Goal: Information Seeking & Learning: Check status

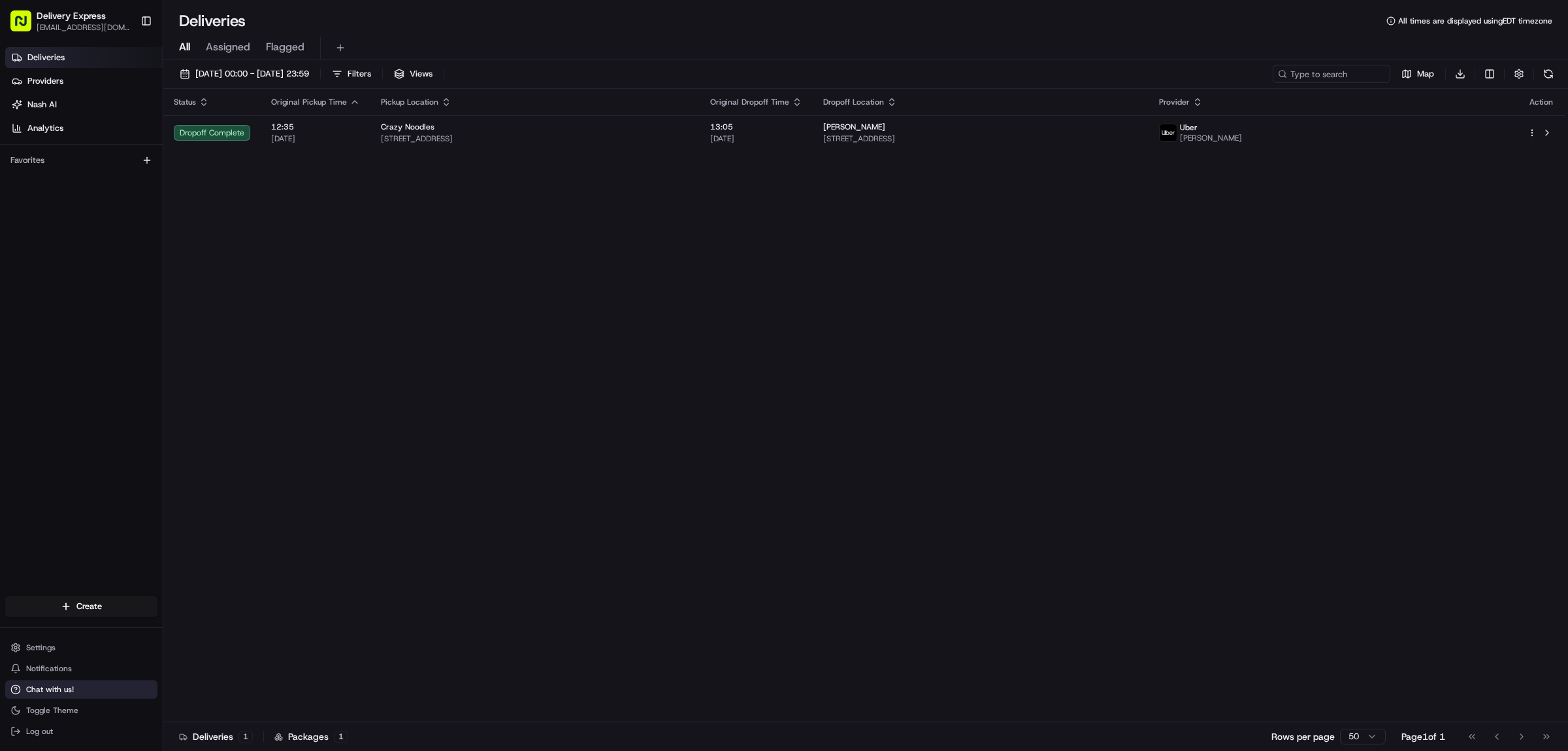
click at [60, 687] on span "Chat with us!" at bounding box center [50, 688] width 48 height 10
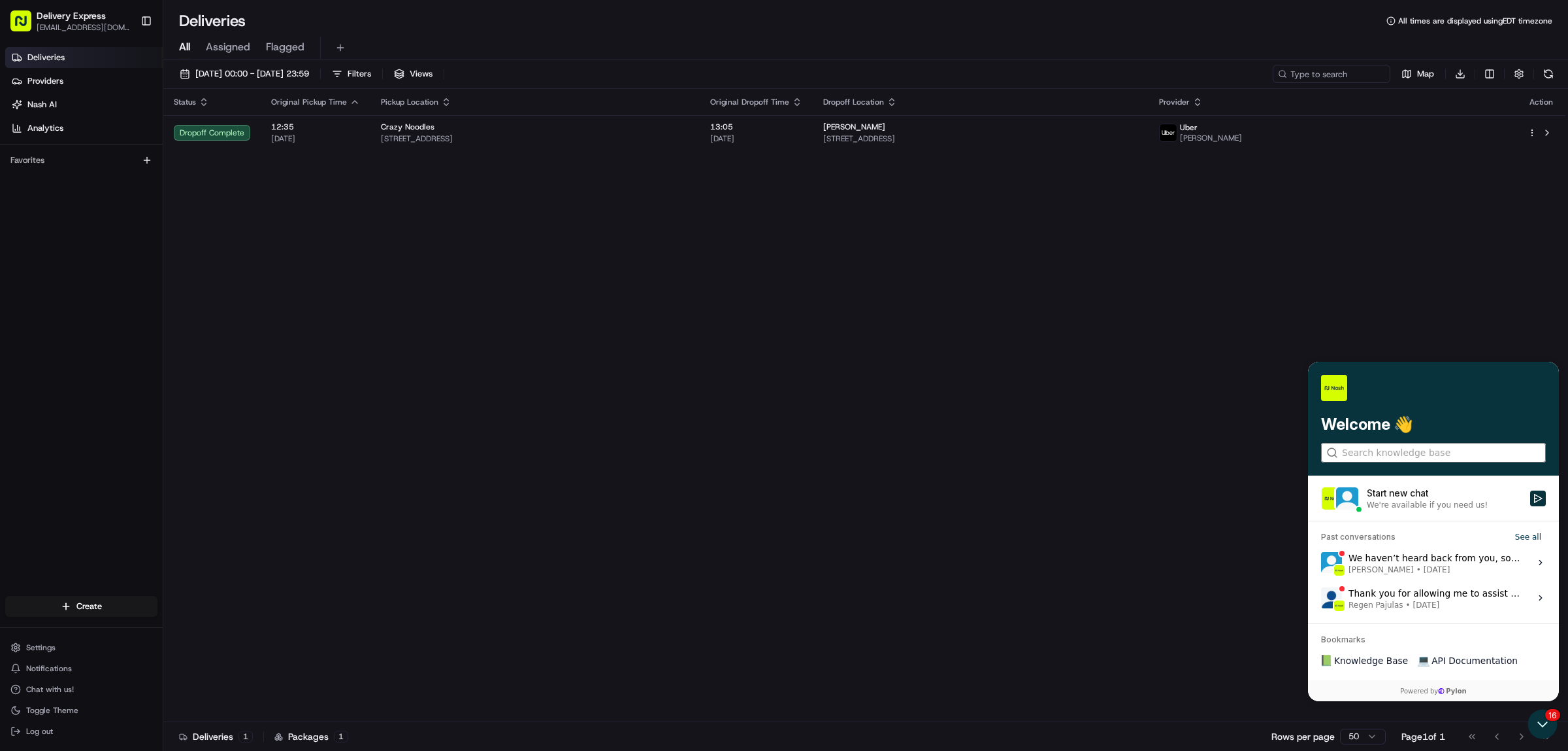
click at [1355, 453] on input "search" at bounding box center [1433, 452] width 182 height 14
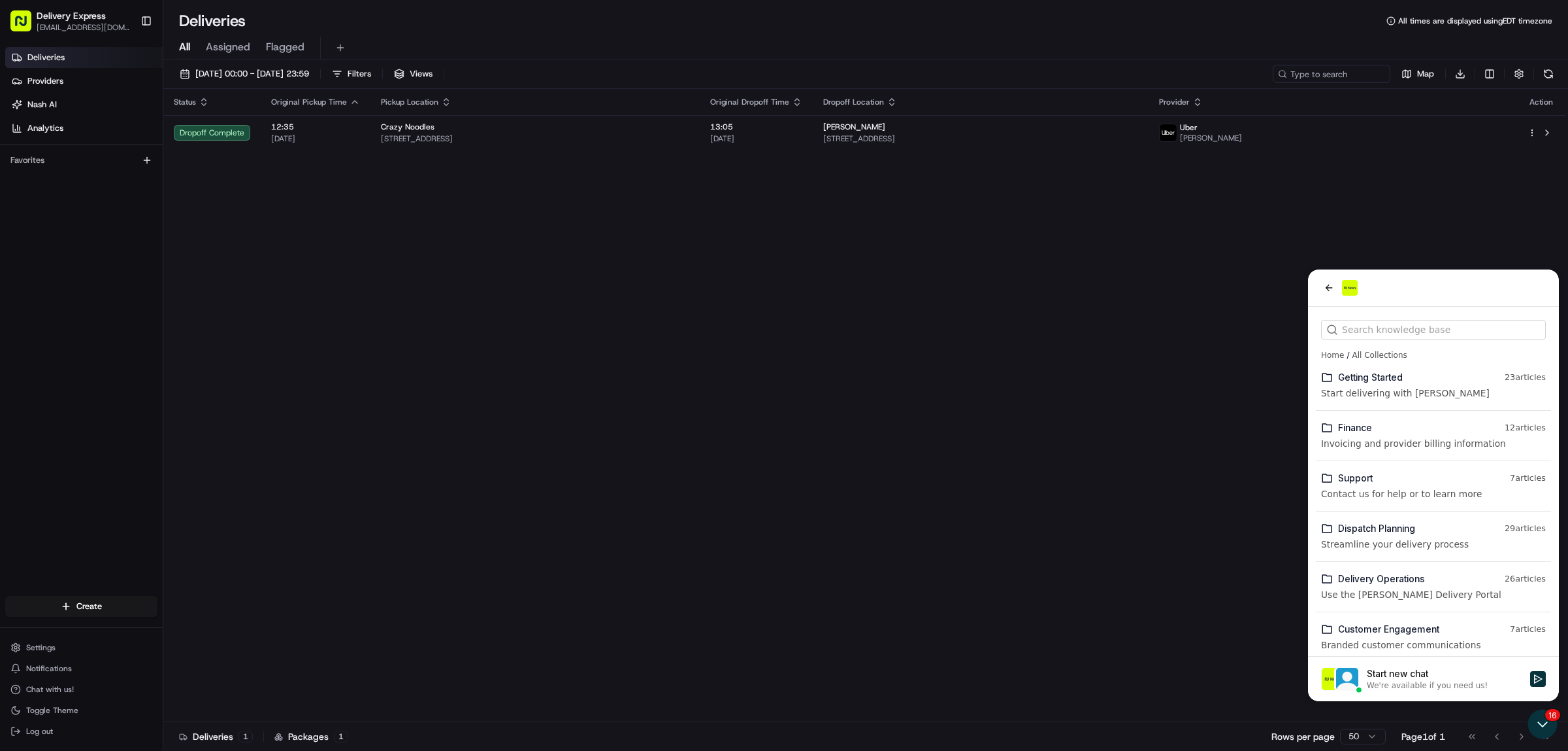
click at [1328, 477] on icon at bounding box center [1327, 478] width 12 height 12
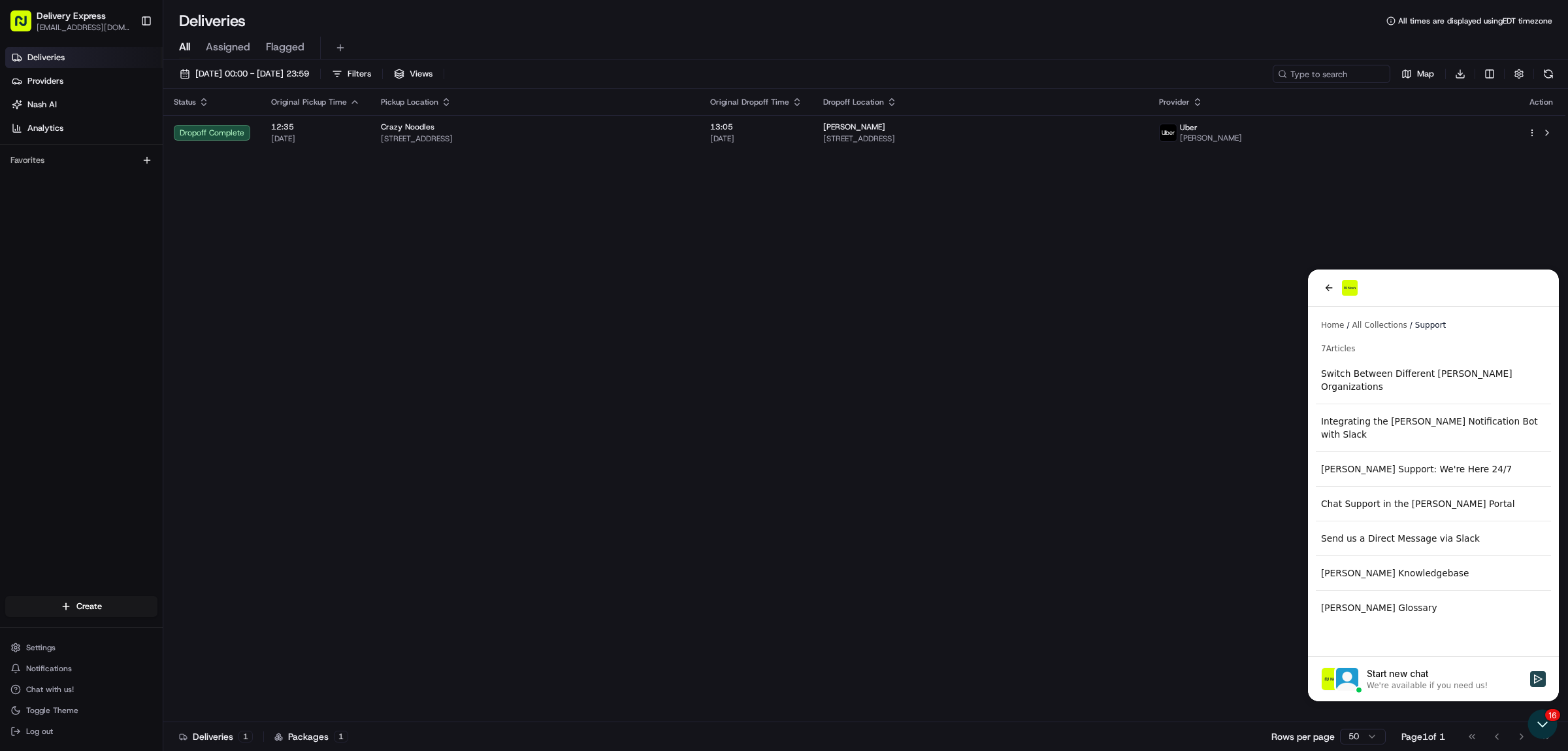
click at [1536, 681] on icon "Start new chat" at bounding box center [1538, 678] width 10 height 10
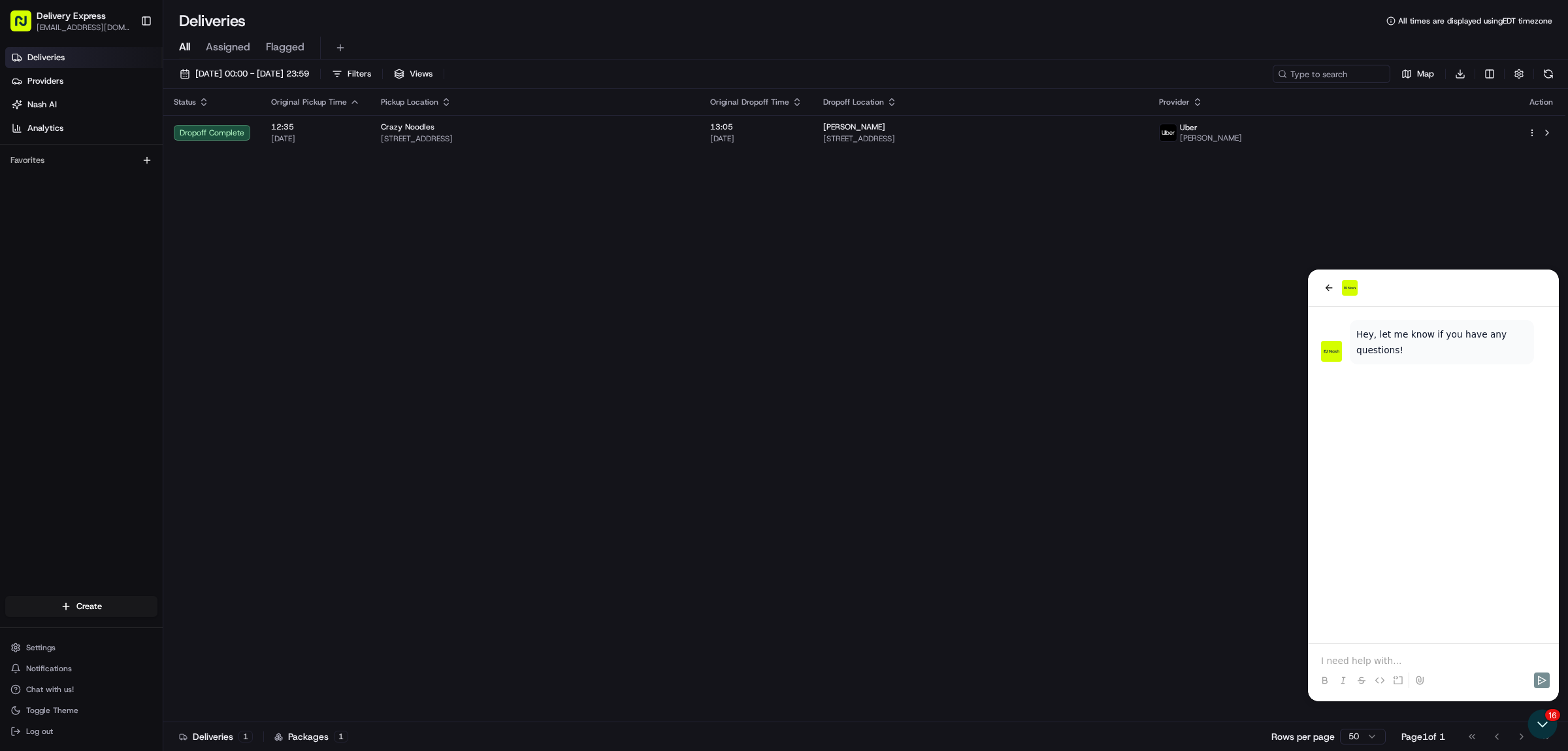
click at [1355, 660] on p at bounding box center [1434, 660] width 225 height 13
click at [1357, 660] on p "Where ismy delivery" at bounding box center [1434, 660] width 225 height 13
click at [1531, 733] on icon "Open customer support" at bounding box center [1543, 724] width 33 height 33
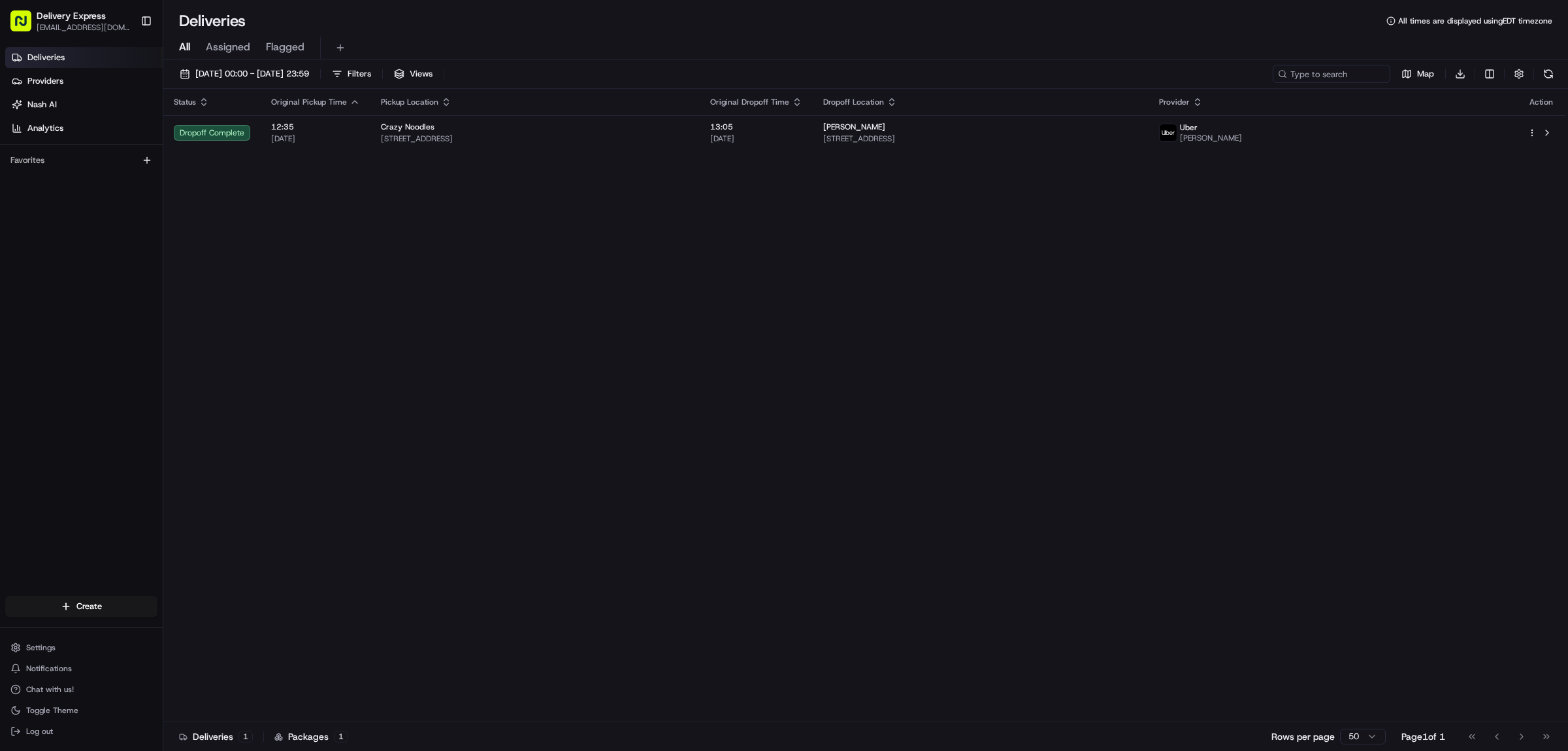
click at [1532, 733] on div "Go to first page Go to previous page Go to next page Go to last page" at bounding box center [1509, 736] width 97 height 19
click at [59, 683] on span "Chat with us!" at bounding box center [50, 688] width 48 height 10
click at [51, 683] on button "Chat with us!" at bounding box center [82, 689] width 152 height 19
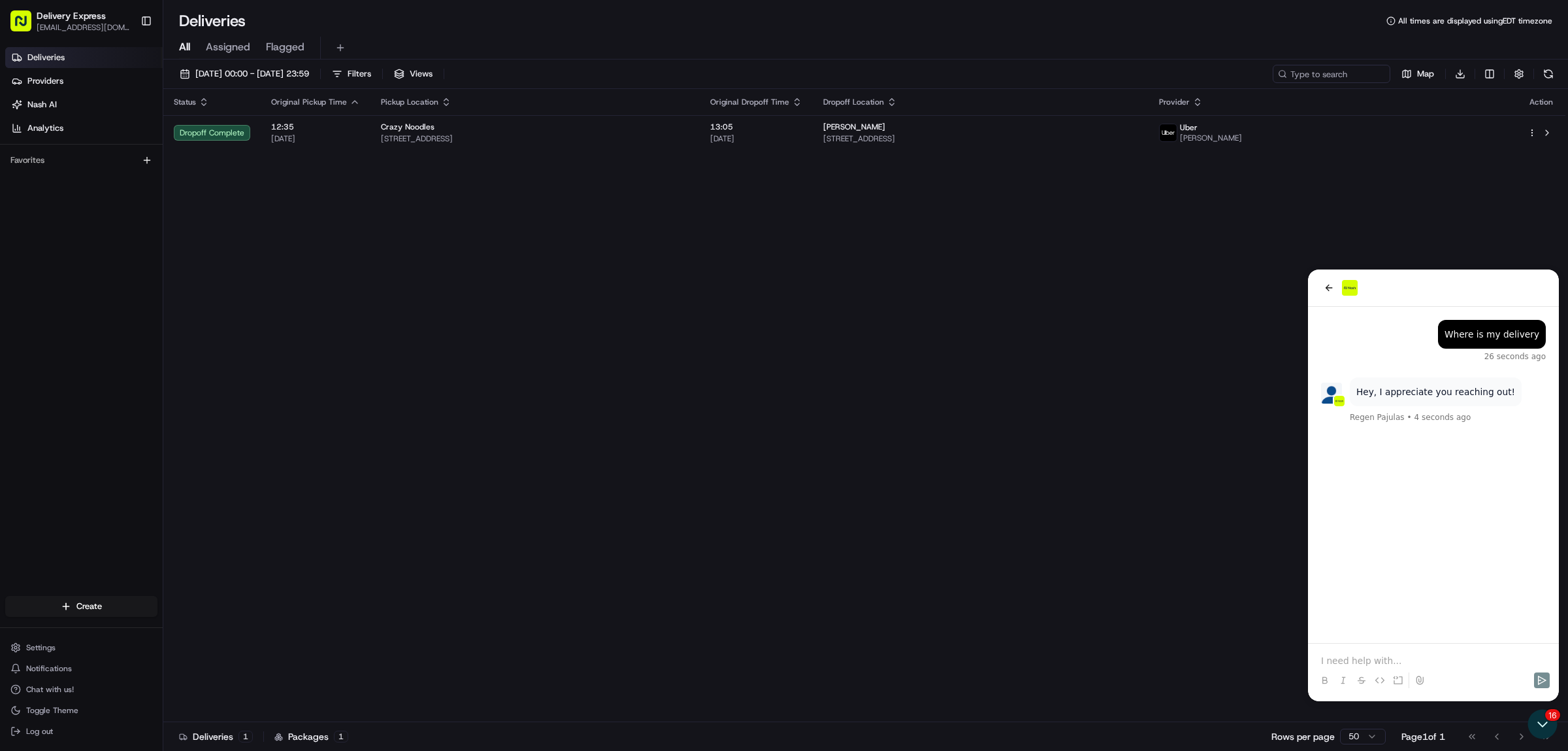
click at [1373, 663] on p at bounding box center [1434, 660] width 225 height 13
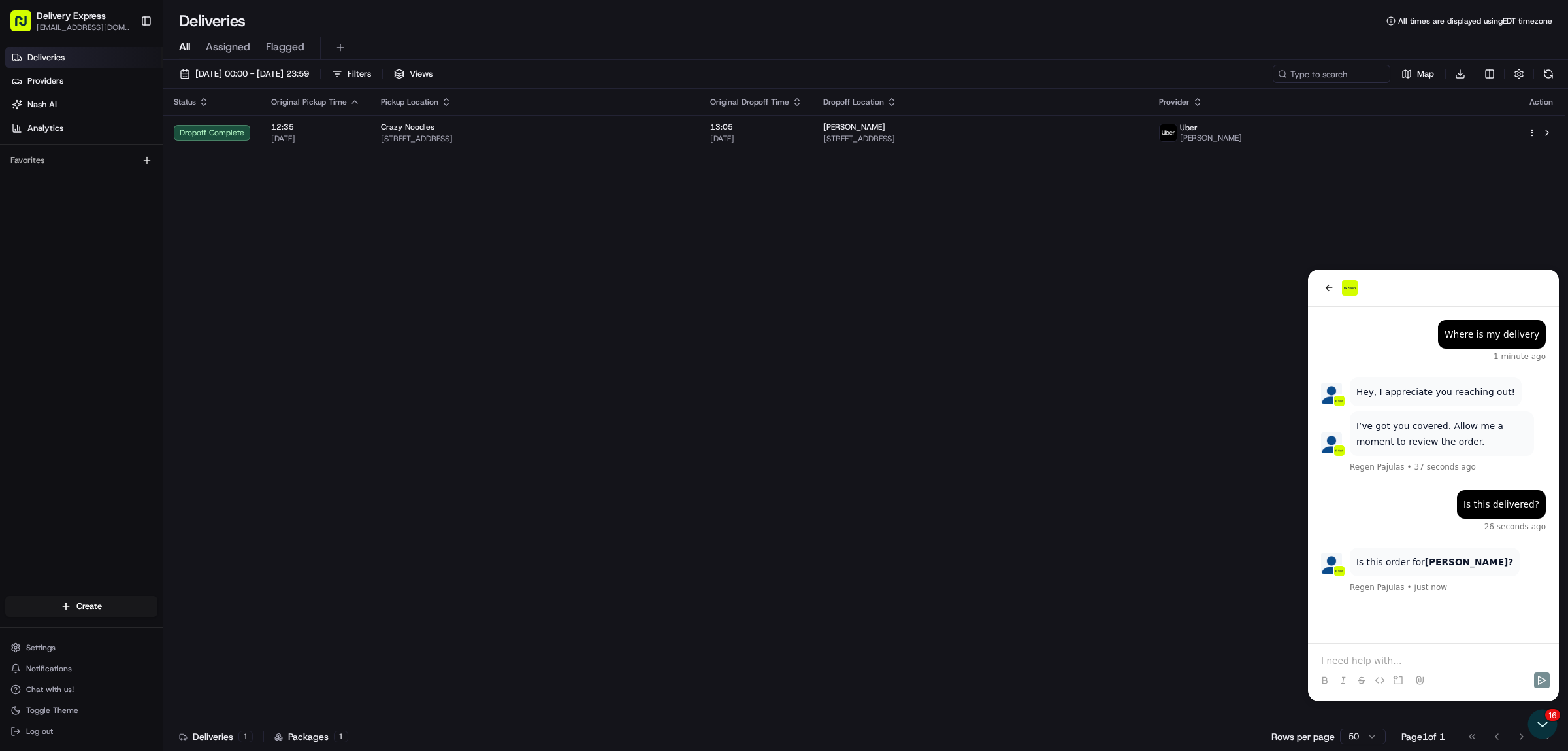
click at [1365, 662] on p at bounding box center [1434, 660] width 225 height 13
click at [187, 76] on button "[DATE] 00:00 - [DATE] 23:59" at bounding box center [244, 74] width 141 height 19
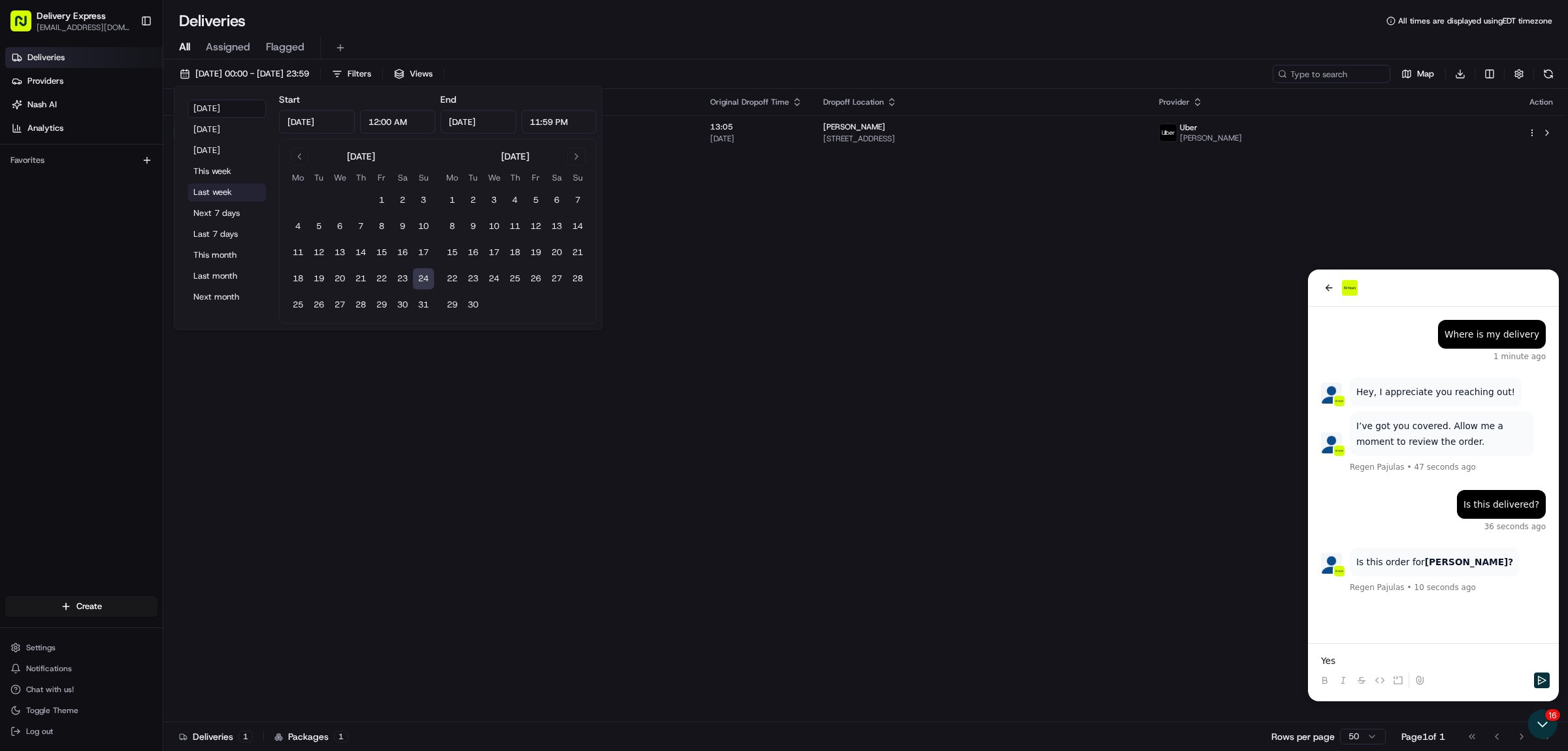
click at [219, 191] on button "Last week" at bounding box center [227, 192] width 79 height 19
type input "[DATE]"
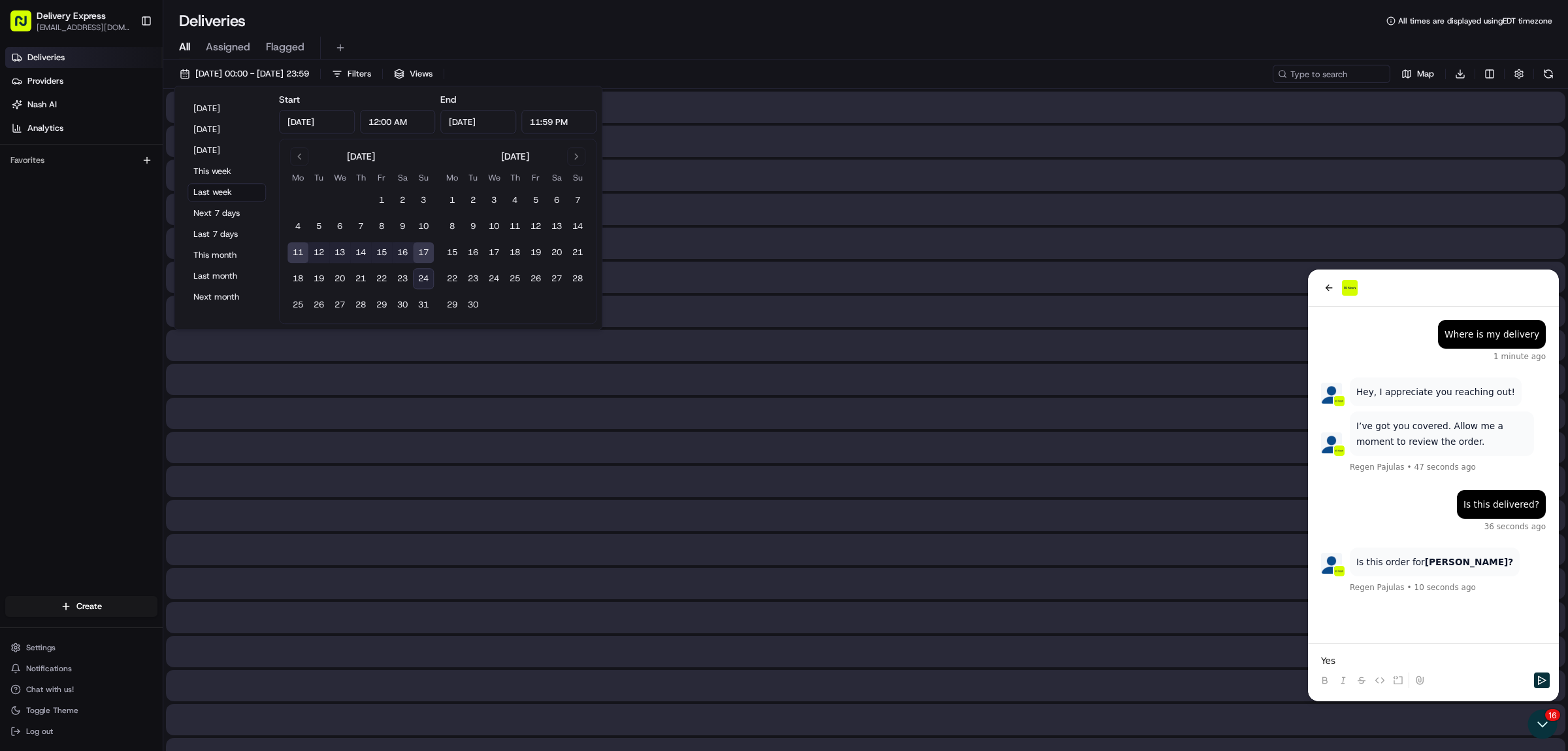
click at [780, 48] on div "All Assigned Flagged" at bounding box center [865, 48] width 1405 height 23
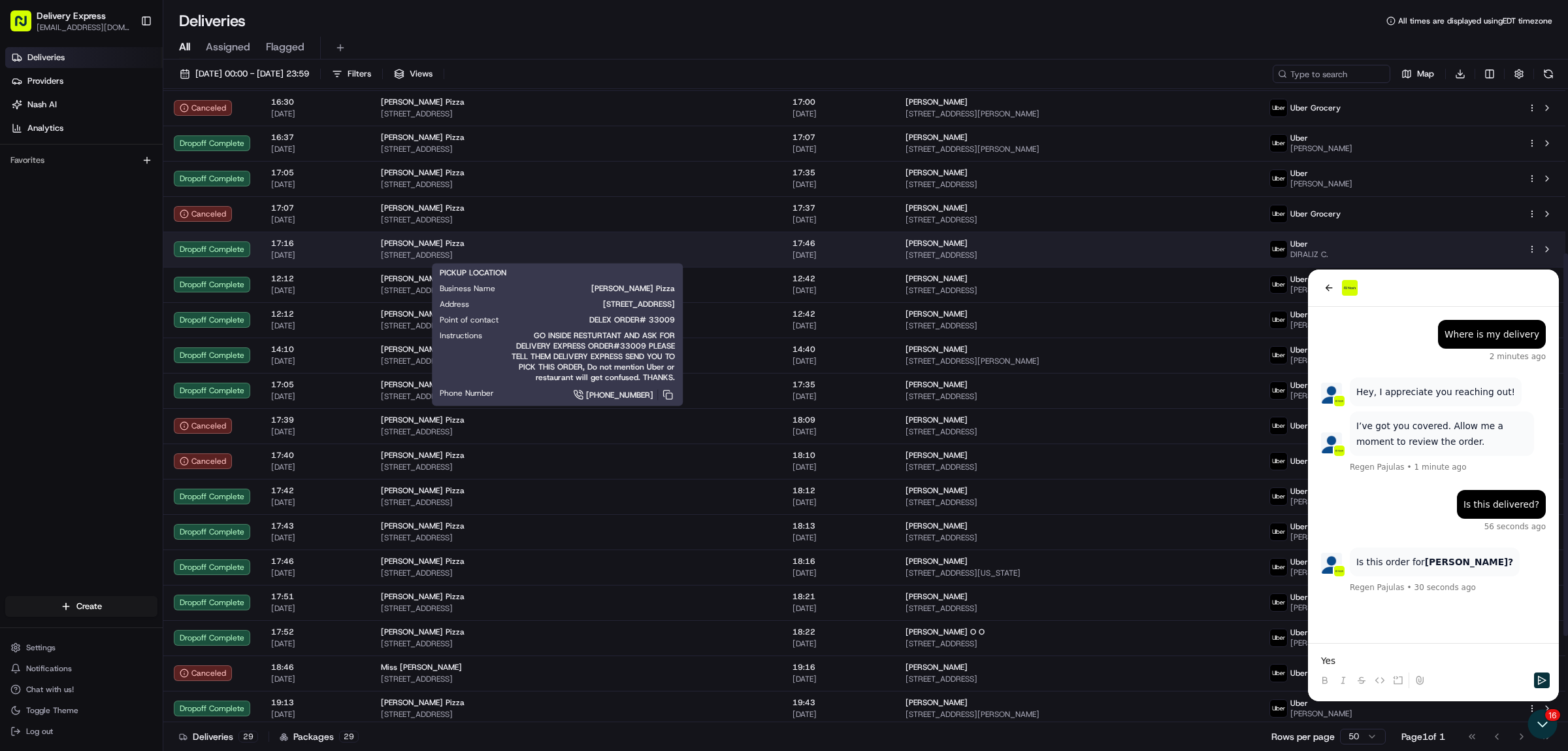
scroll to position [416, 0]
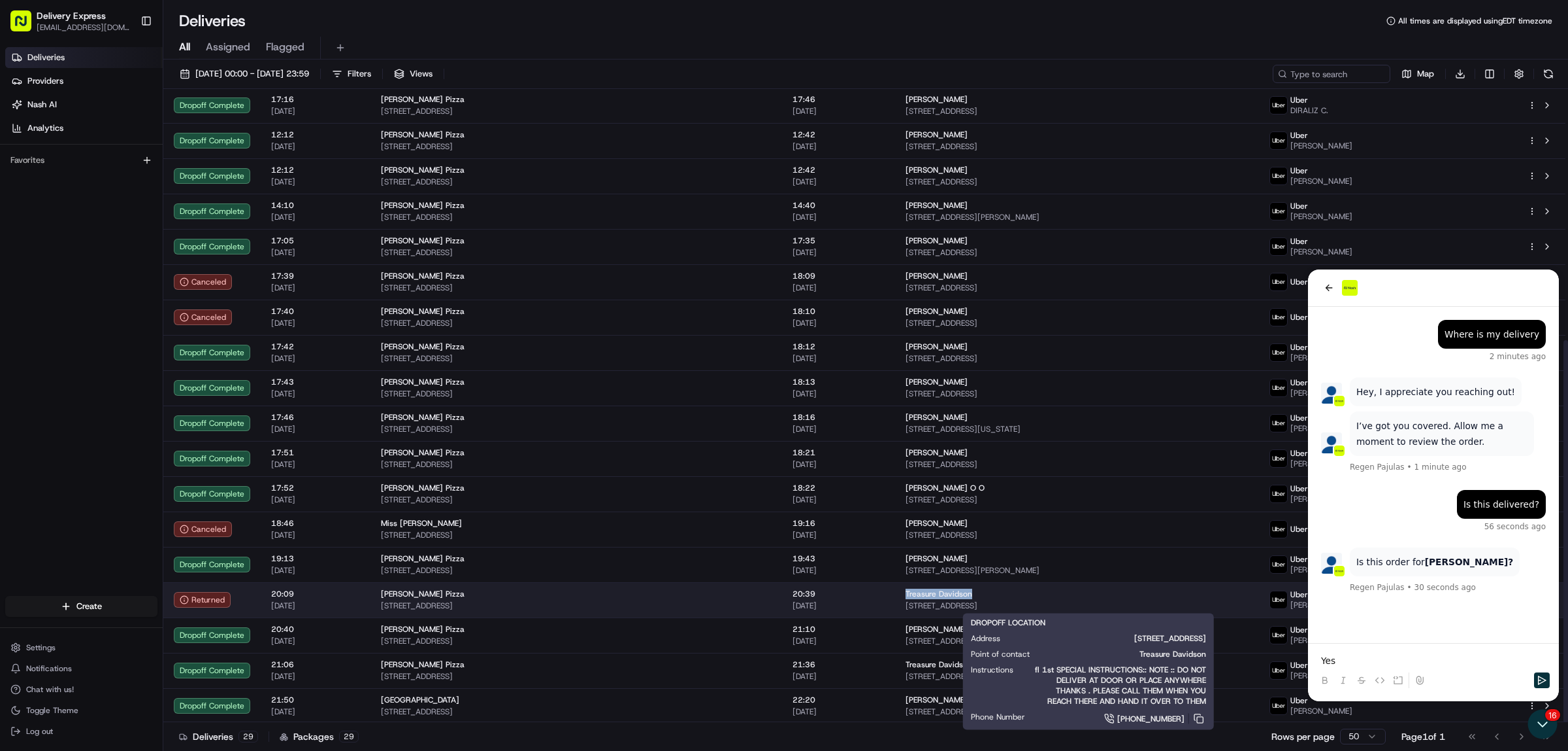
copy span "Treasure Davidson"
drag, startPoint x: 866, startPoint y: 595, endPoint x: 938, endPoint y: 590, distance: 72.2
click at [938, 590] on td "Treasure Davidson [STREET_ADDRESS]" at bounding box center [1077, 600] width 364 height 36
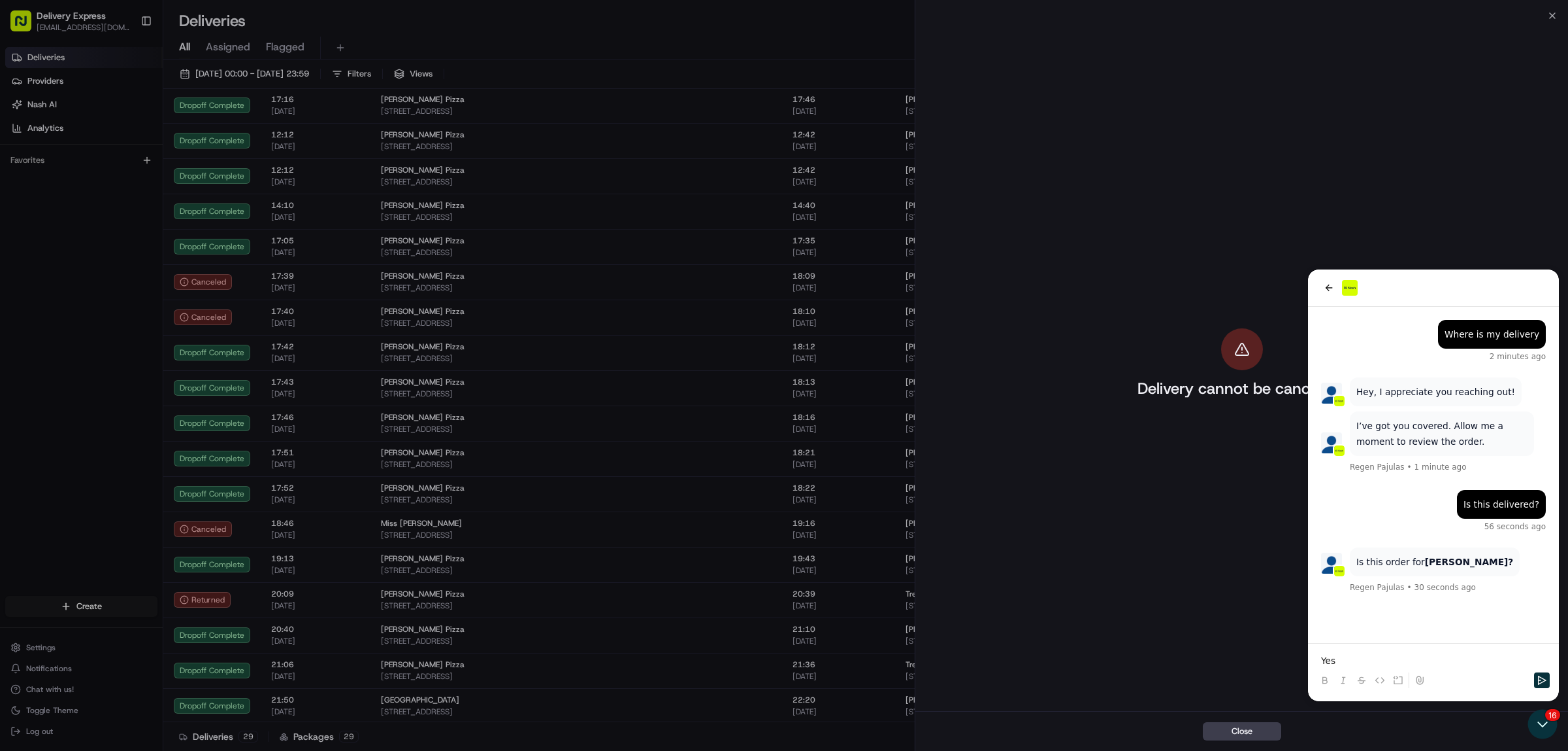
drag, startPoint x: 1388, startPoint y: 284, endPoint x: 1457, endPoint y: 192, distance: 115.0
click at [1457, 192] on div "Delivery cannot be cancelled." at bounding box center [1242, 363] width 653 height 695
click at [1363, 657] on div "Delivery cannot be cancelled." at bounding box center [1242, 363] width 293 height 690
click at [1332, 662] on div "Delivery cannot be cancelled." at bounding box center [1242, 363] width 293 height 690
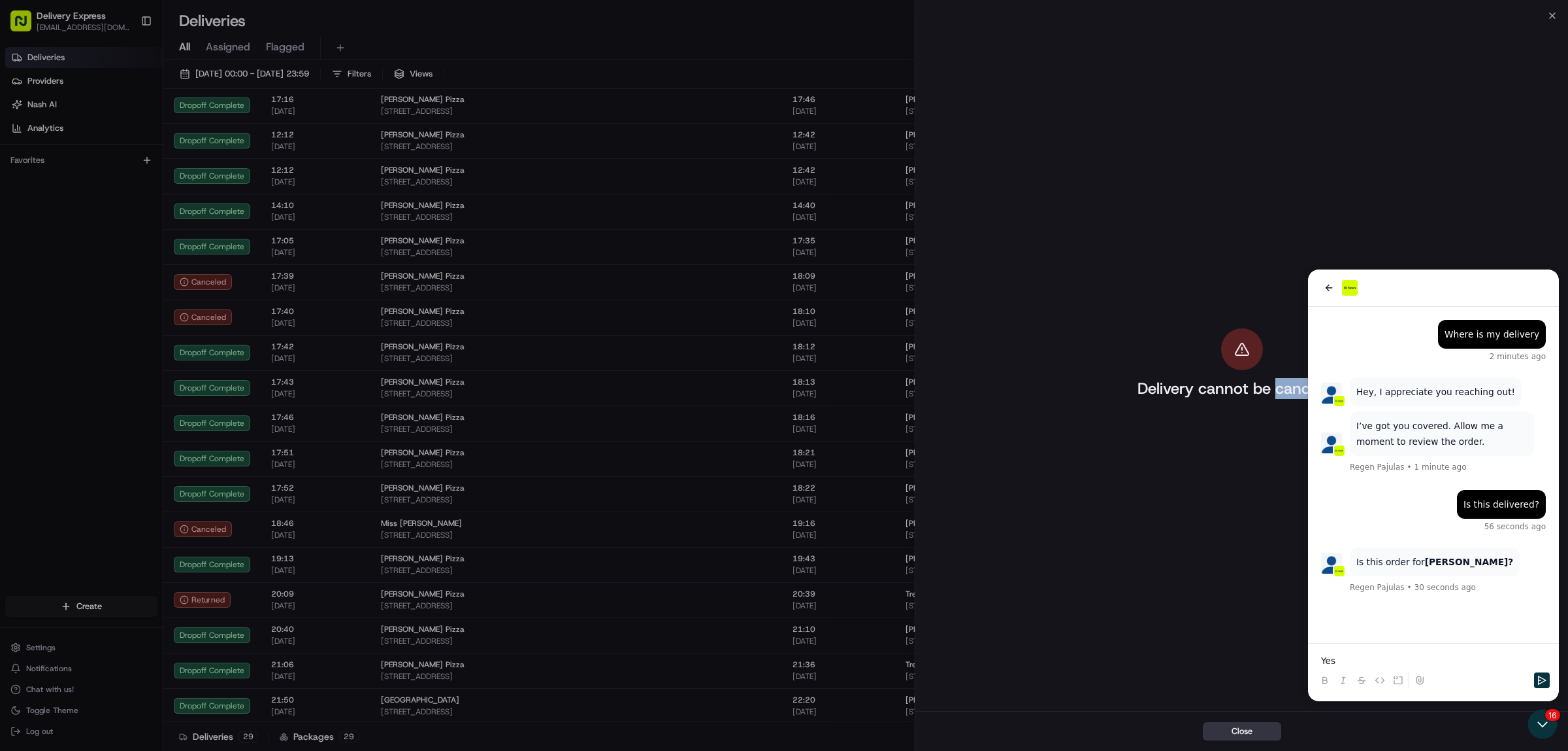
click at [1212, 726] on button "Close" at bounding box center [1242, 731] width 79 height 19
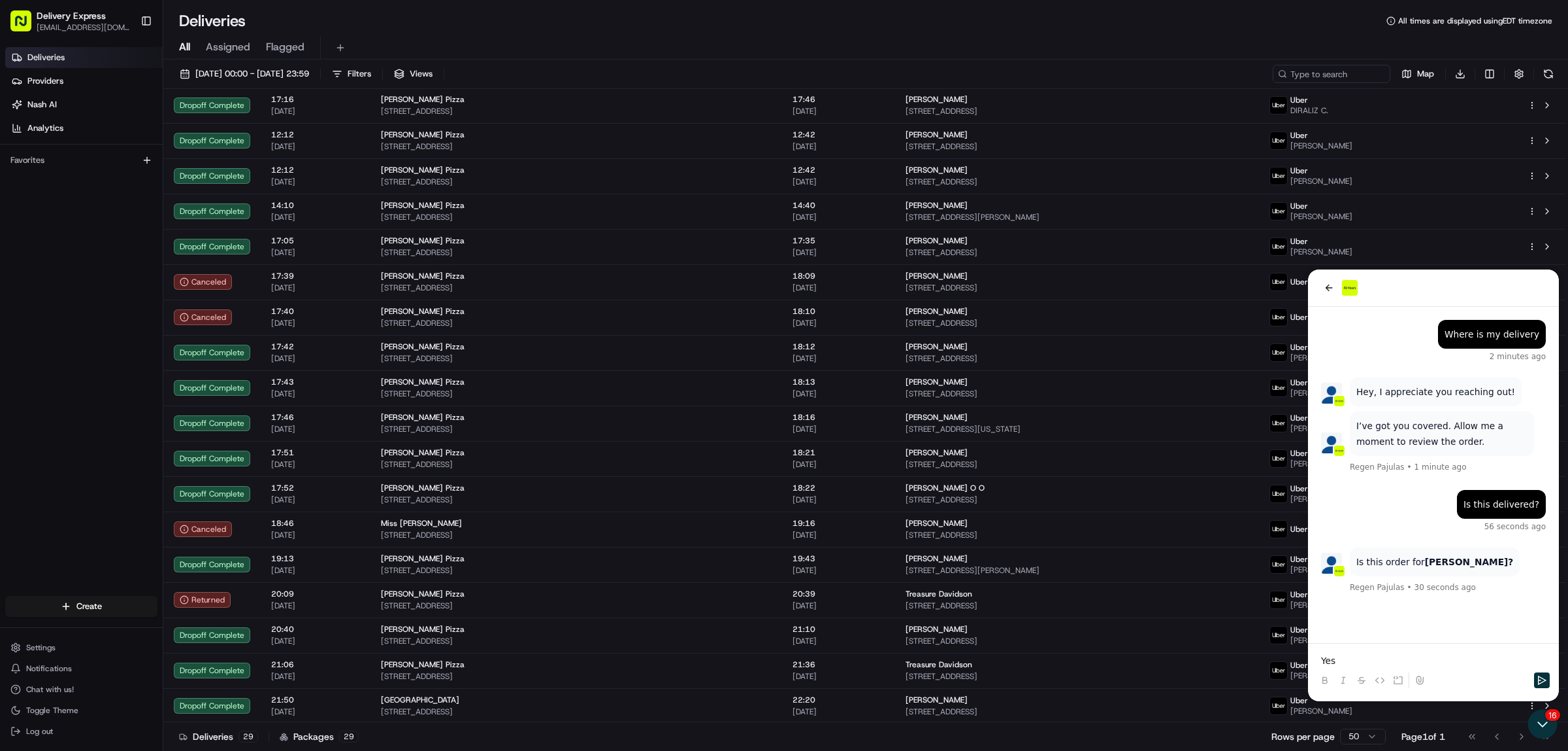
click at [1348, 657] on p "Yes" at bounding box center [1434, 660] width 225 height 13
click at [1544, 676] on icon "Send" at bounding box center [1542, 680] width 10 height 10
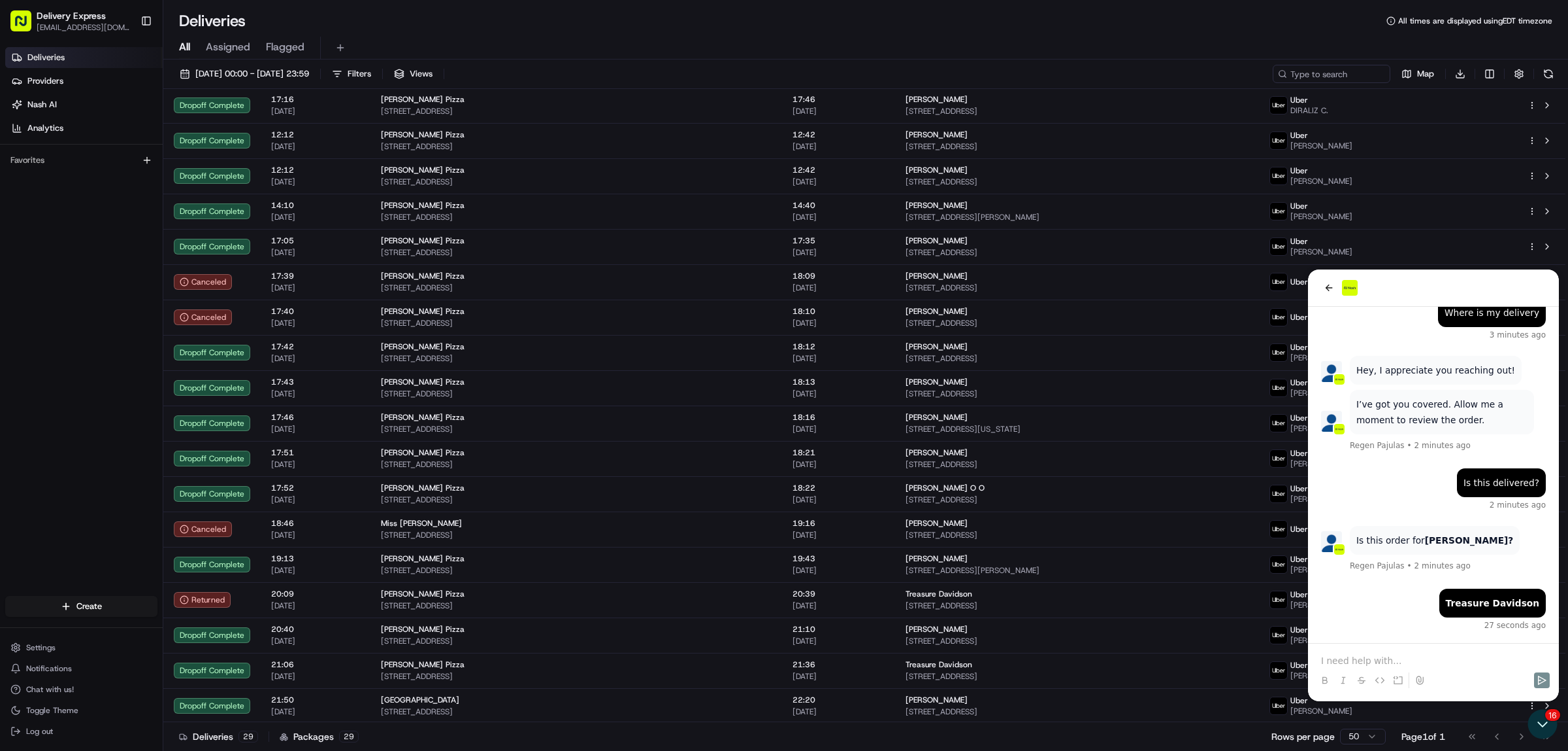
scroll to position [85, 0]
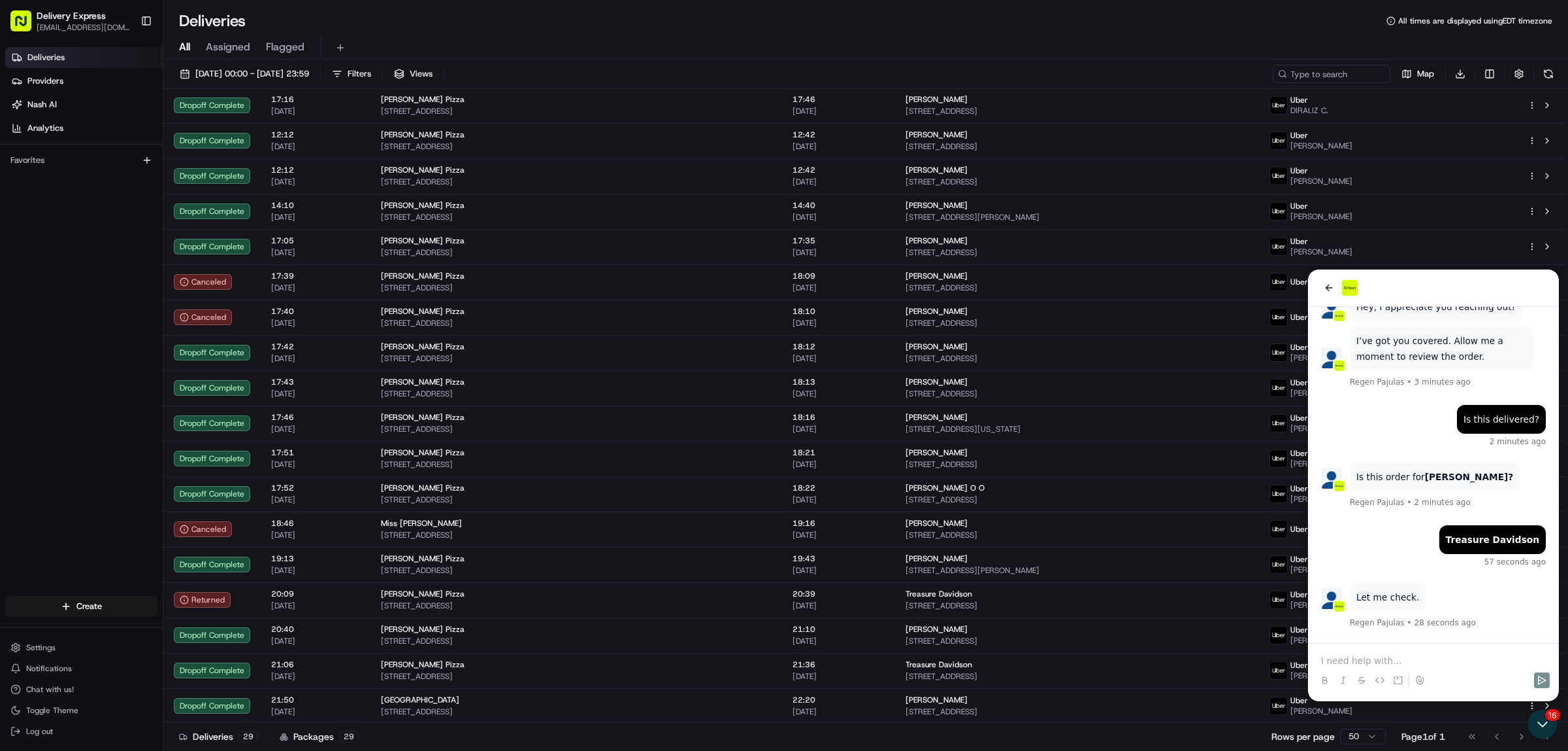
click at [1361, 663] on p at bounding box center [1434, 660] width 225 height 13
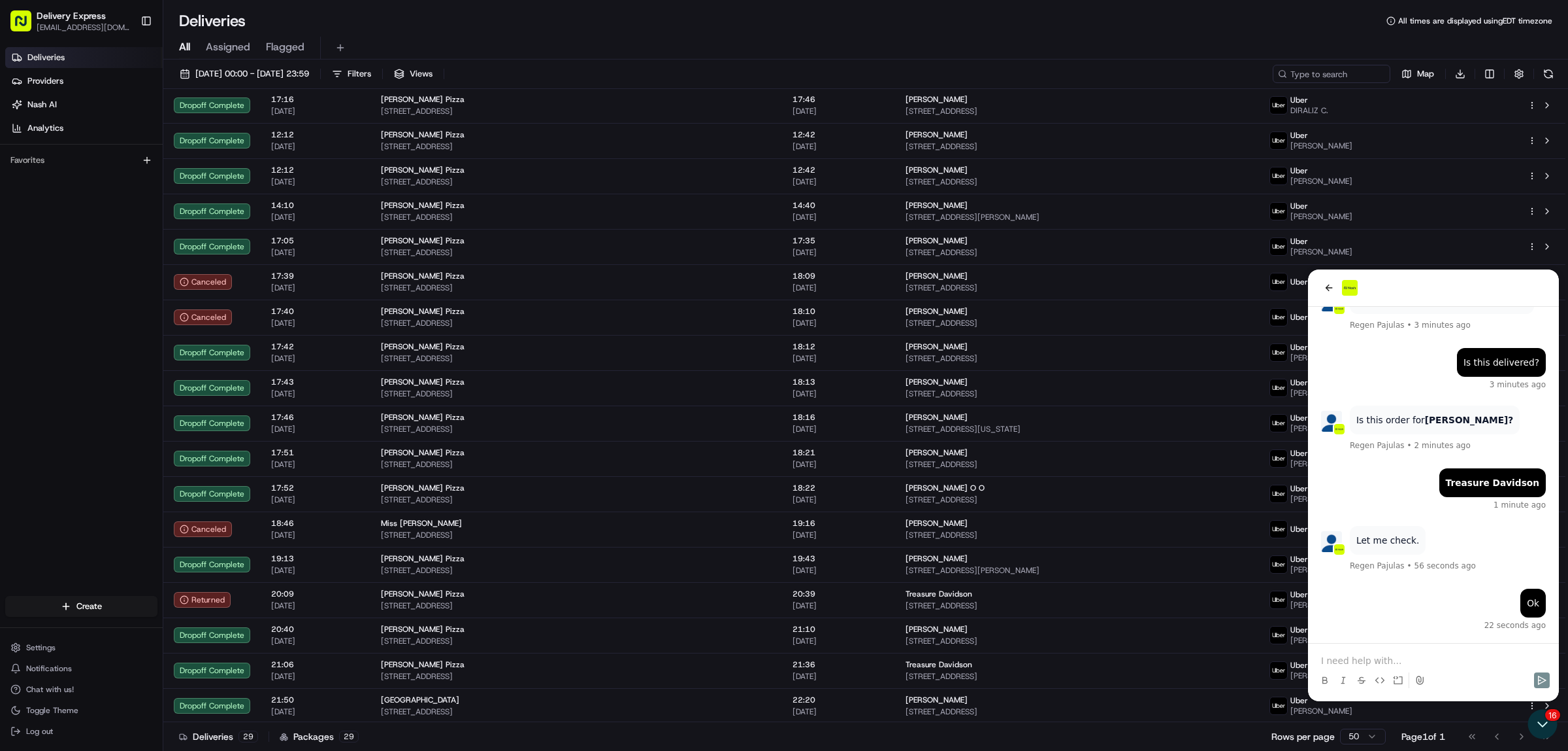
click at [1345, 653] on p at bounding box center [1434, 660] width 225 height 13
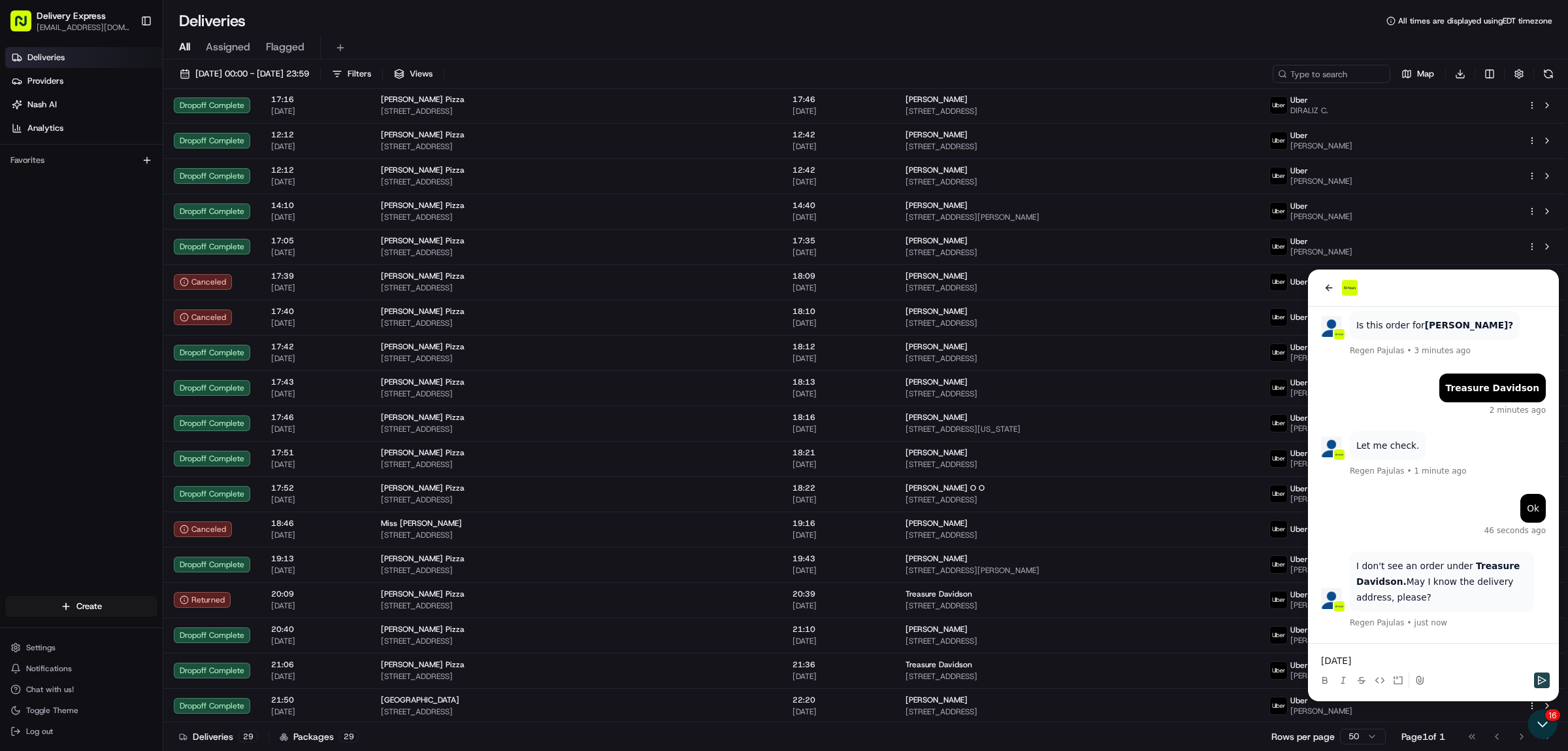
click at [1534, 682] on button "Send" at bounding box center [1542, 680] width 16 height 16
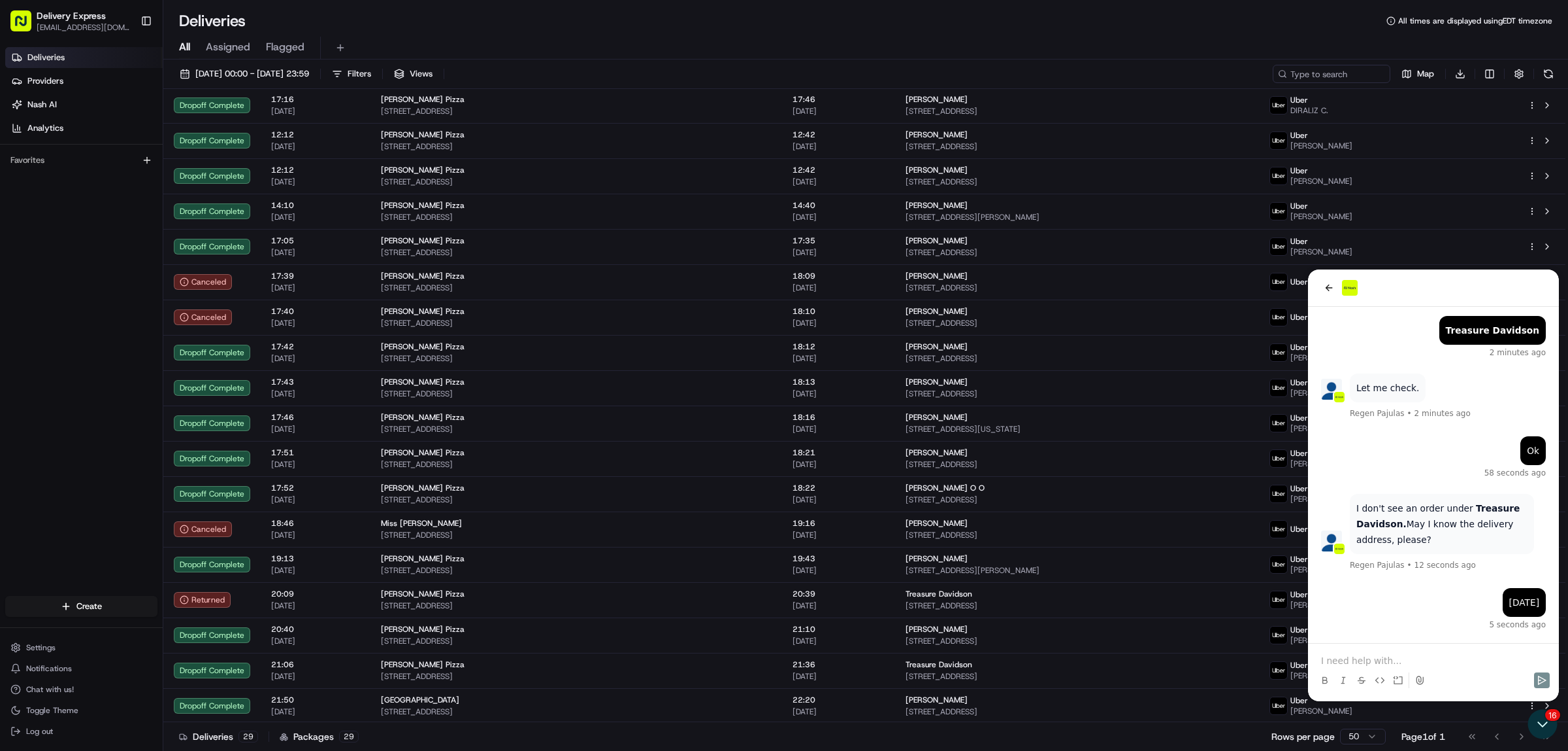
click at [1375, 655] on p at bounding box center [1434, 660] width 225 height 13
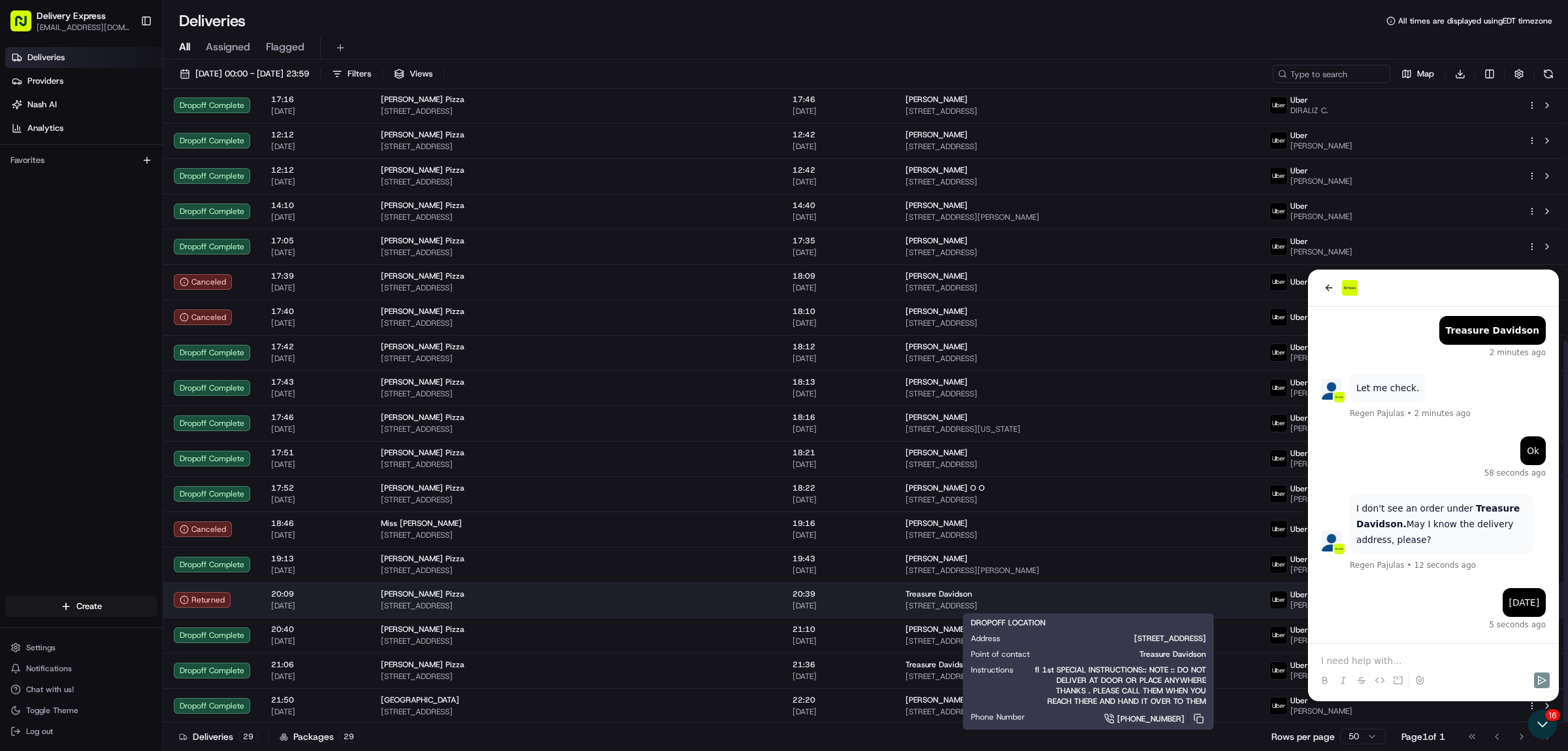
copy span "[STREET_ADDRESS]"
click at [1038, 605] on body "Delivery Express [EMAIL_ADDRESS][DOMAIN_NAME] Toggle Sidebar Deliveries Provide…" at bounding box center [784, 376] width 1568 height 751
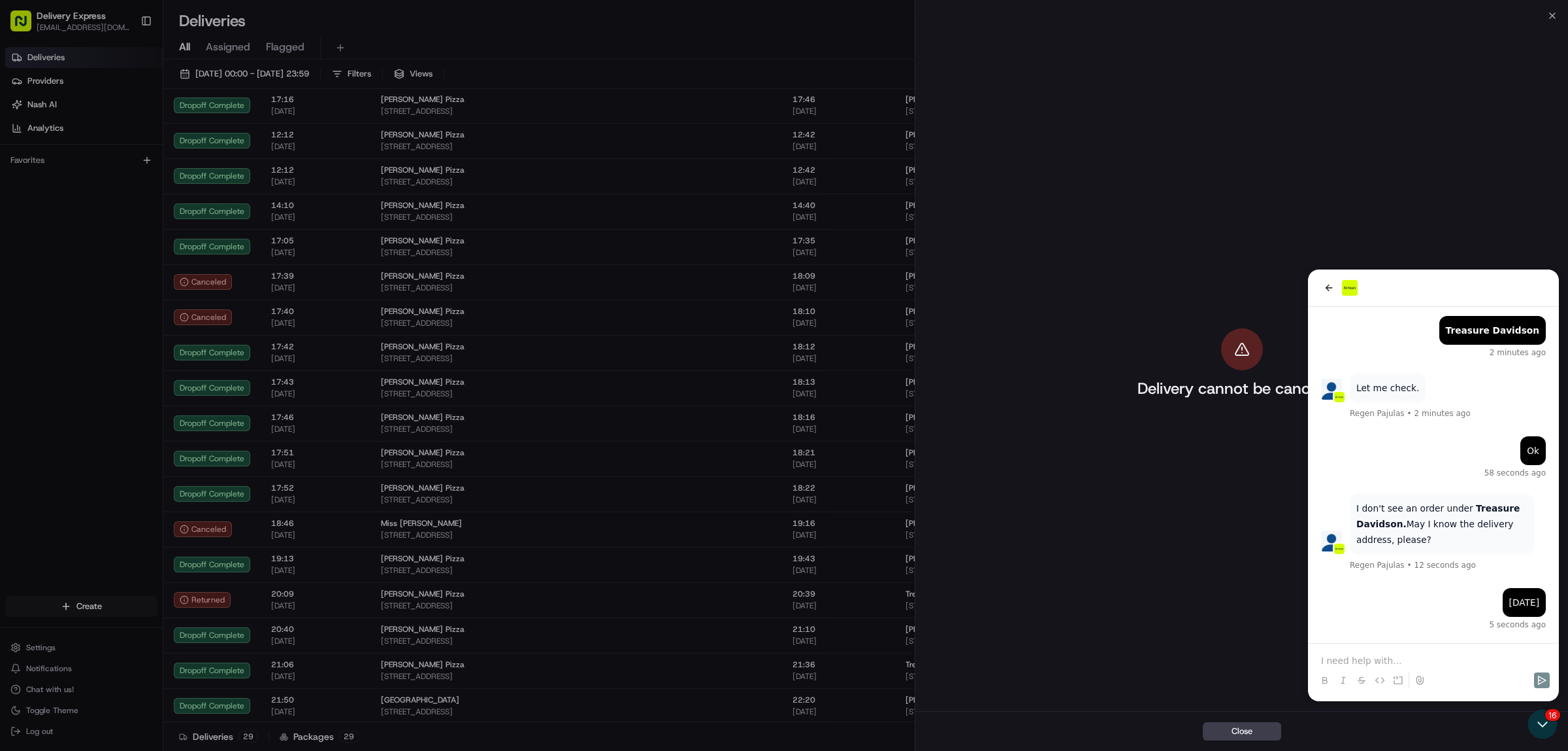
click at [1349, 662] on div "Delivery cannot be cancelled." at bounding box center [1242, 363] width 293 height 690
click at [1268, 733] on button "Close" at bounding box center [1242, 731] width 79 height 19
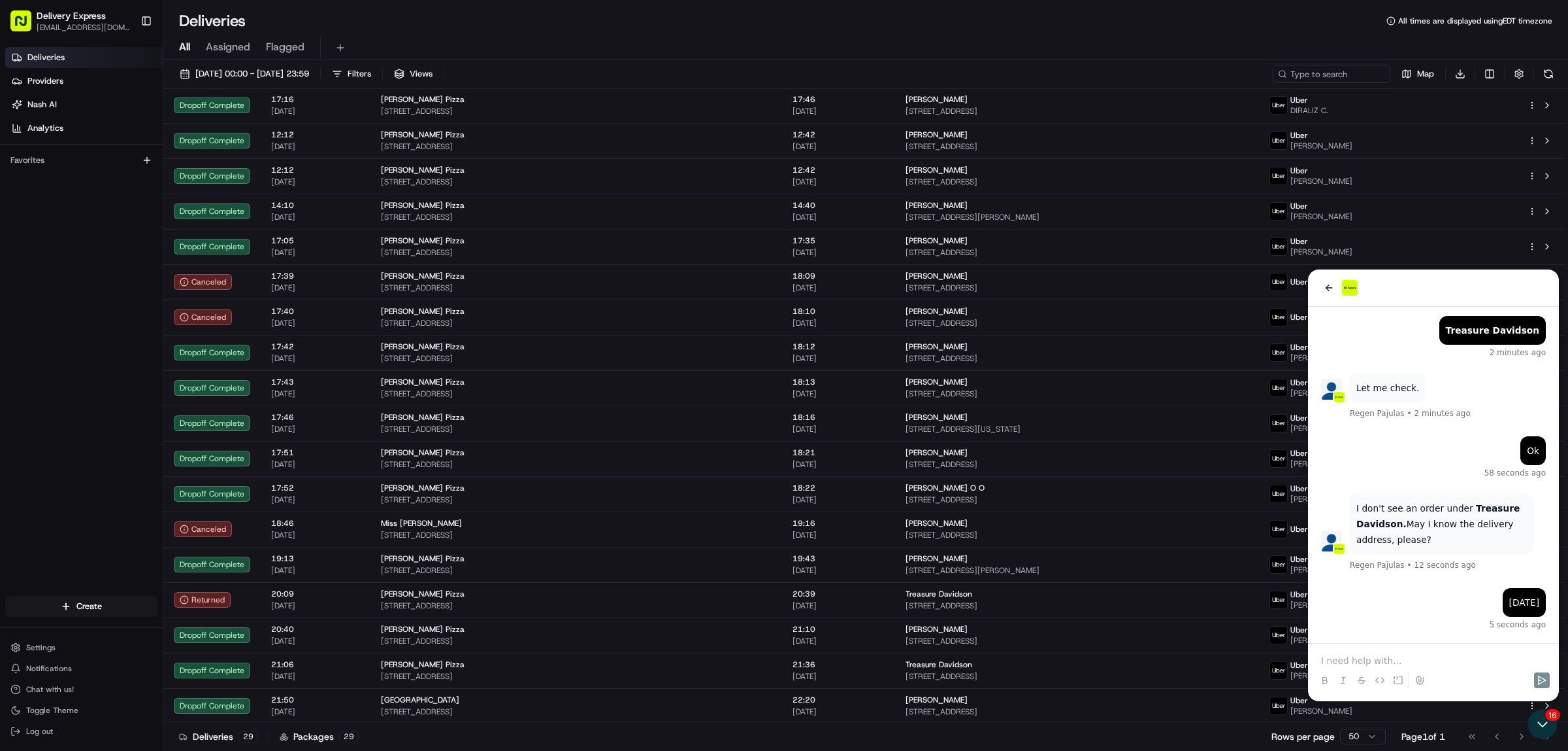
click at [1351, 654] on p at bounding box center [1434, 660] width 225 height 13
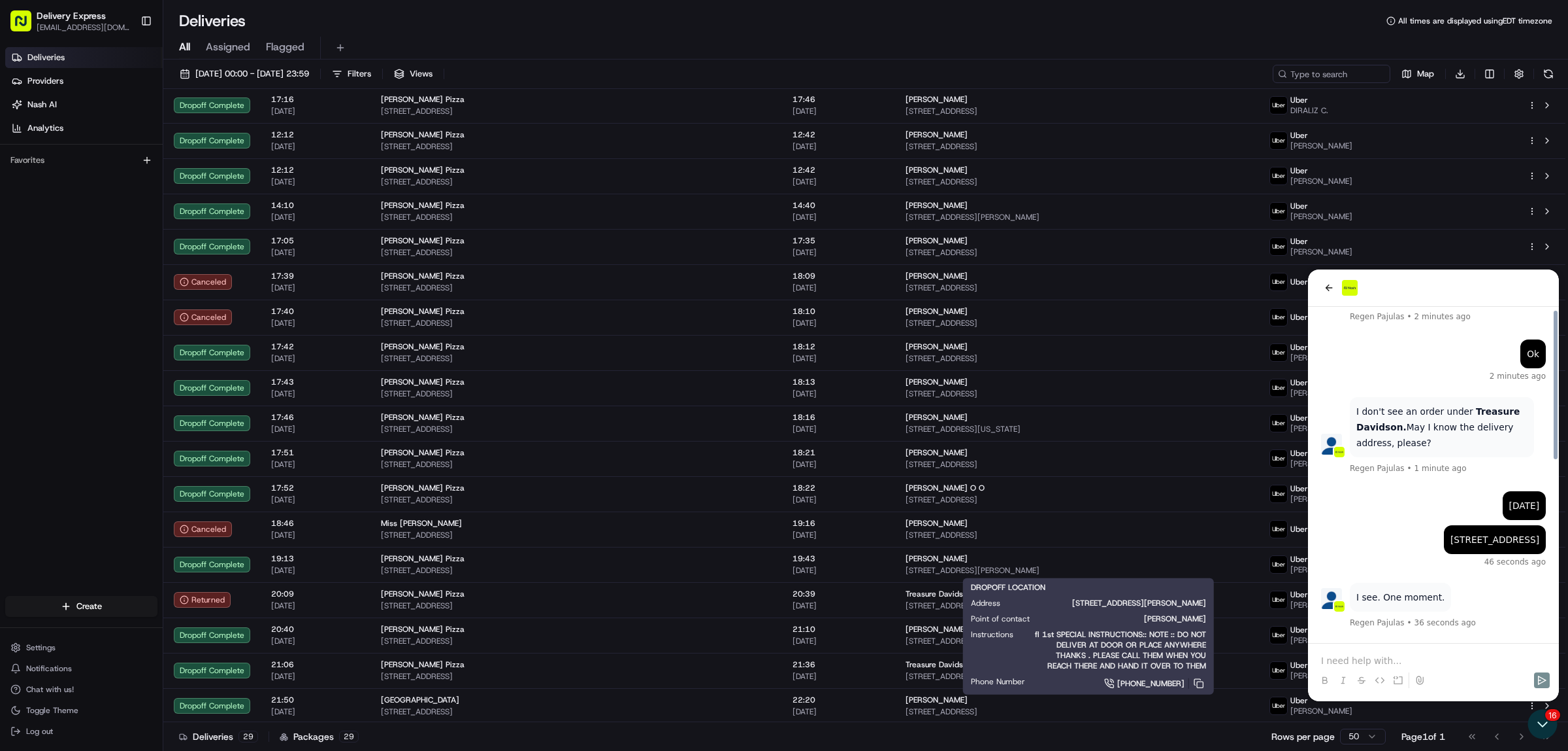
scroll to position [406, 0]
click at [1370, 660] on p at bounding box center [1434, 660] width 225 height 13
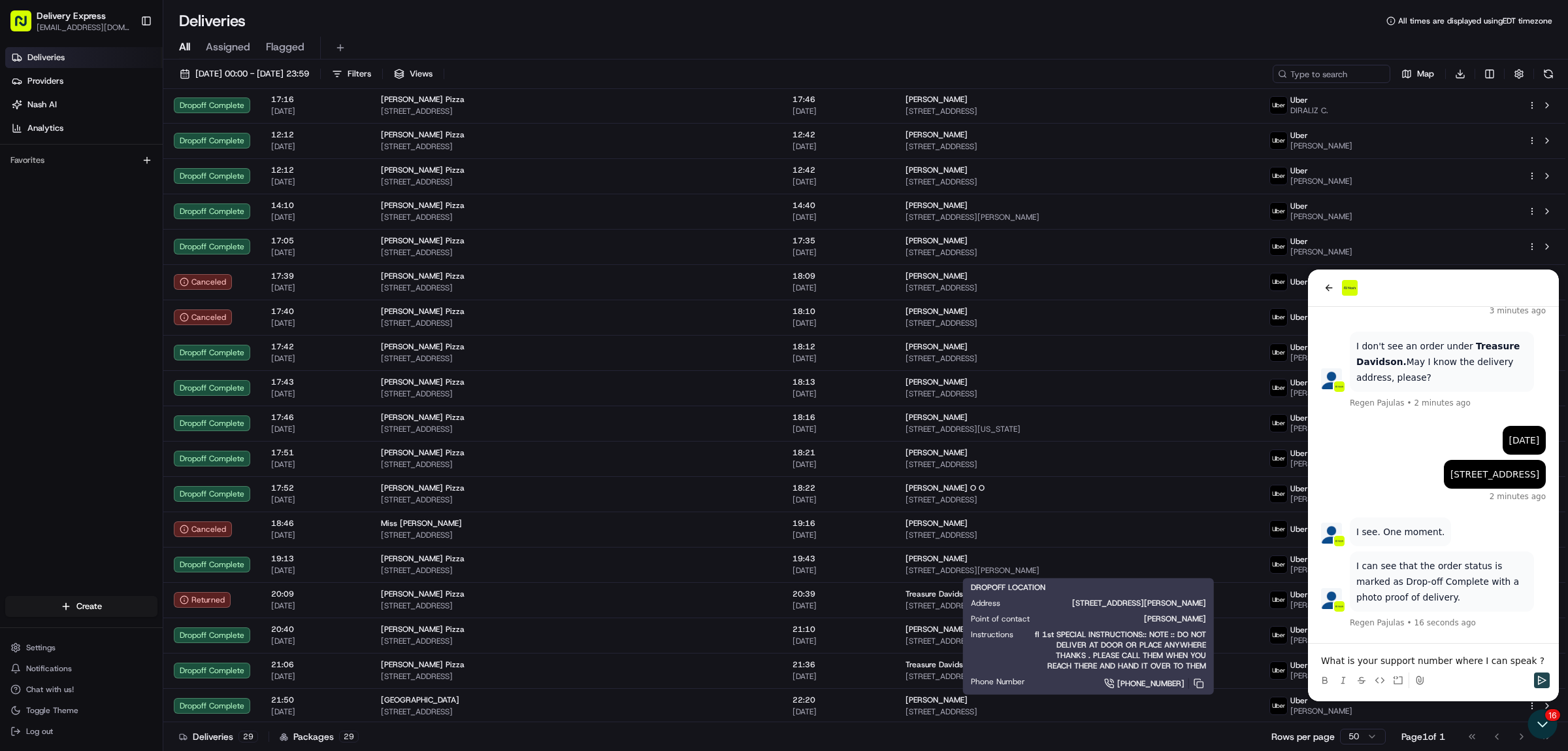
scroll to position [544, 0]
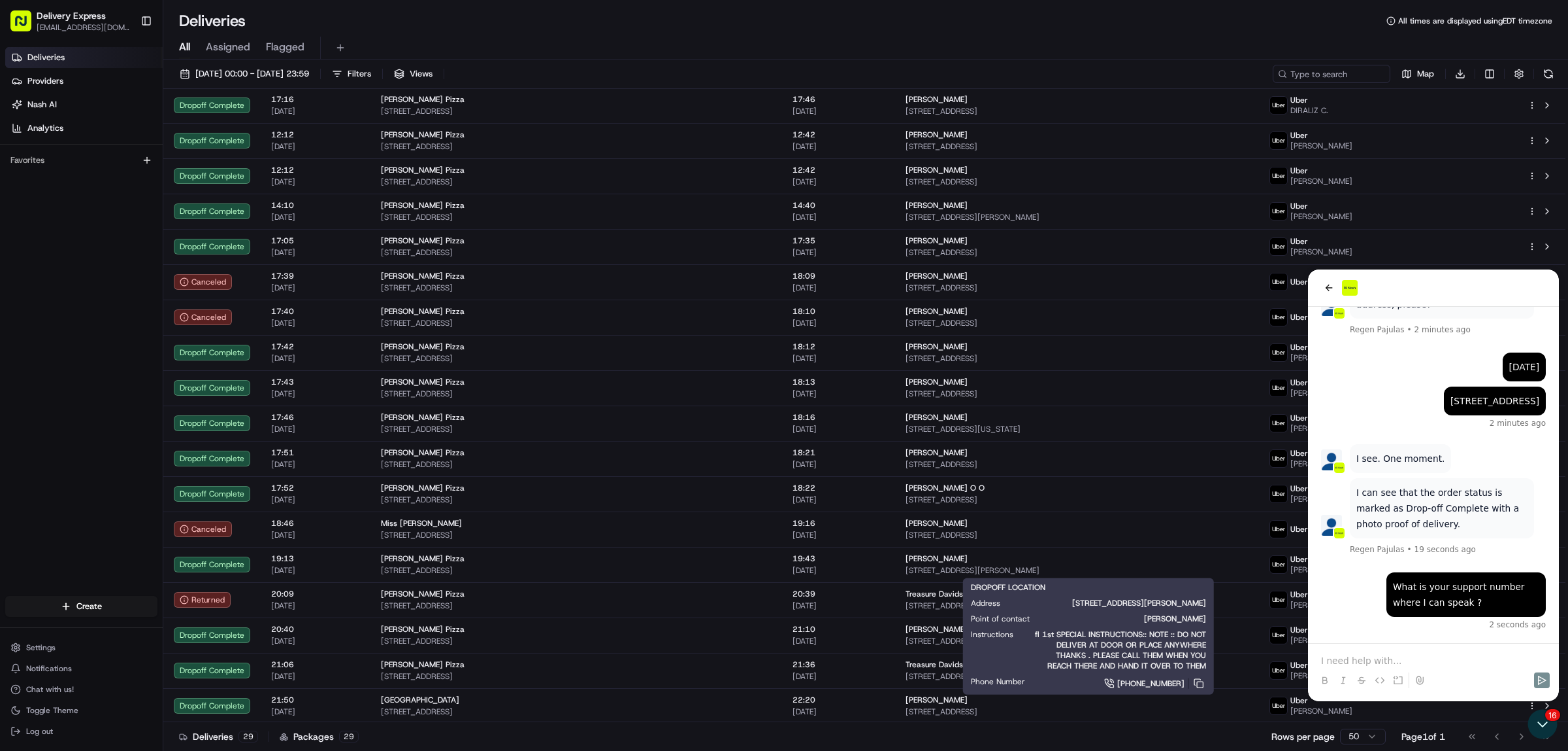
click at [1368, 658] on p at bounding box center [1434, 660] width 225 height 13
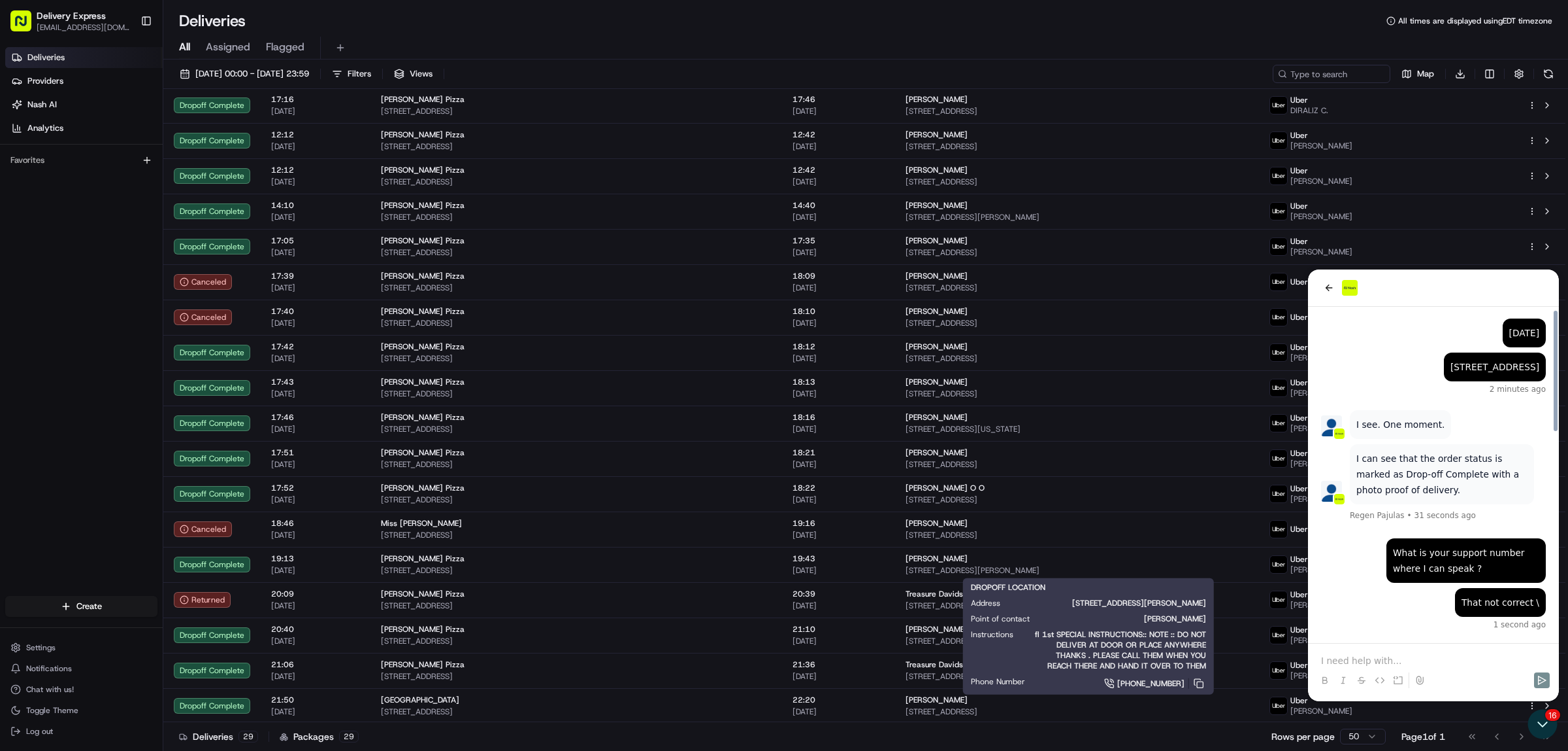
scroll to position [579, 0]
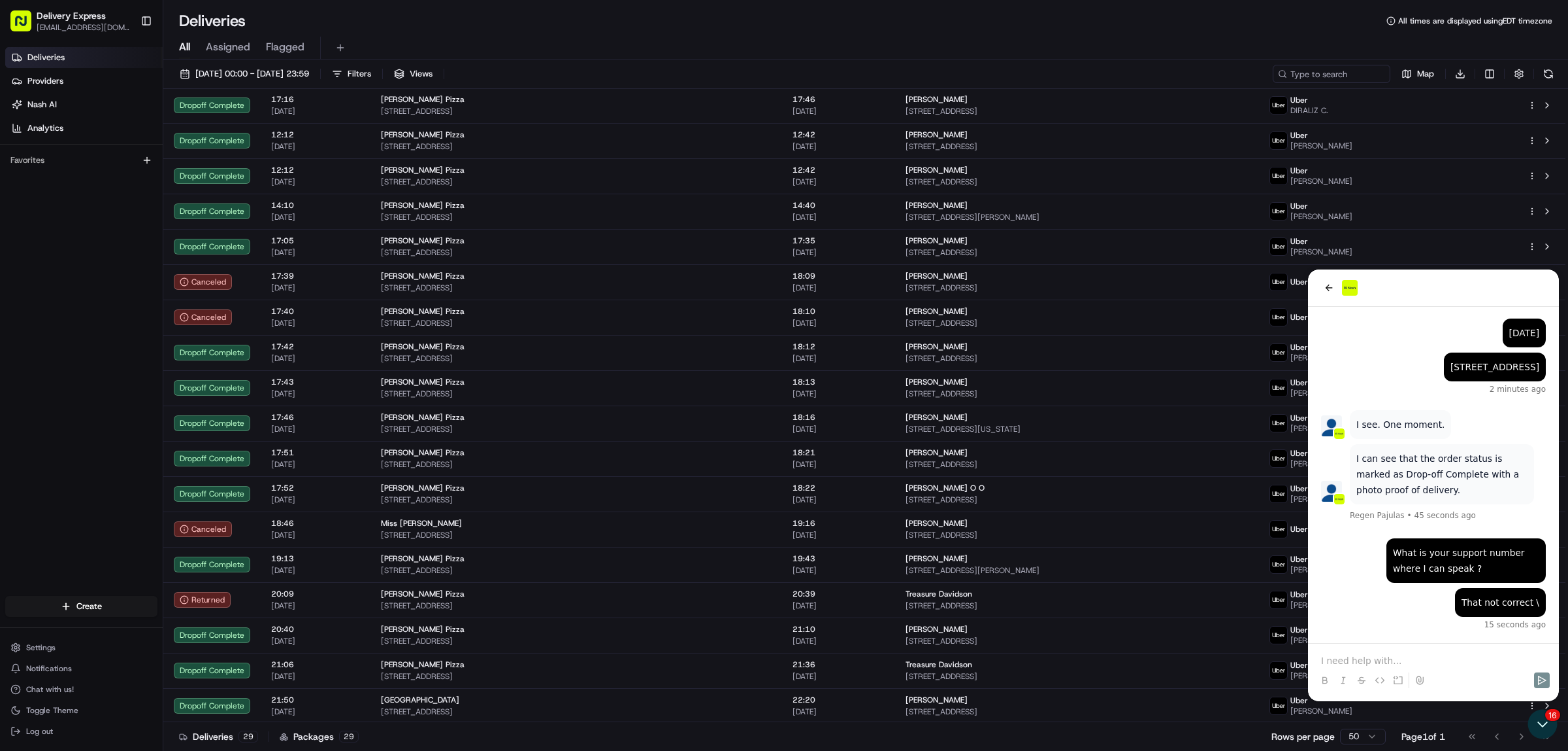
click at [1351, 660] on p at bounding box center [1434, 660] width 225 height 13
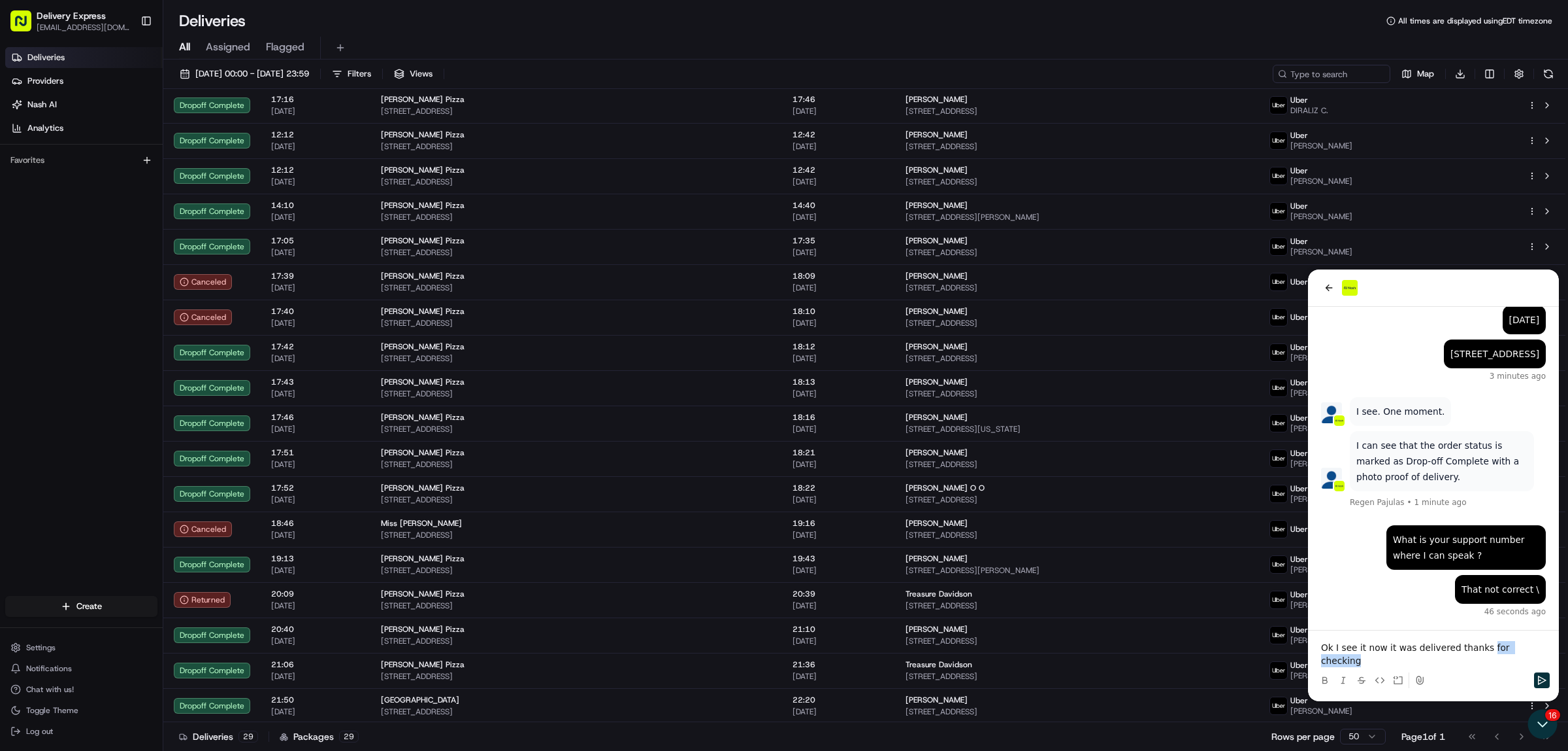
drag, startPoint x: 1475, startPoint y: 658, endPoint x: 1522, endPoint y: 661, distance: 47.1
click at [1522, 661] on p "Ok I see it now it was delivered thanks for checking" at bounding box center [1434, 654] width 225 height 26
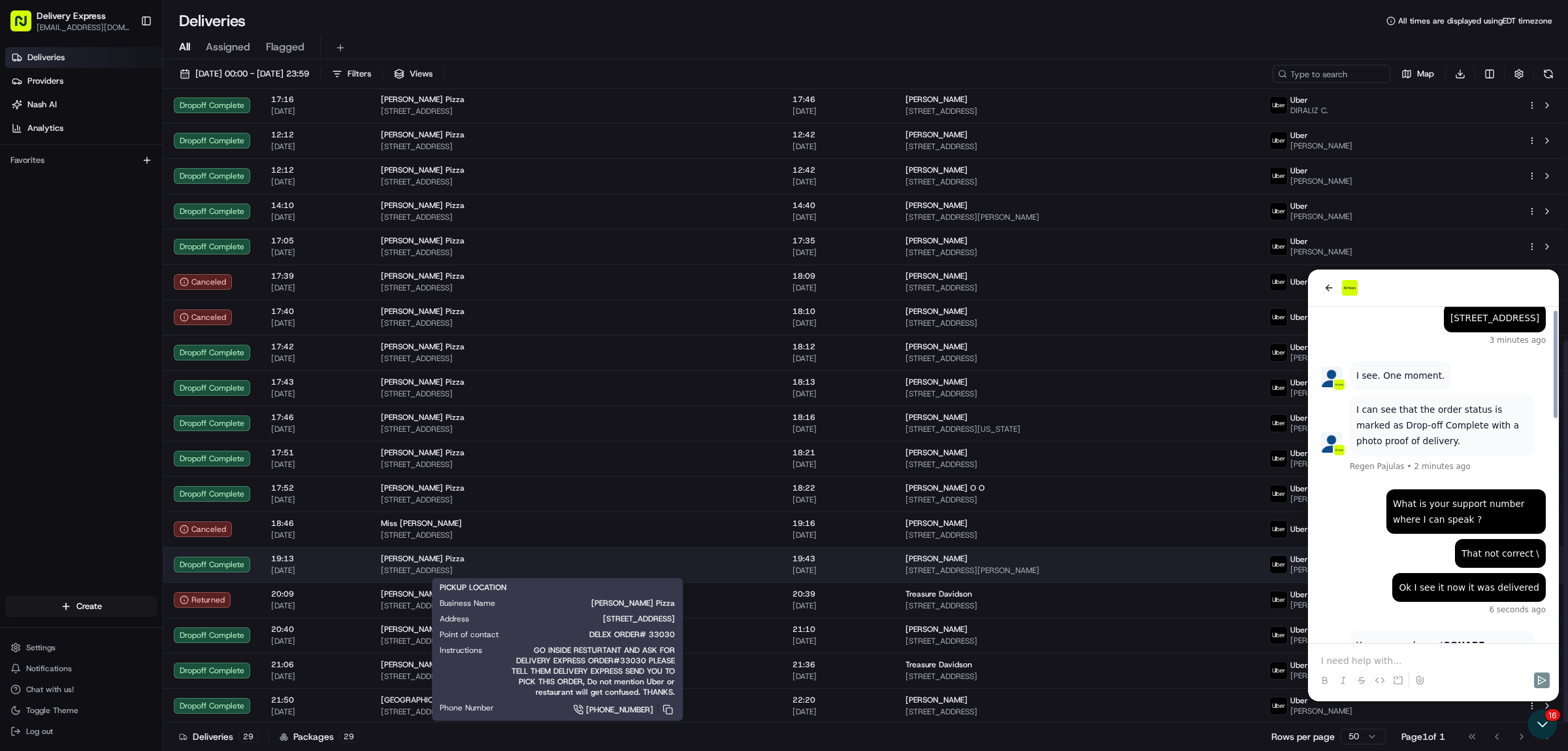
scroll to position [691, 0]
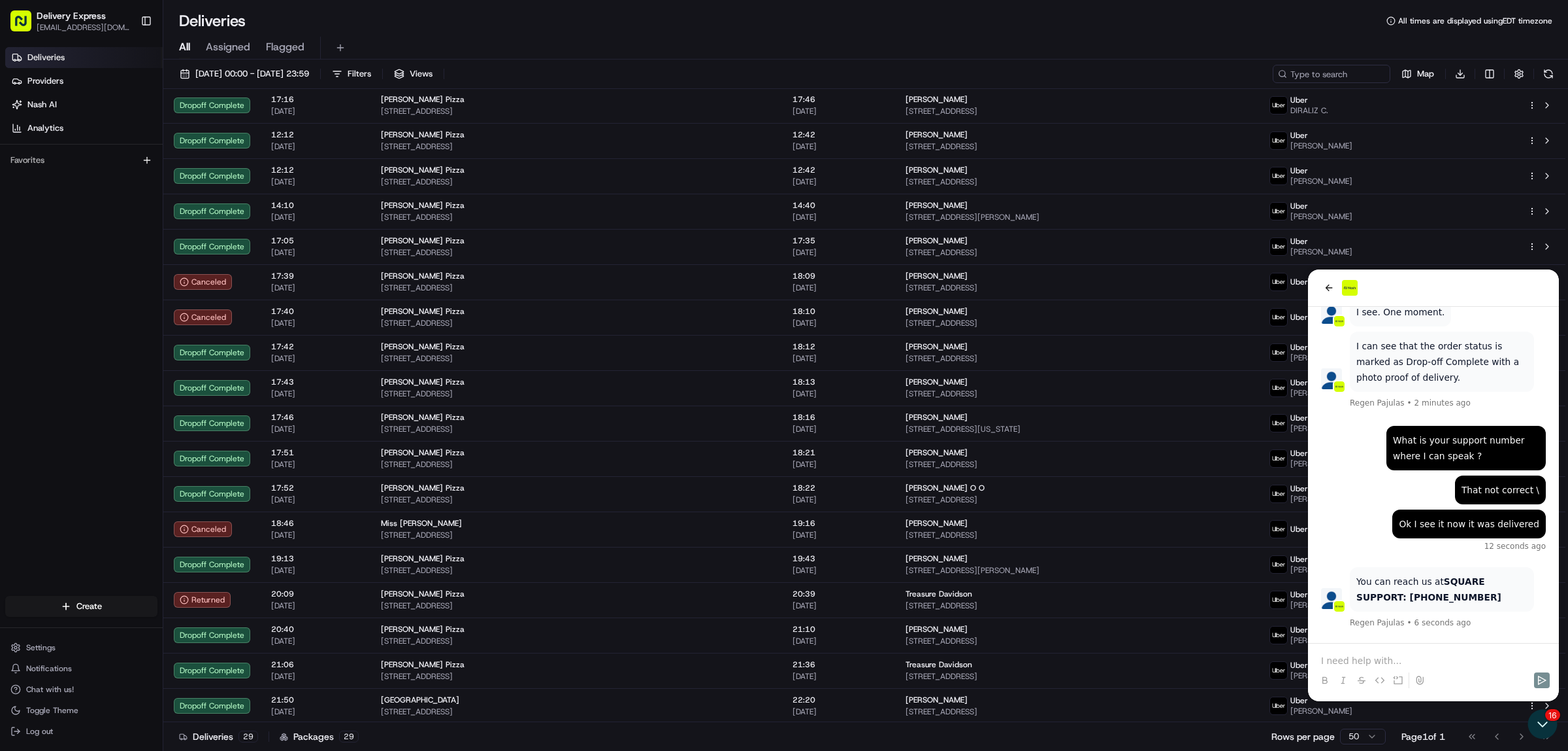
drag, startPoint x: 1362, startPoint y: 598, endPoint x: 1452, endPoint y: 598, distance: 90.0
click at [1452, 598] on p "You can reach us at SQUARE SUPPORT: [PHONE_NUMBER]" at bounding box center [1442, 589] width 171 height 31
copy strong "[PHONE_NUMBER]"
drag, startPoint x: 1355, startPoint y: 598, endPoint x: 1418, endPoint y: 595, distance: 63.1
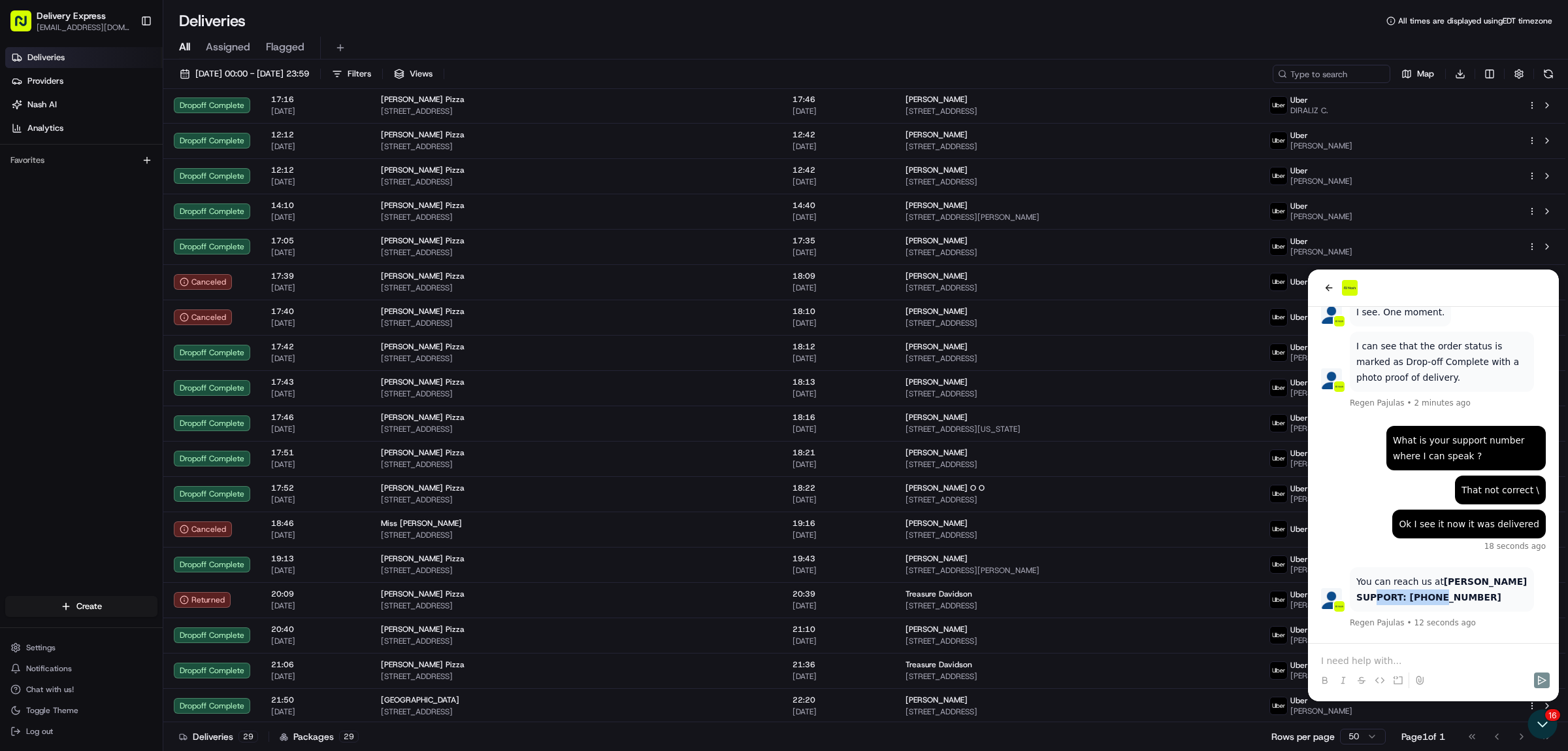
click at [1418, 595] on p "You can reach us at [PERSON_NAME] SUPPORT: [PHONE_NUMBER]" at bounding box center [1442, 589] width 171 height 31
click at [1347, 658] on p at bounding box center [1434, 660] width 225 height 13
click at [1345, 660] on p at bounding box center [1434, 660] width 225 height 13
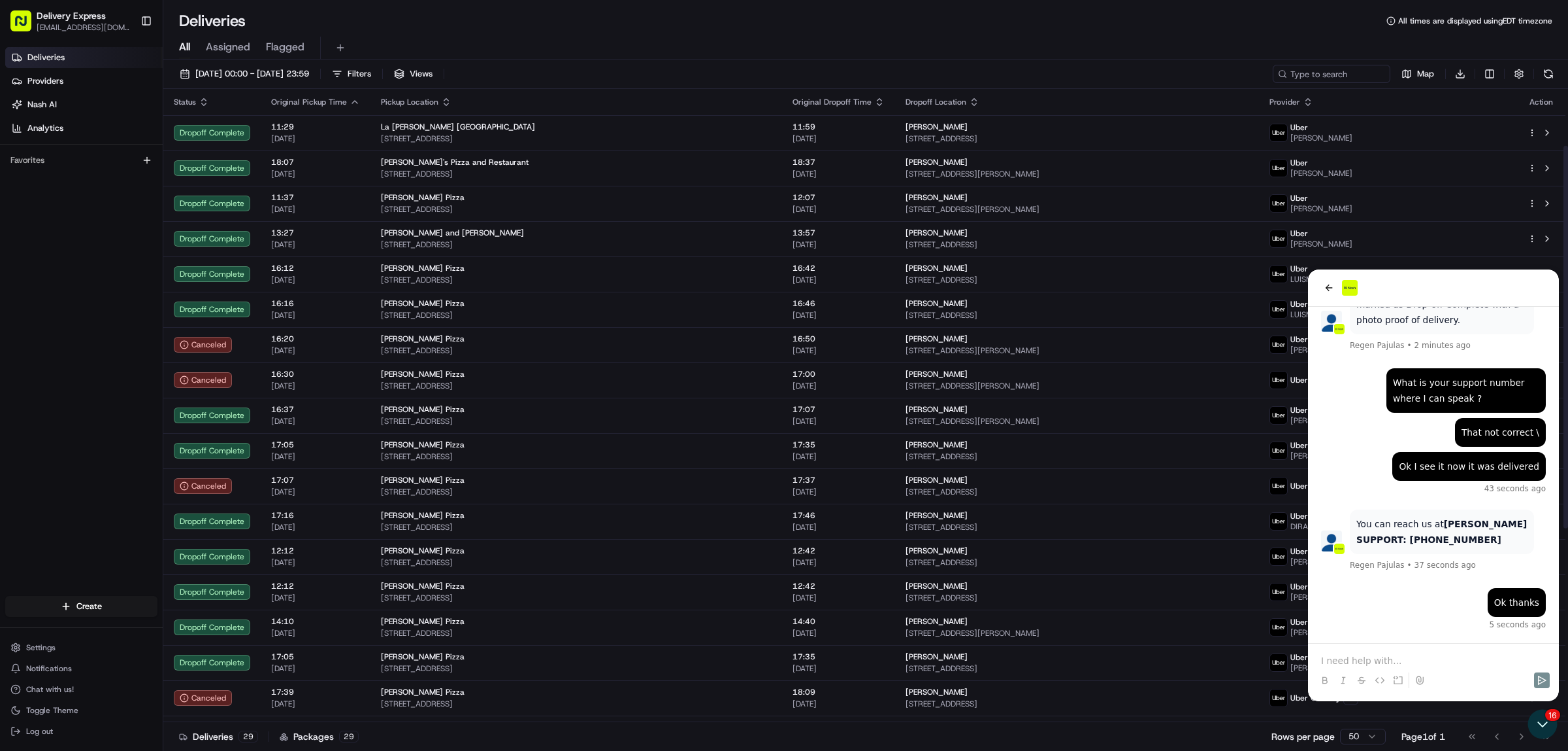
scroll to position [416, 0]
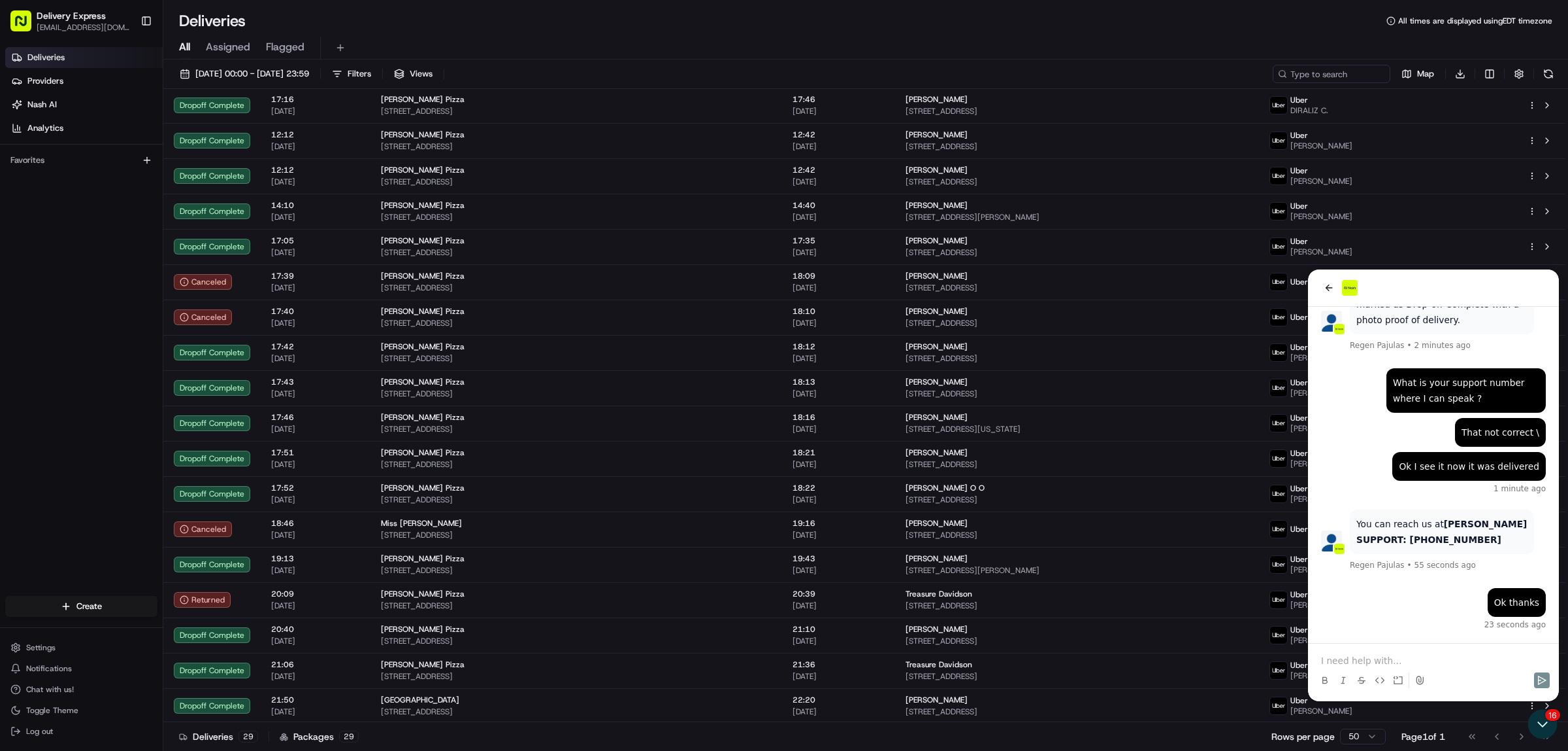
click at [1348, 658] on p at bounding box center [1434, 660] width 225 height 13
click at [1339, 658] on p at bounding box center [1434, 660] width 225 height 13
click at [1537, 676] on icon "Send" at bounding box center [1542, 680] width 10 height 10
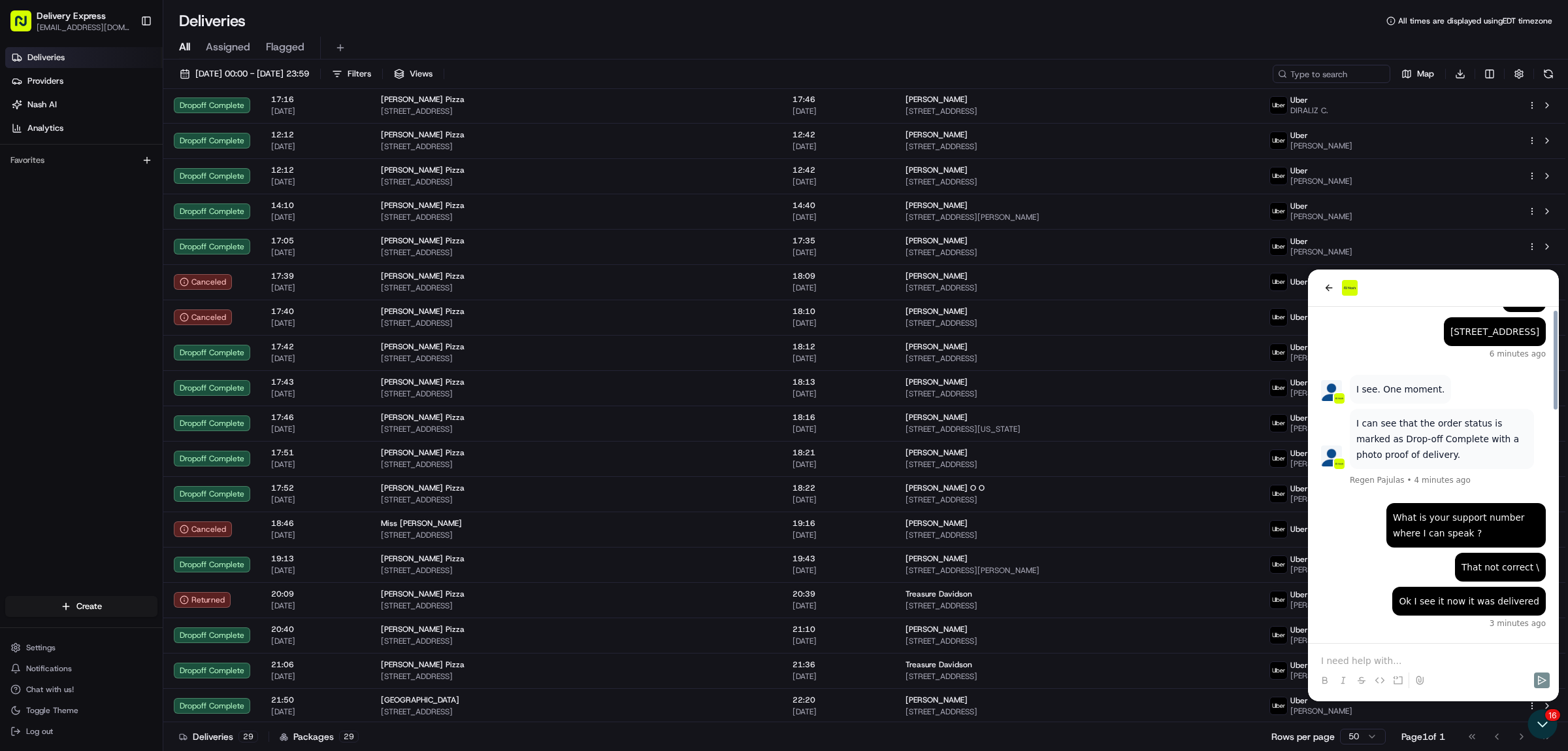
scroll to position [783, 0]
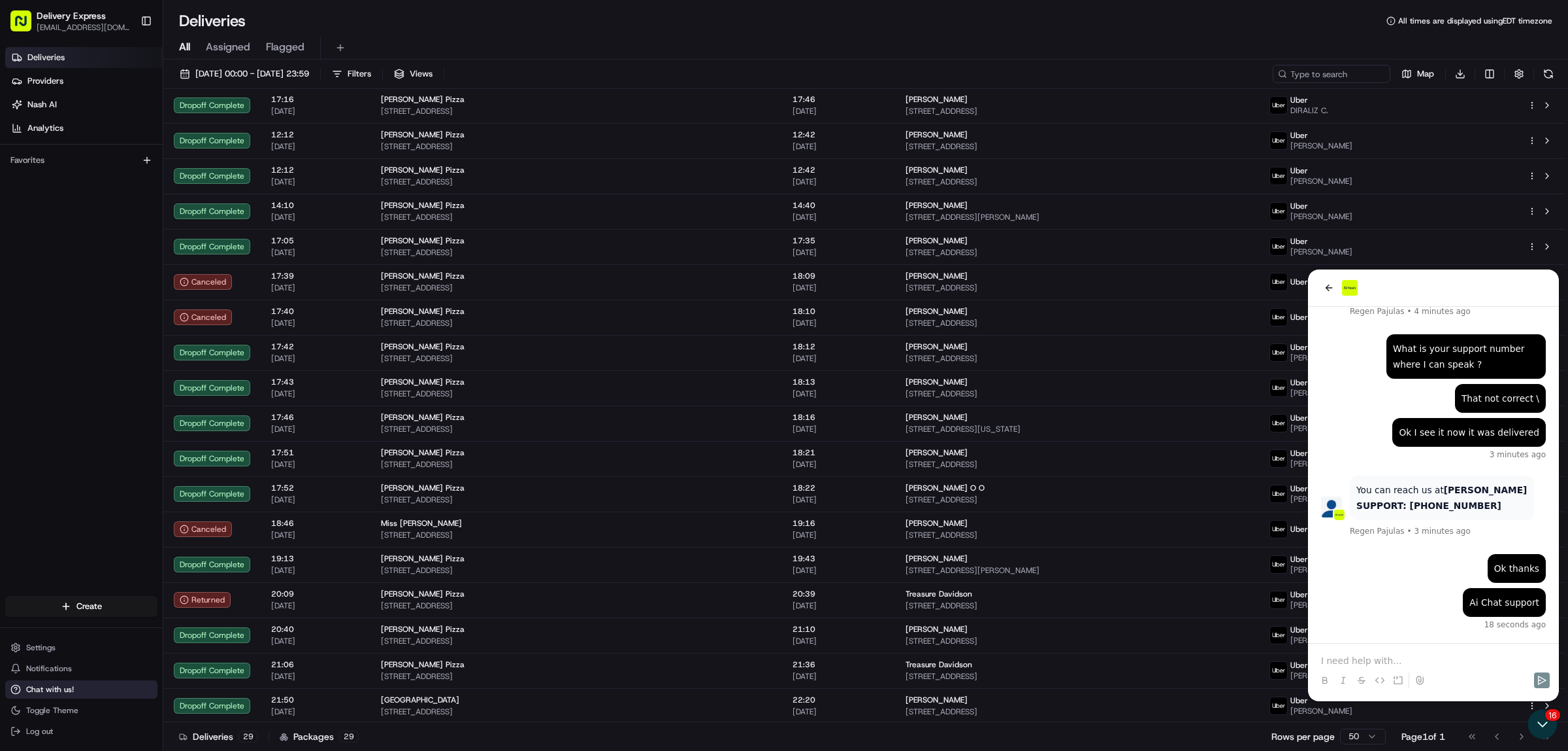
click at [66, 690] on span "Chat with us!" at bounding box center [50, 688] width 48 height 10
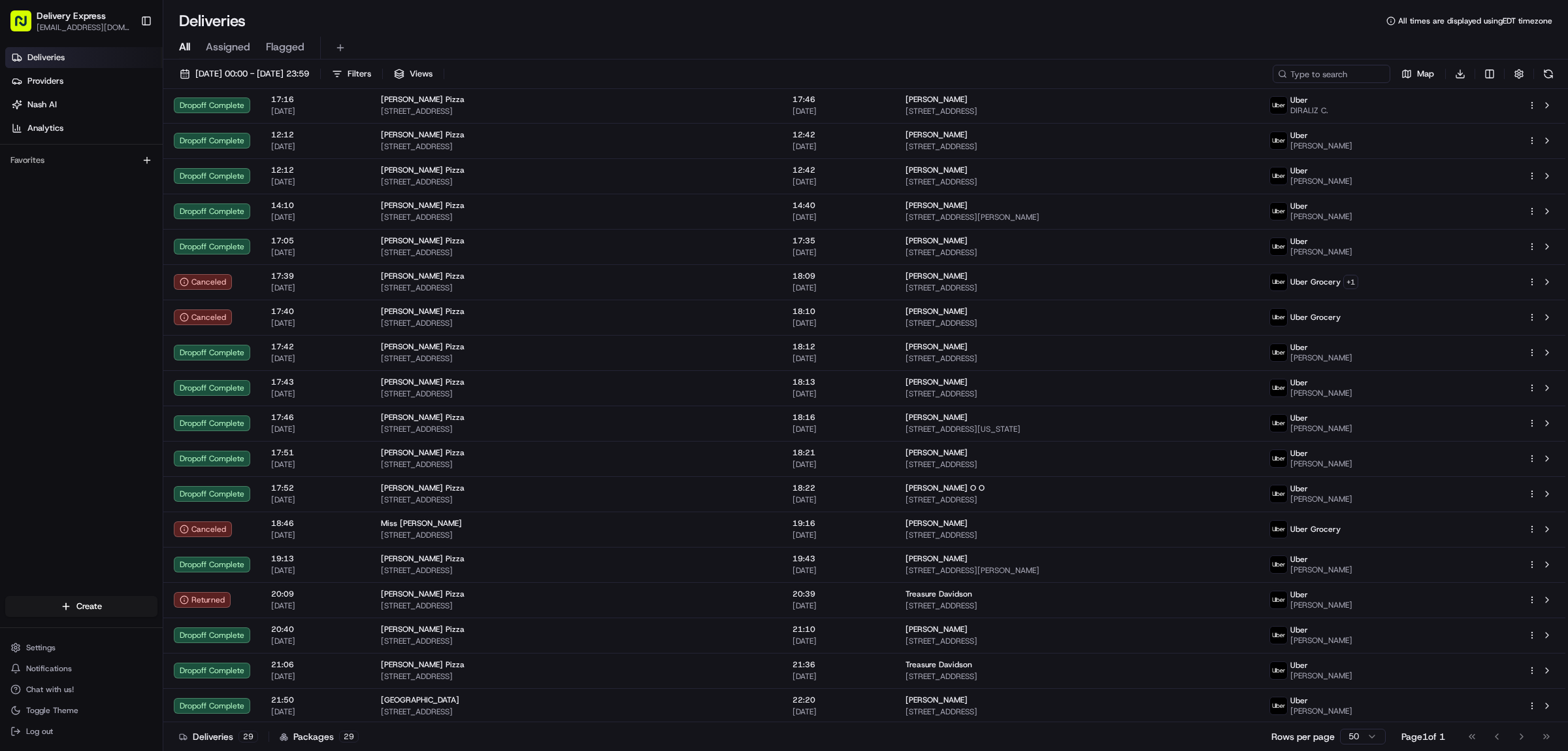
scroll to position [880, 0]
click at [184, 75] on button "[DATE] 00:00 - [DATE] 23:59" at bounding box center [244, 74] width 141 height 19
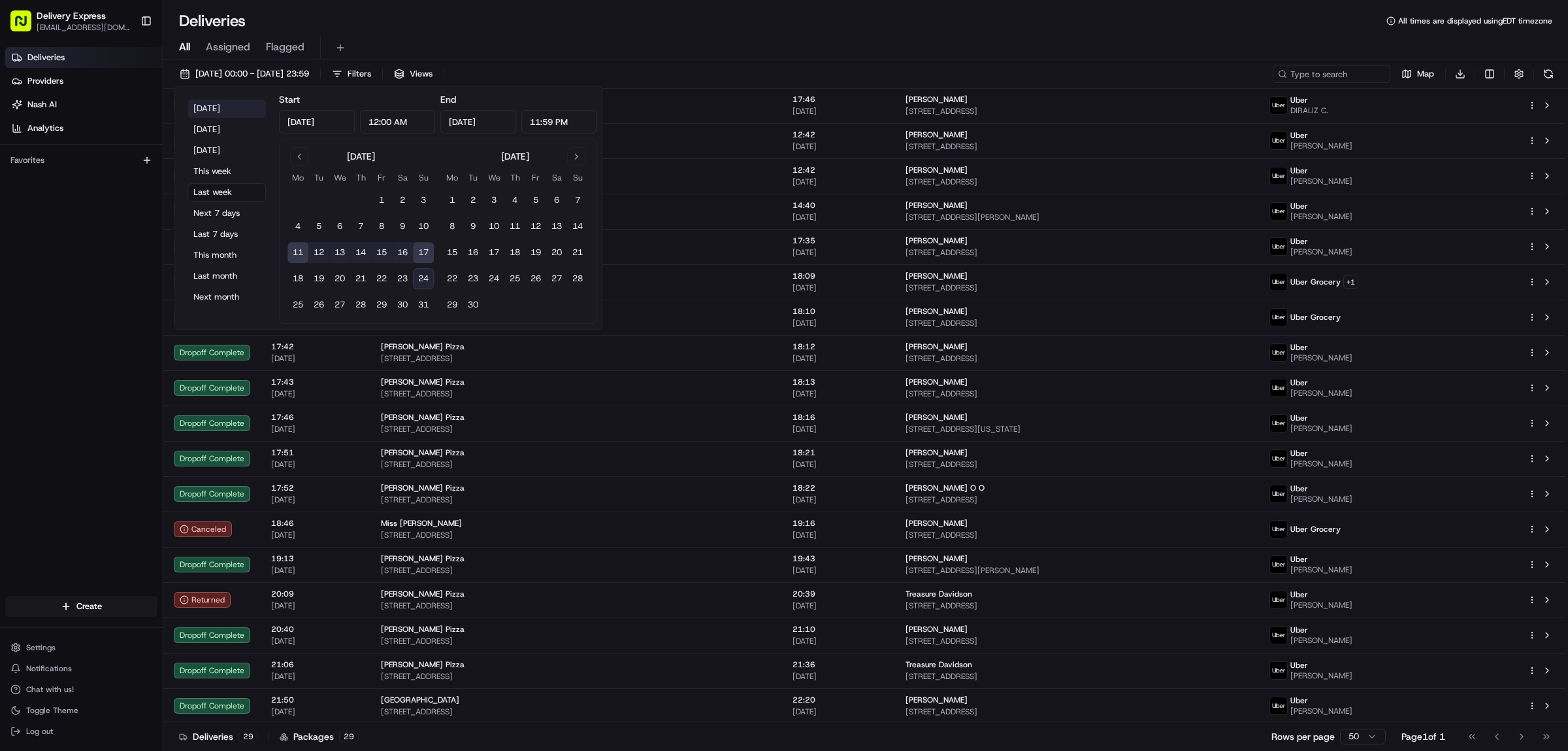
click at [206, 102] on button "[DATE]" at bounding box center [227, 109] width 79 height 19
type input "[DATE]"
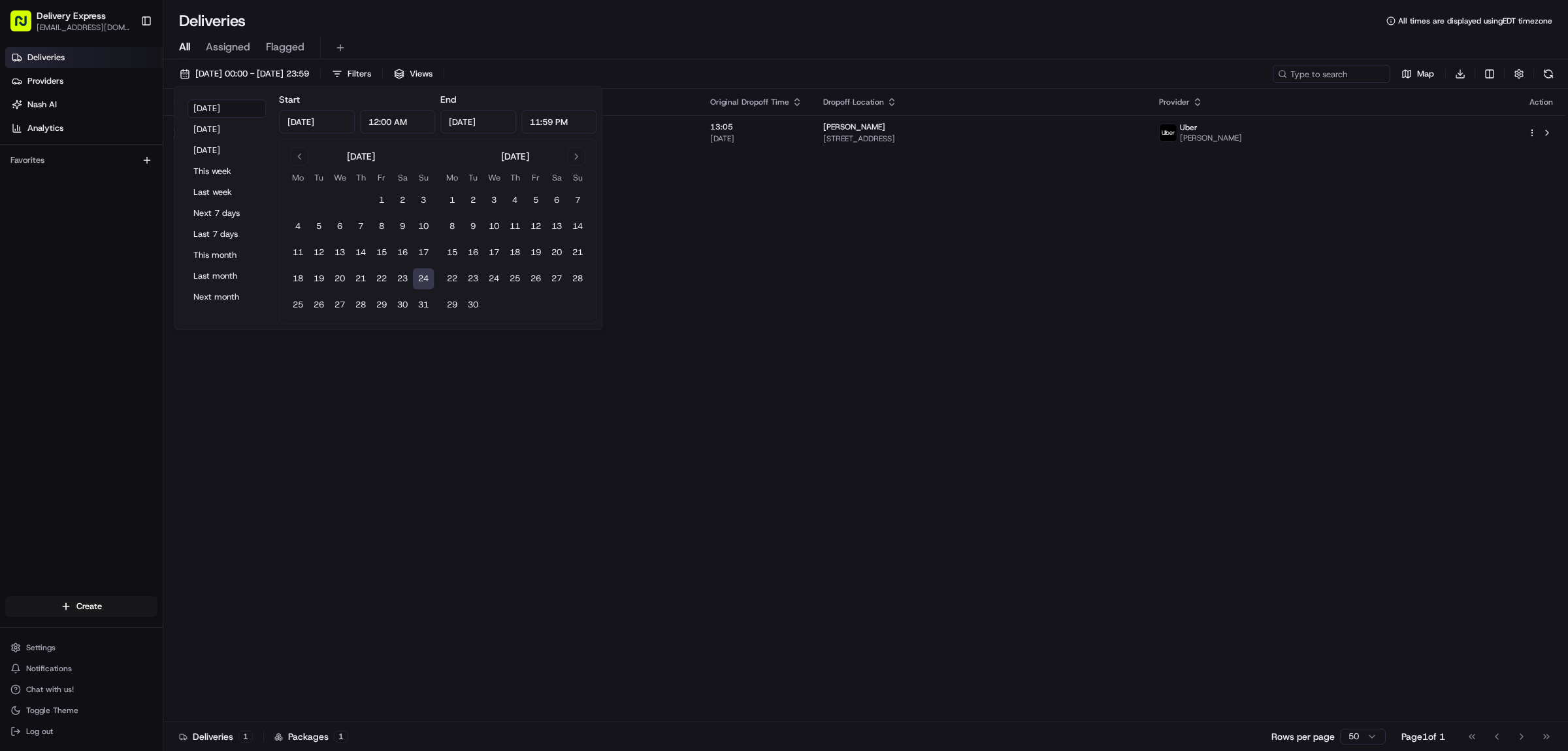
click at [700, 397] on div "Status Original Pickup Time Pickup Location Original Dropoff Time Dropoff Locat…" at bounding box center [864, 406] width 1403 height 633
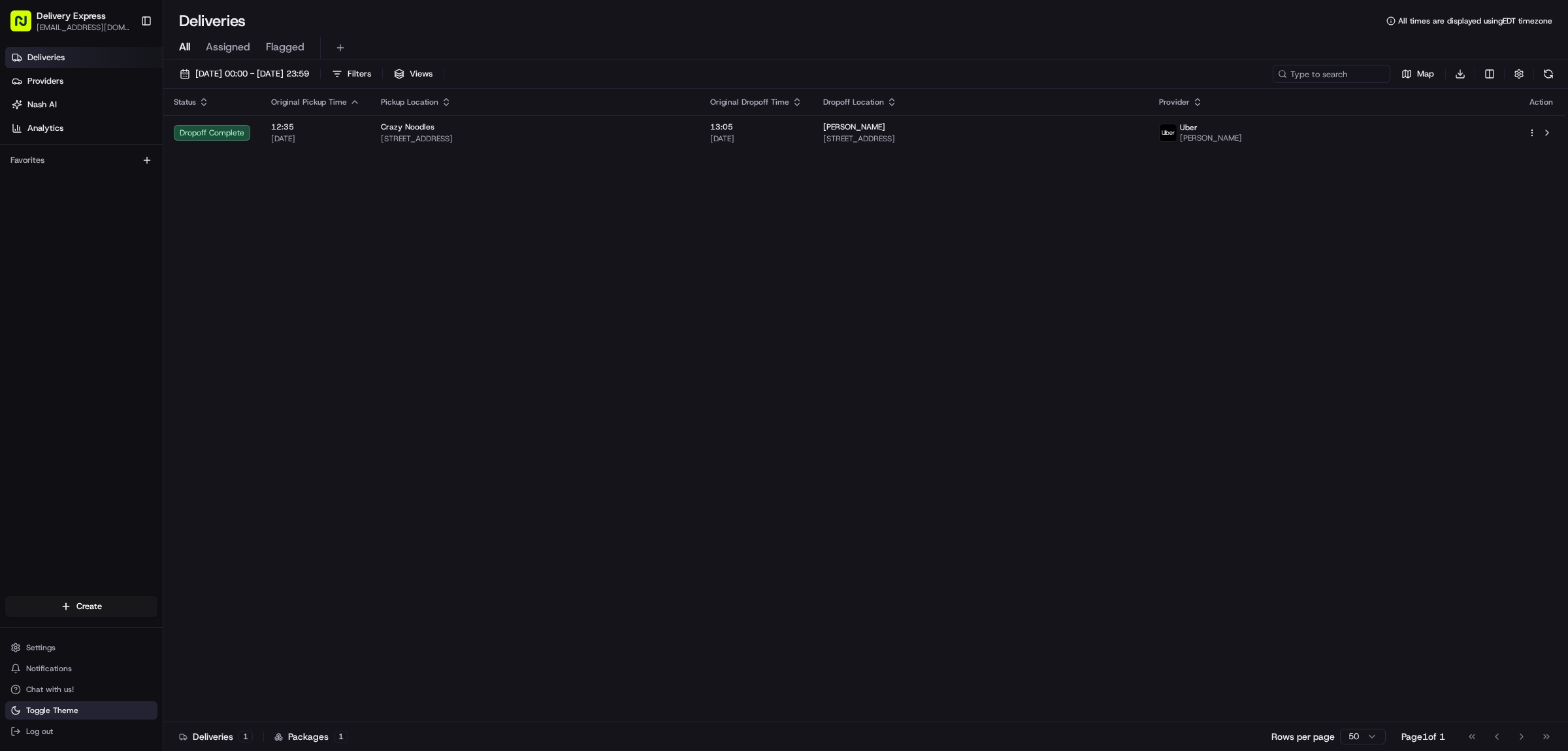
click at [64, 701] on button "Toggle Theme" at bounding box center [82, 711] width 152 height 19
click at [68, 712] on span "Toggle Theme" at bounding box center [53, 710] width 53 height 10
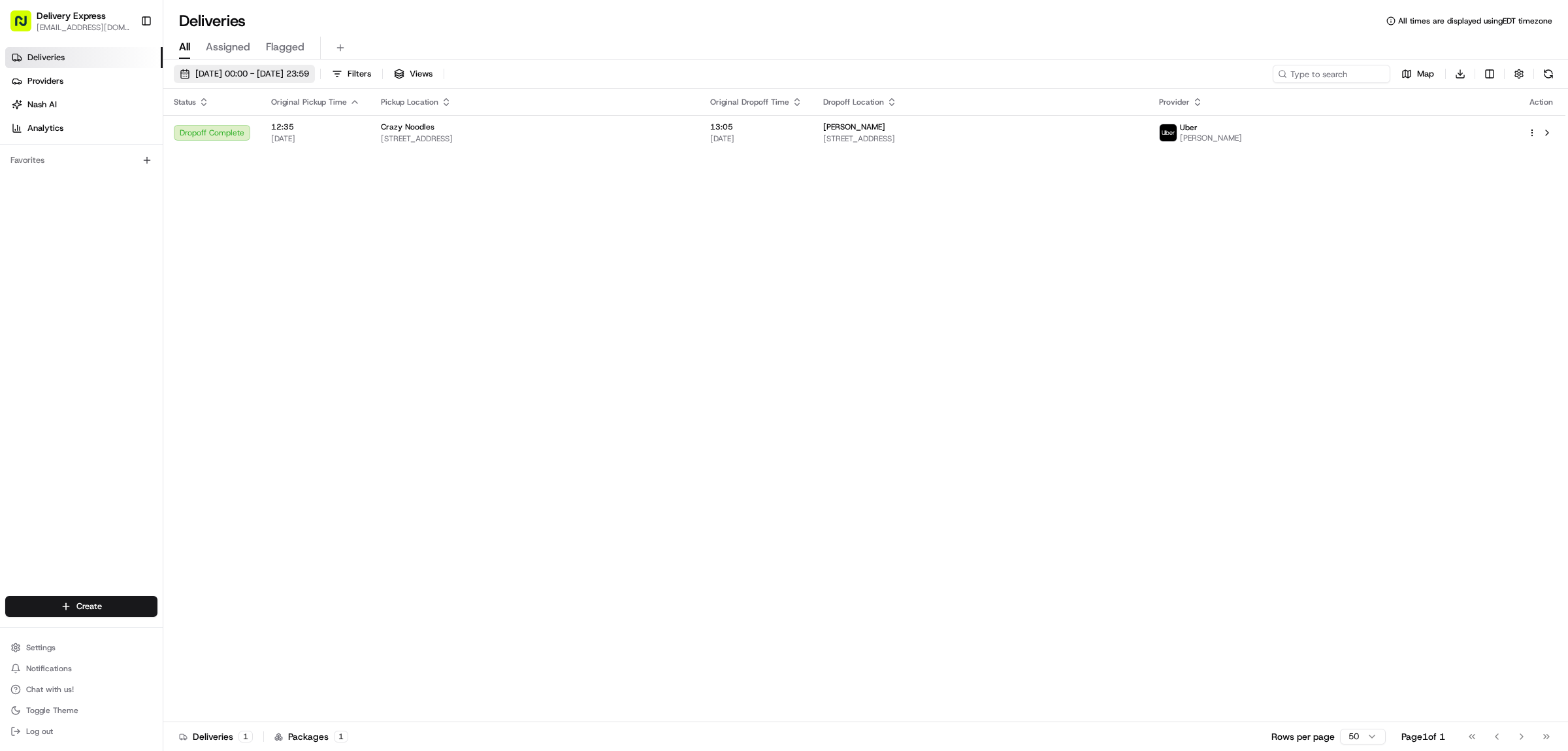
click at [184, 80] on button "[DATE] 00:00 - [DATE] 23:59" at bounding box center [244, 74] width 141 height 19
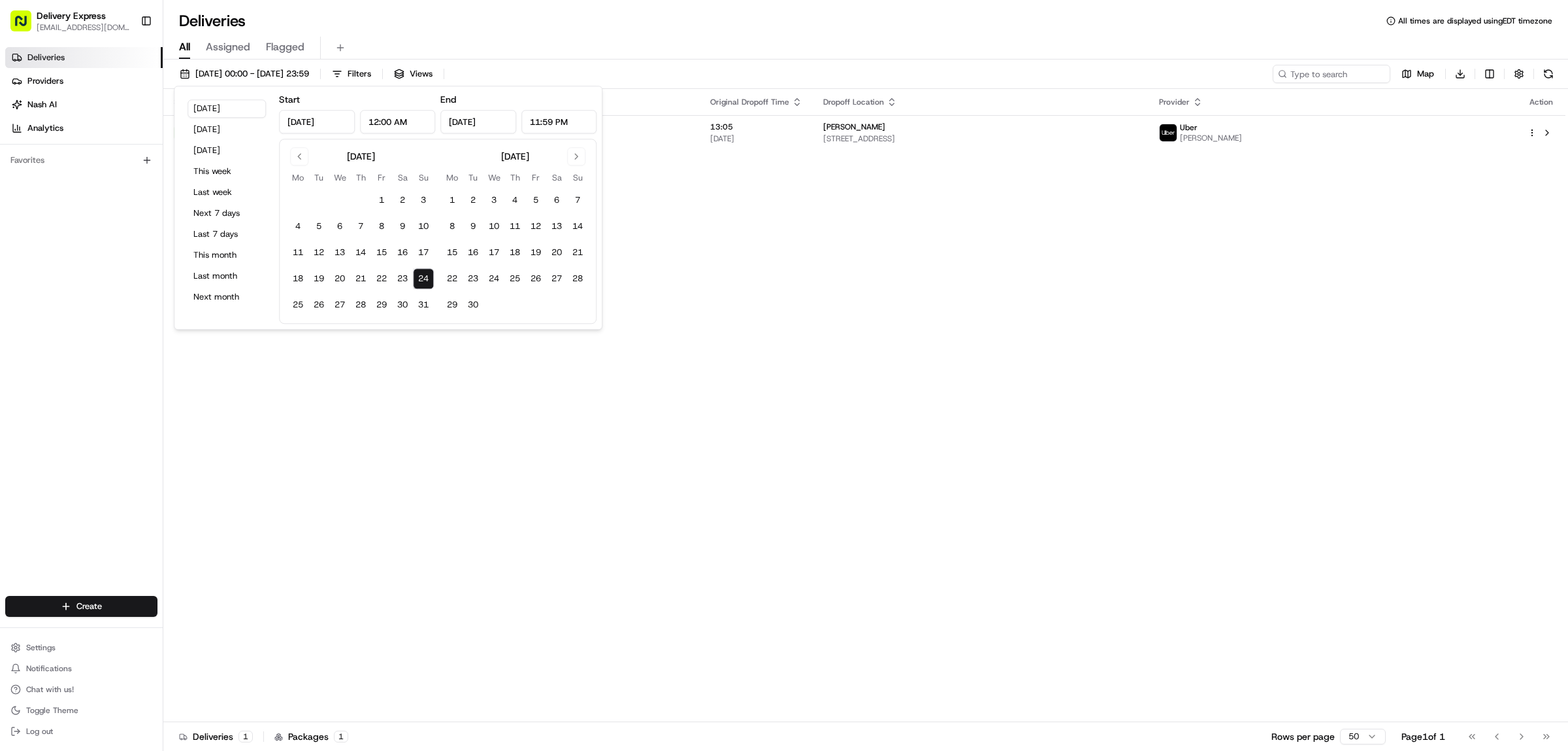
click at [403, 448] on div "Status Original Pickup Time Pickup Location Original Dropoff Time Dropoff Locat…" at bounding box center [864, 406] width 1403 height 633
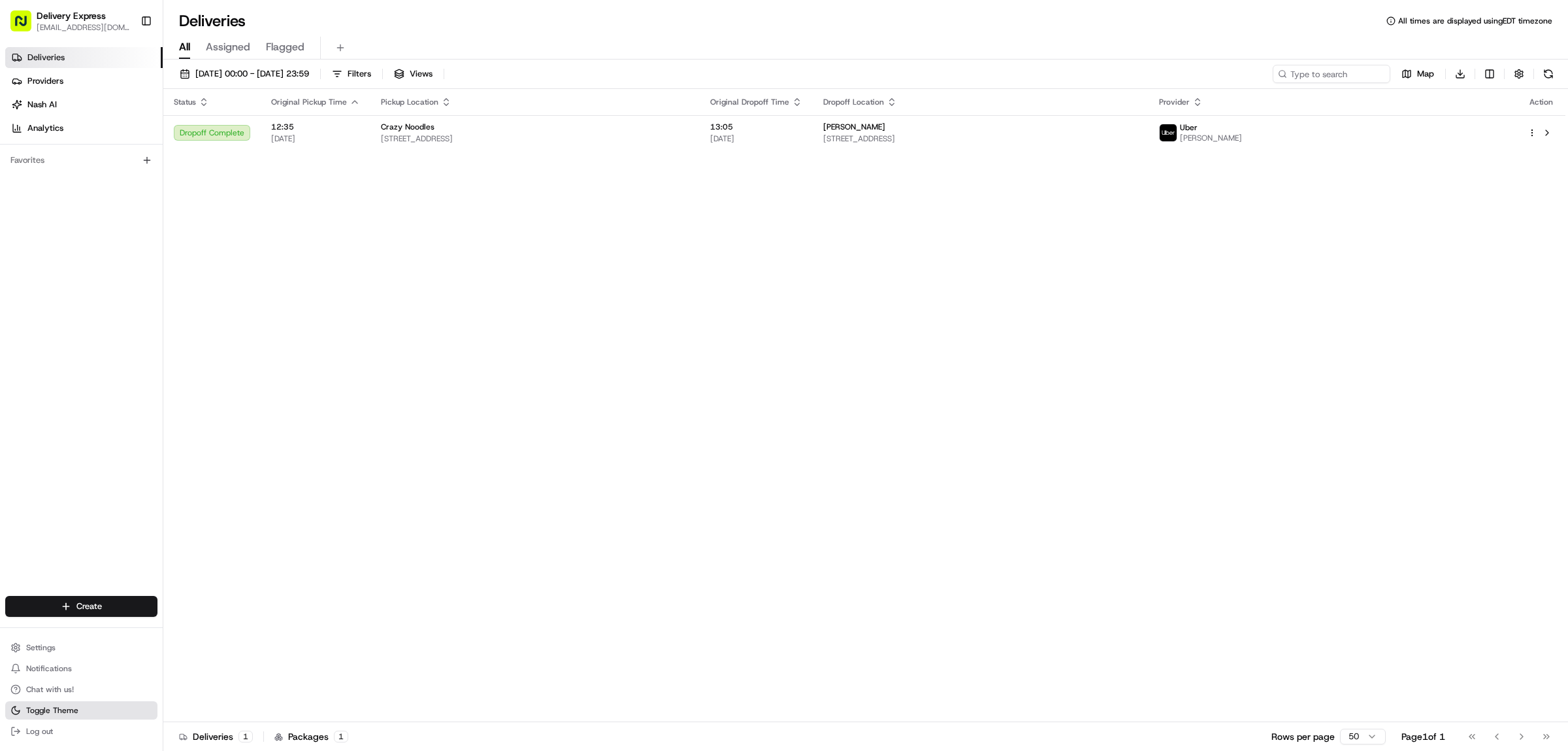
click at [61, 707] on span "Toggle Theme" at bounding box center [53, 710] width 53 height 10
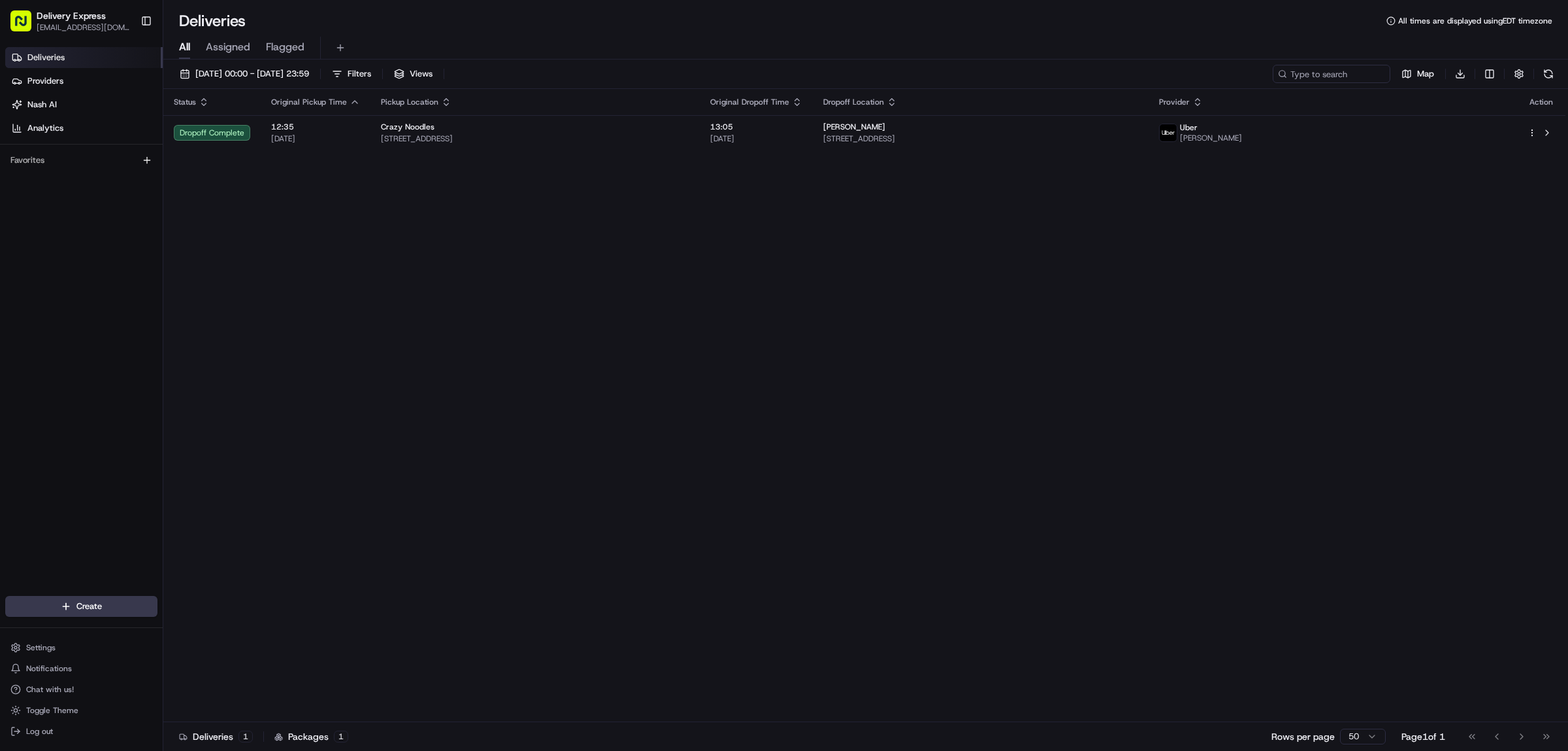
click at [733, 492] on div "Status Original Pickup Time Pickup Location Original Dropoff Time Dropoff Locat…" at bounding box center [864, 406] width 1403 height 633
click at [70, 83] on link "Providers" at bounding box center [84, 81] width 158 height 21
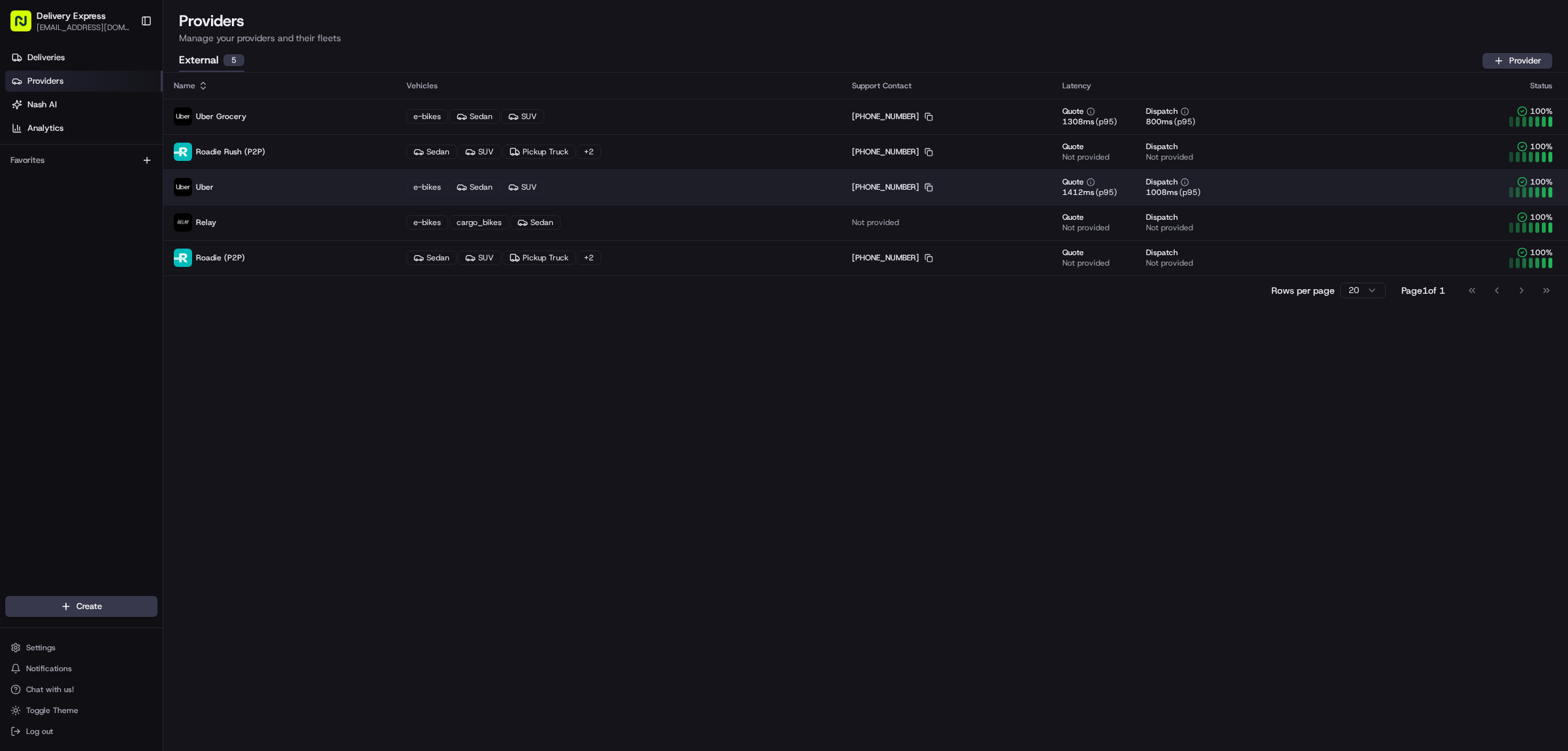
click at [927, 186] on icon "button" at bounding box center [928, 187] width 8 height 8
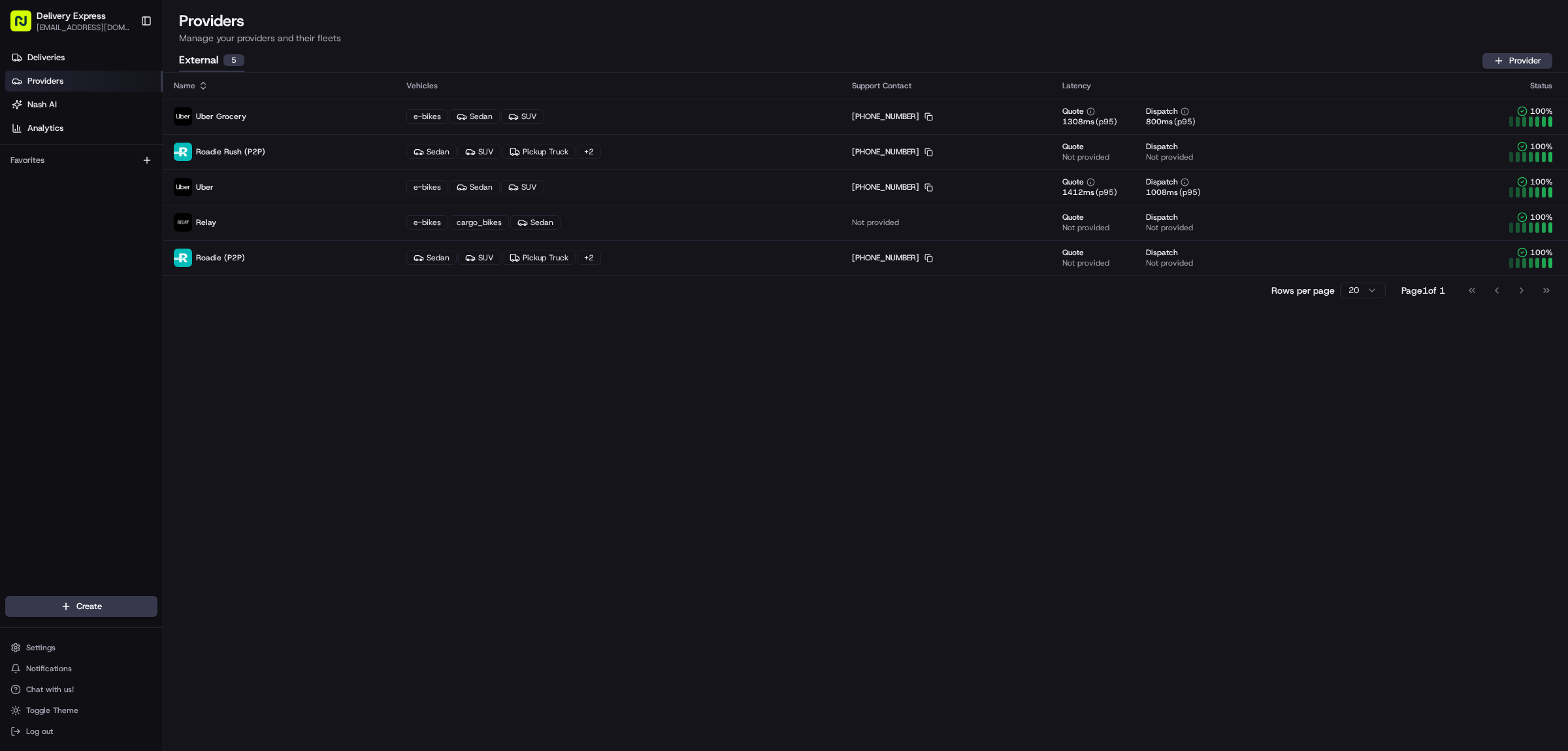
click at [854, 452] on div "Name Vehicles Support Contact Latency Status Uber Grocery e-bikes Sedan SUV [PH…" at bounding box center [865, 411] width 1405 height 678
click at [46, 59] on span "Deliveries" at bounding box center [46, 57] width 38 height 12
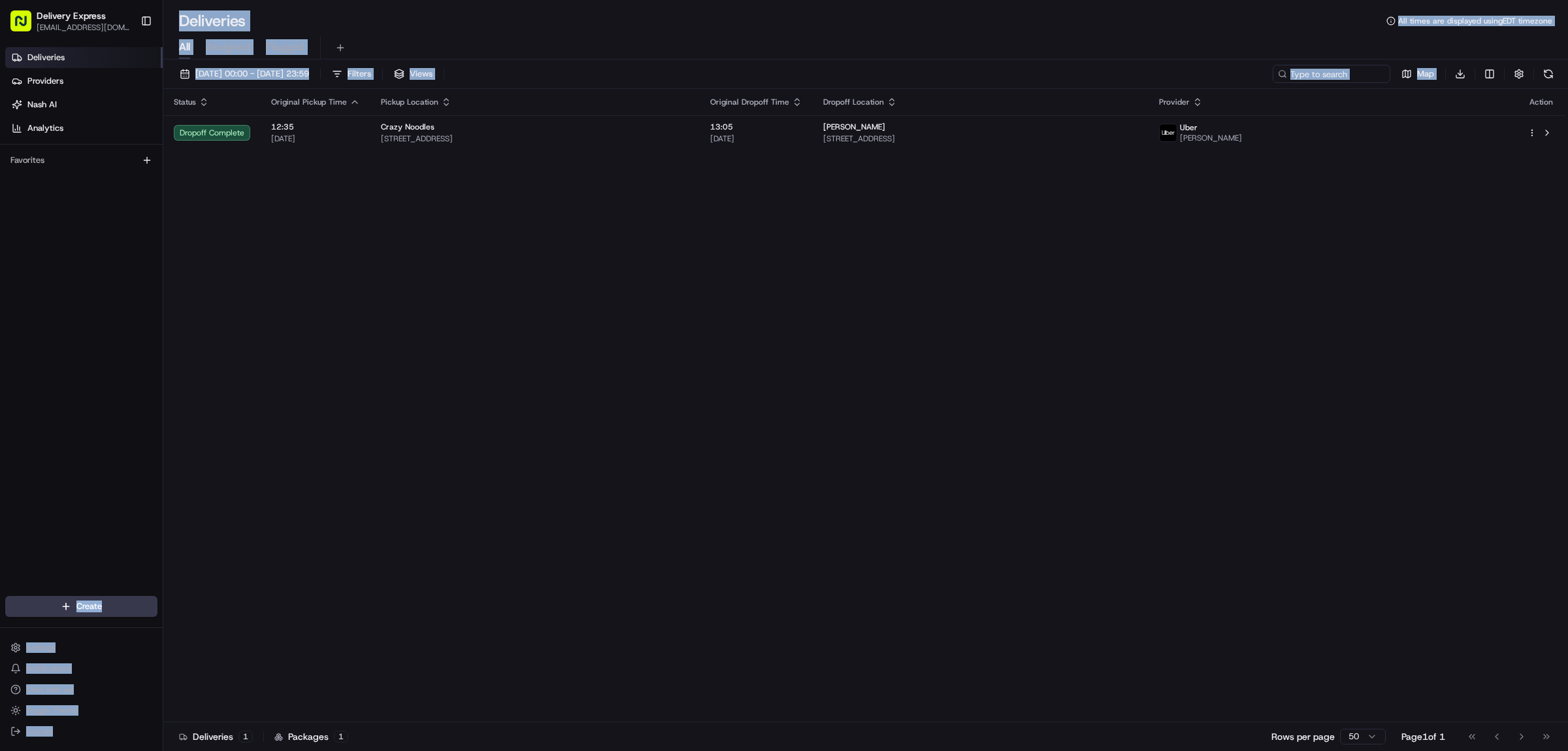
drag, startPoint x: 602, startPoint y: 262, endPoint x: 808, endPoint y: 263, distance: 206.0
click at [808, 263] on div "Delivery Express [EMAIL_ADDRESS][DOMAIN_NAME] Toggle Sidebar Deliveries Provide…" at bounding box center [784, 376] width 1568 height 751
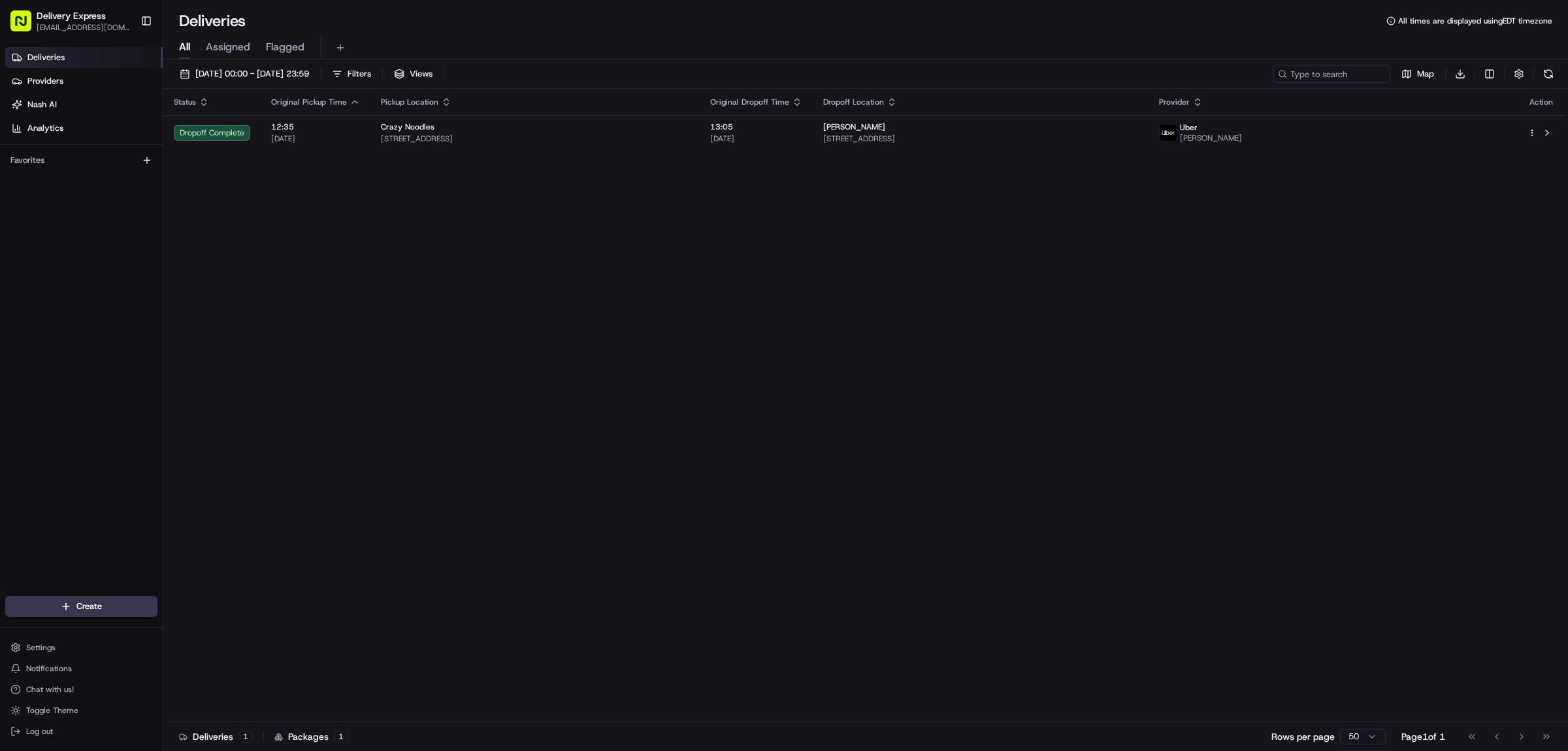
click at [869, 257] on div "Status Original Pickup Time Pickup Location Original Dropoff Time Dropoff Locat…" at bounding box center [864, 406] width 1403 height 633
click at [1312, 72] on input at bounding box center [1312, 74] width 157 height 19
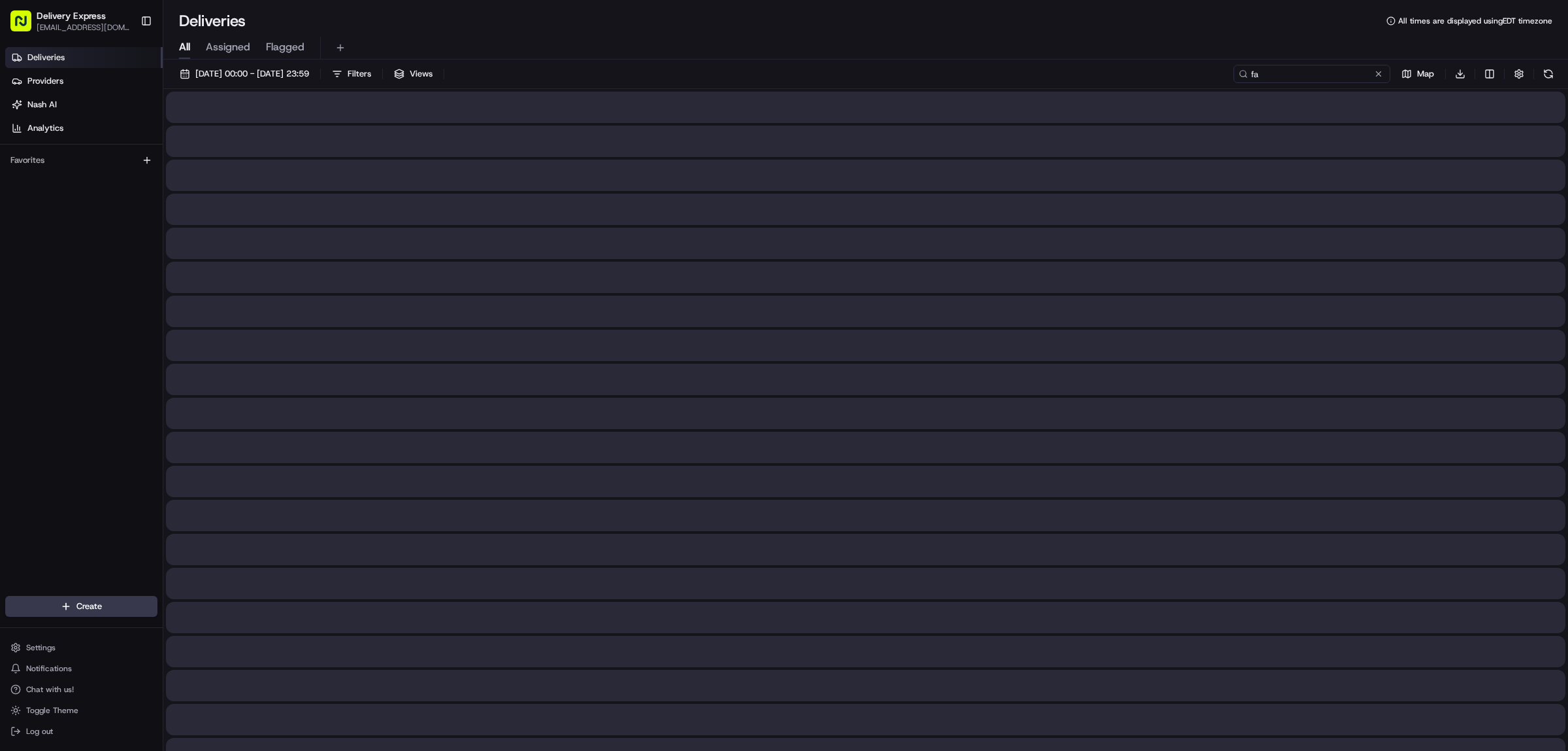
type input "f"
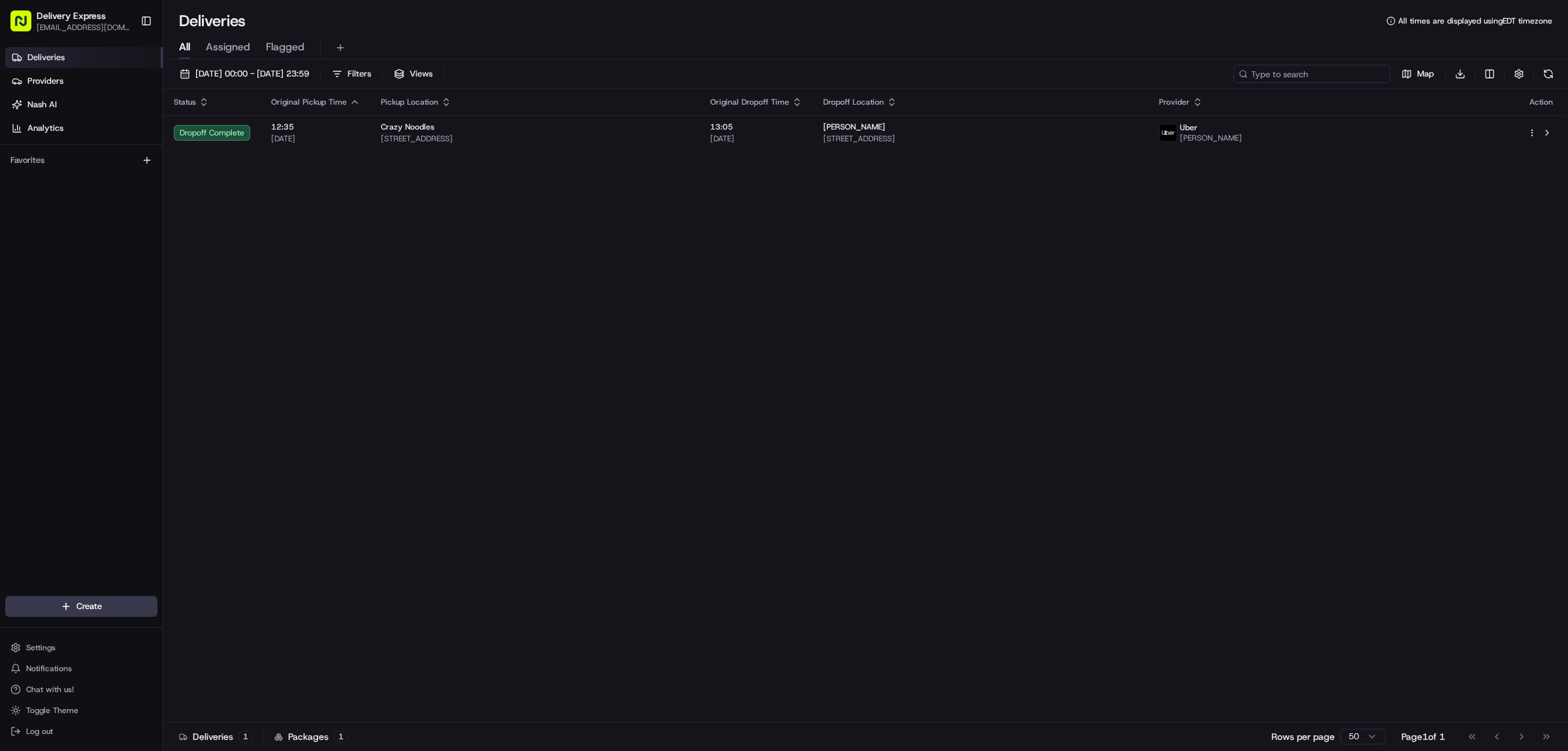
scroll to position [913, 0]
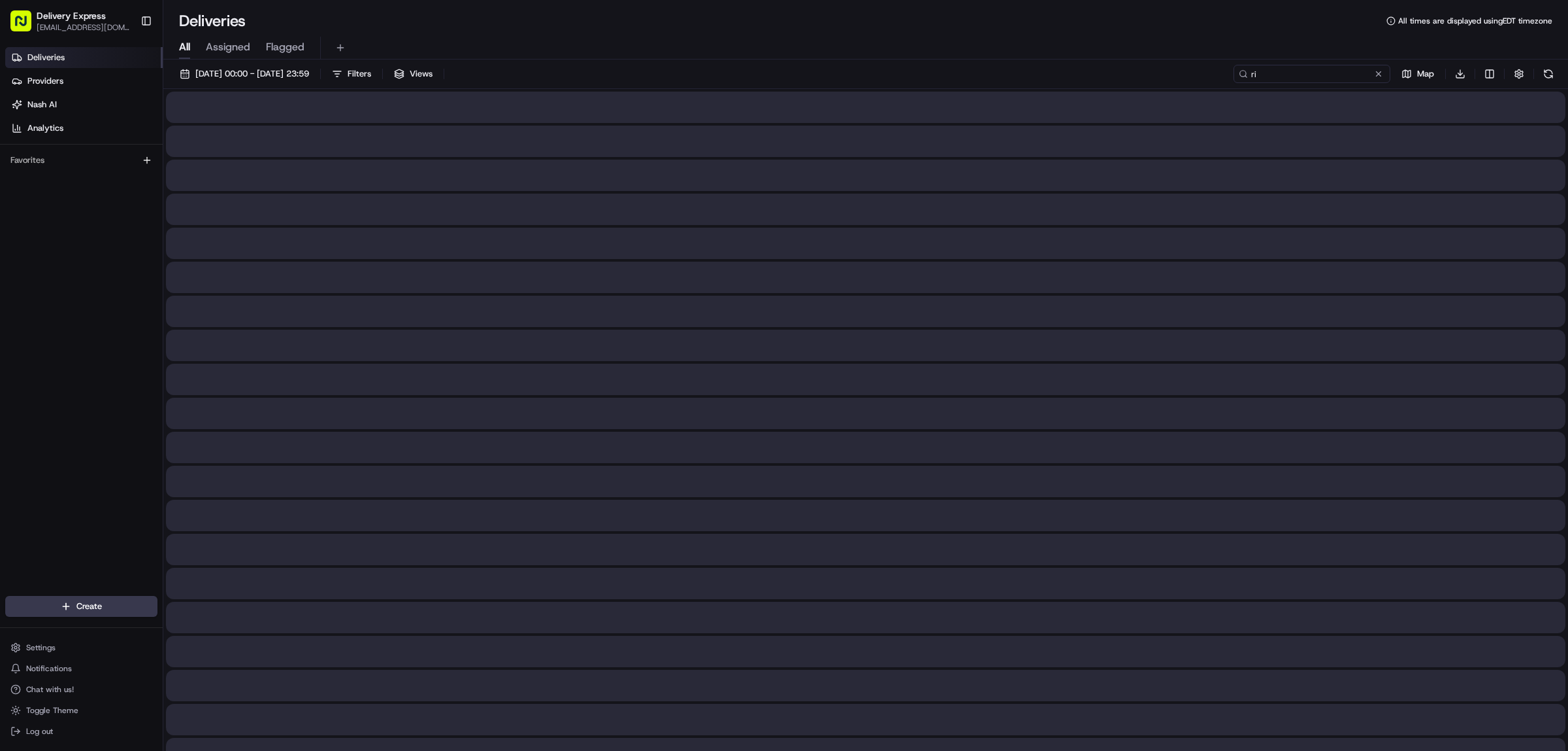
type input "r"
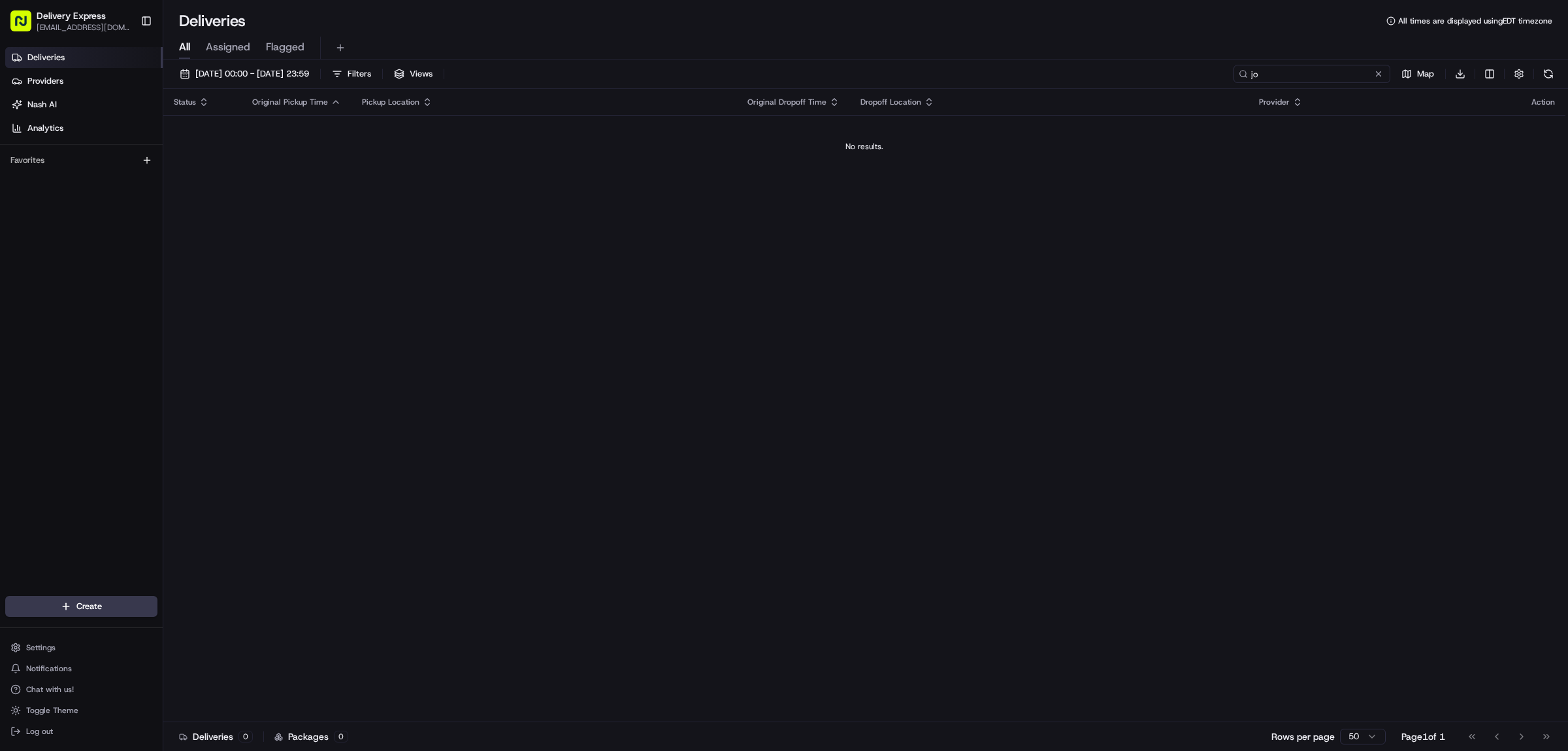
type input "j"
click at [1518, 72] on button "button" at bounding box center [1519, 74] width 19 height 19
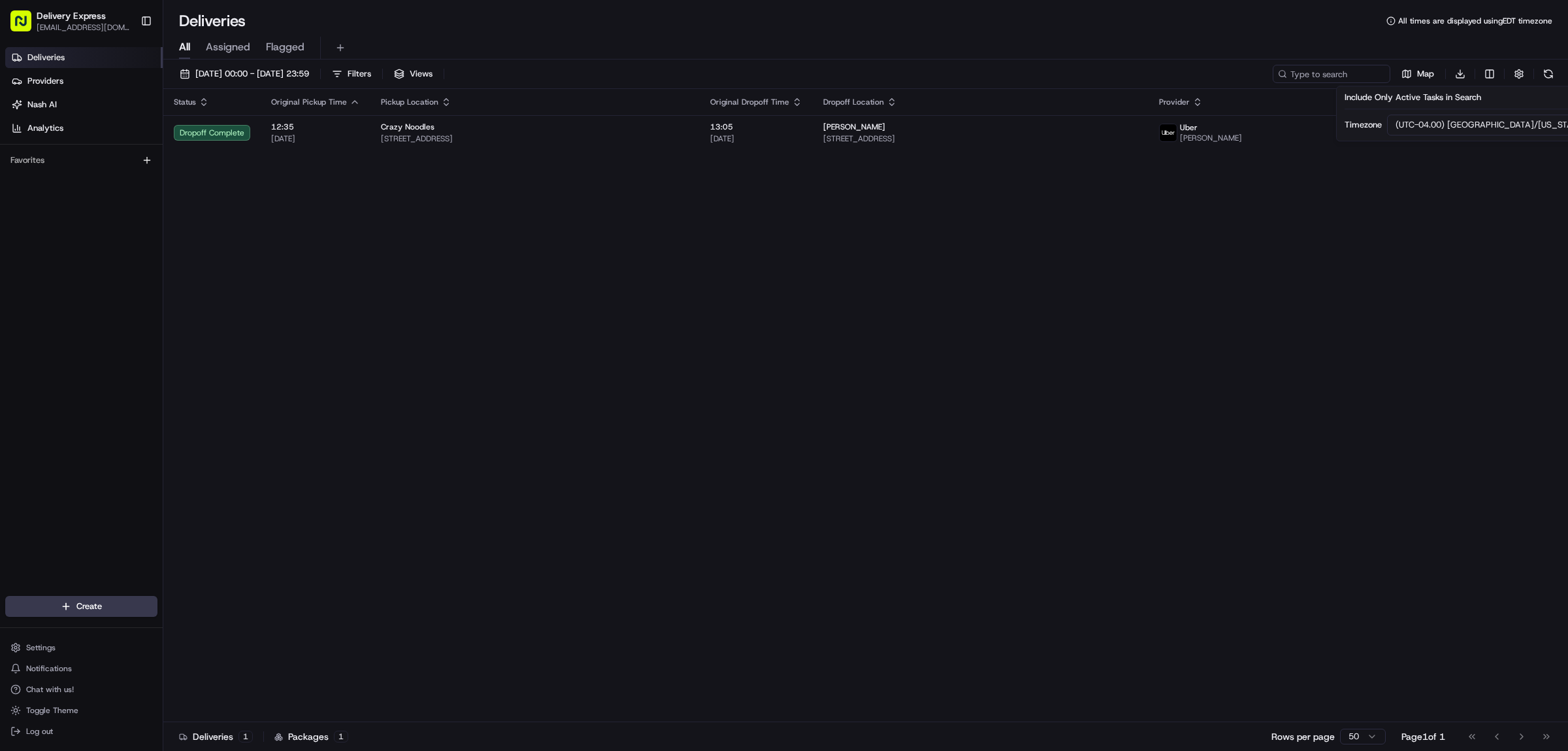
click at [1418, 217] on div "Status Original Pickup Time Pickup Location Original Dropoff Time Dropoff Locat…" at bounding box center [864, 406] width 1403 height 633
click at [438, 69] on button "Views" at bounding box center [414, 74] width 51 height 19
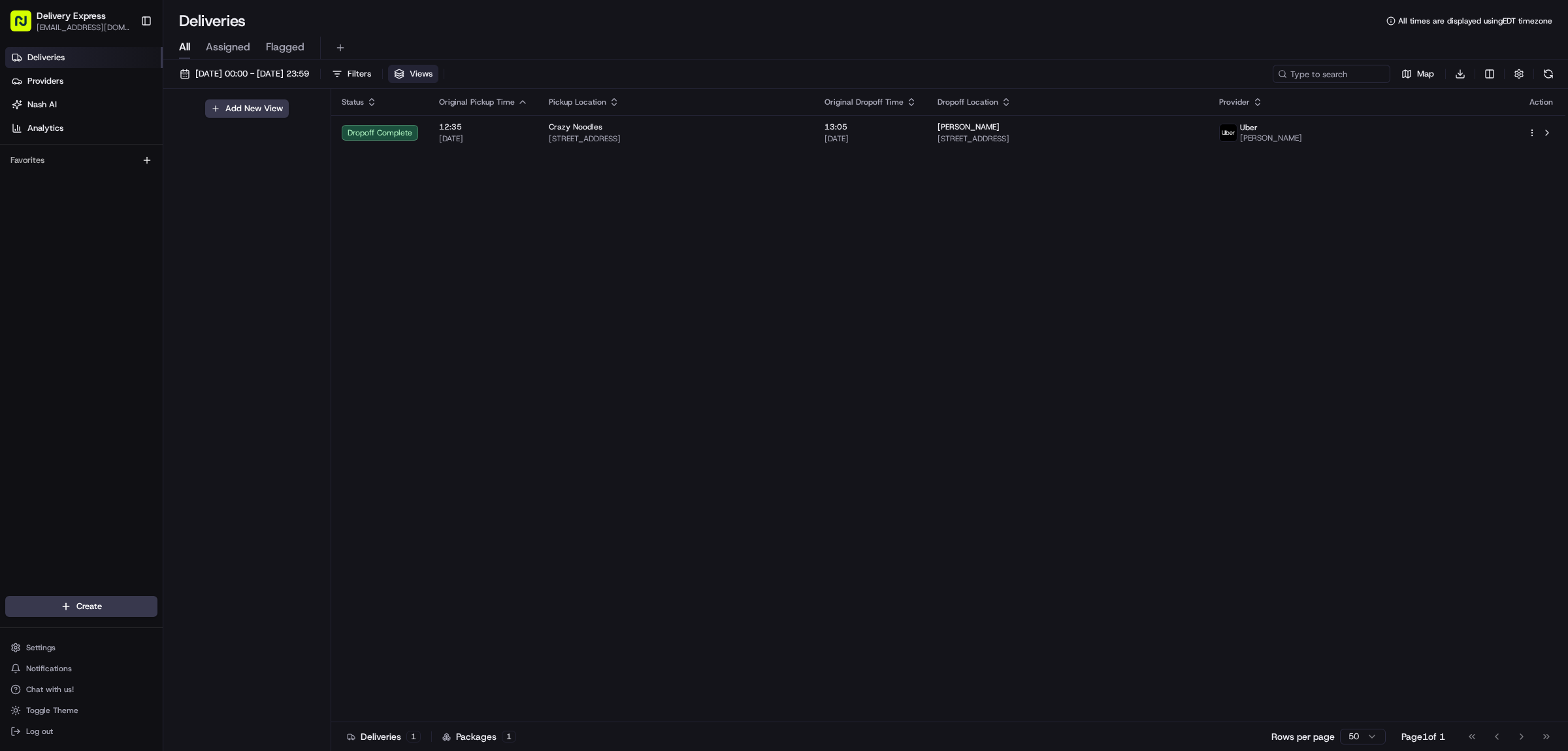
click at [438, 69] on button "Views" at bounding box center [414, 74] width 51 height 19
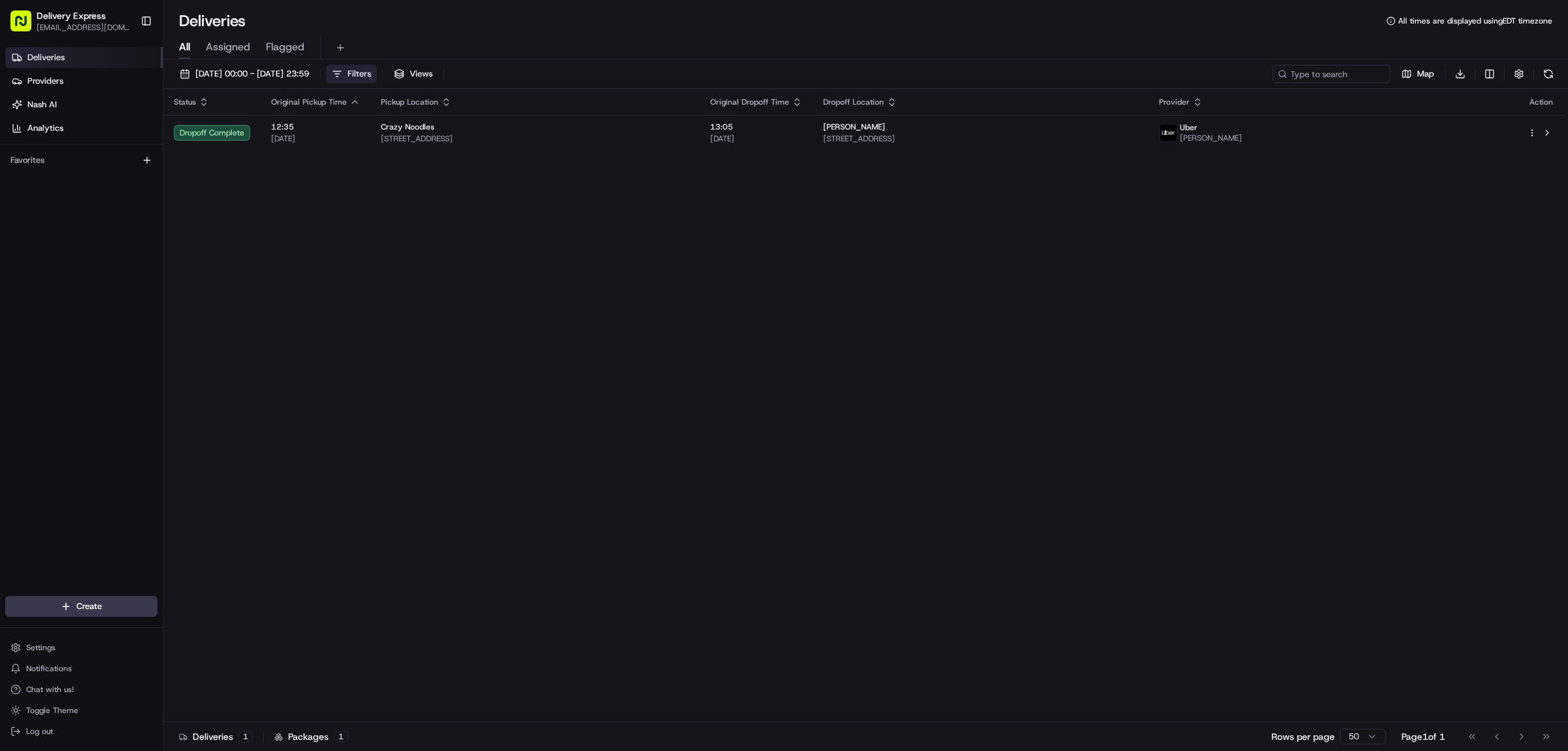
click at [372, 70] on span "Filters" at bounding box center [359, 73] width 23 height 12
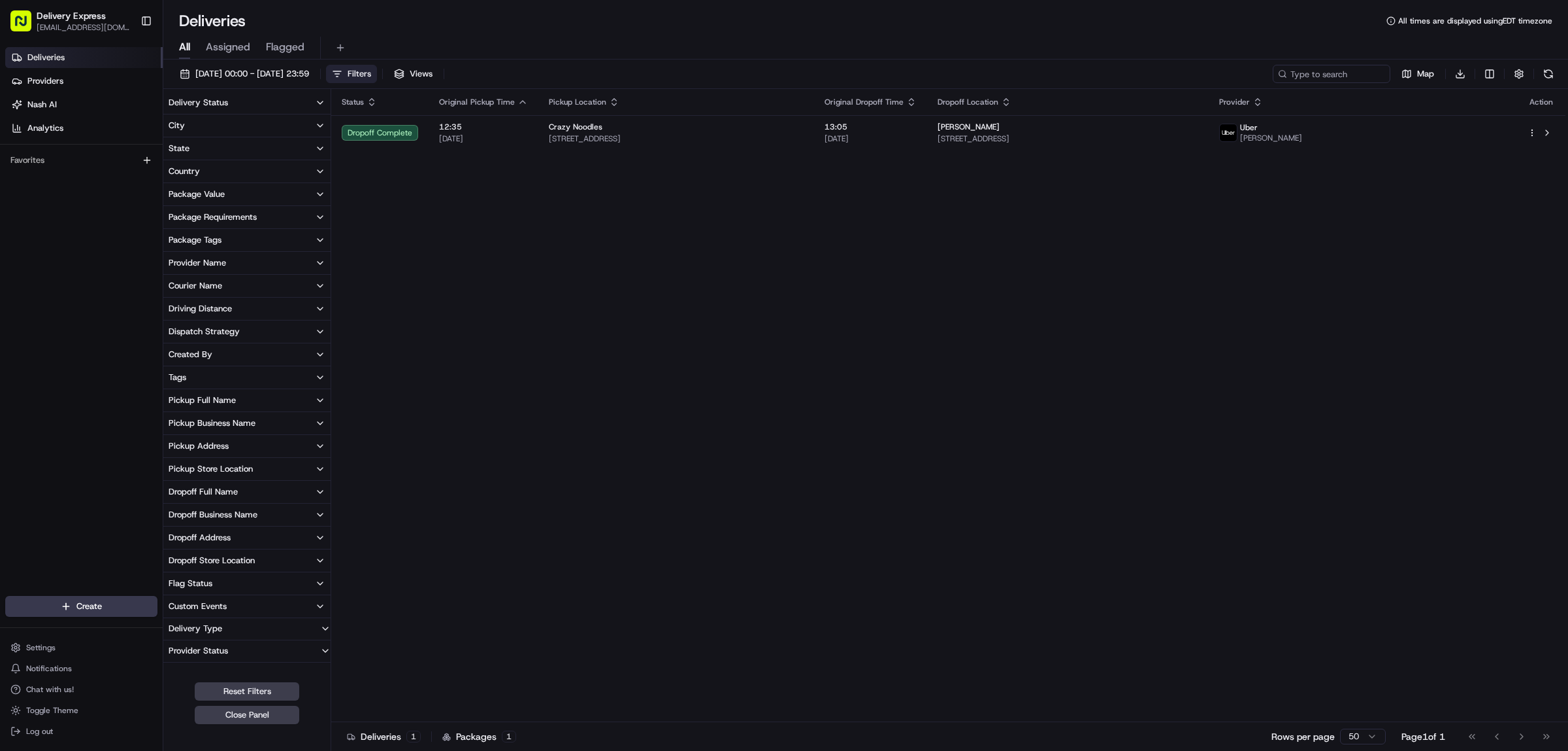
click at [318, 145] on icon "button" at bounding box center [320, 148] width 10 height 10
click at [319, 142] on button "State" at bounding box center [247, 148] width 167 height 23
click at [315, 397] on icon "button" at bounding box center [320, 400] width 10 height 10
click at [229, 425] on input at bounding box center [255, 424] width 146 height 21
type input "l"
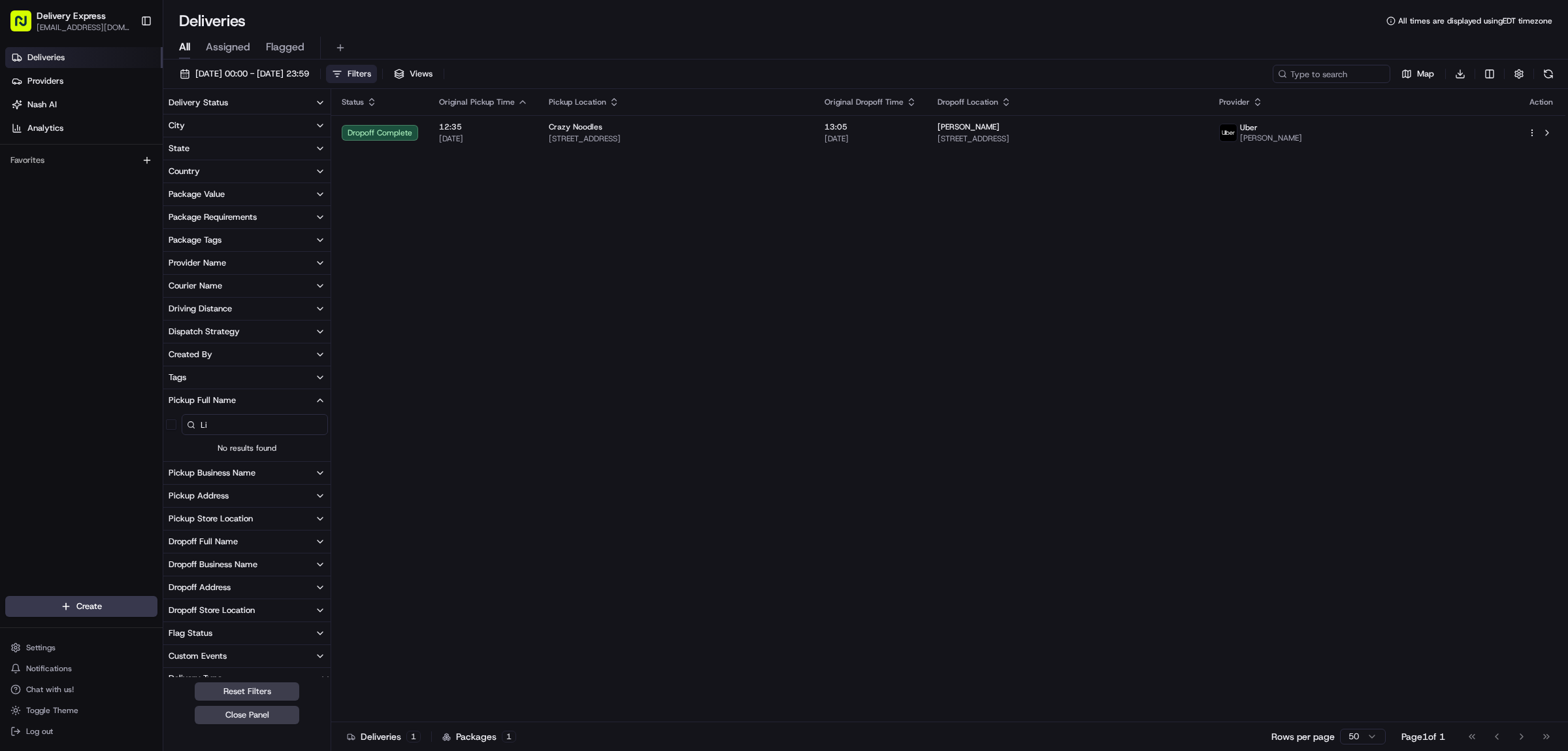
type input "L"
type input "8"
click at [309, 521] on button "Pickup Store Location" at bounding box center [247, 518] width 167 height 23
click at [234, 544] on input at bounding box center [255, 543] width 146 height 21
type input "8"
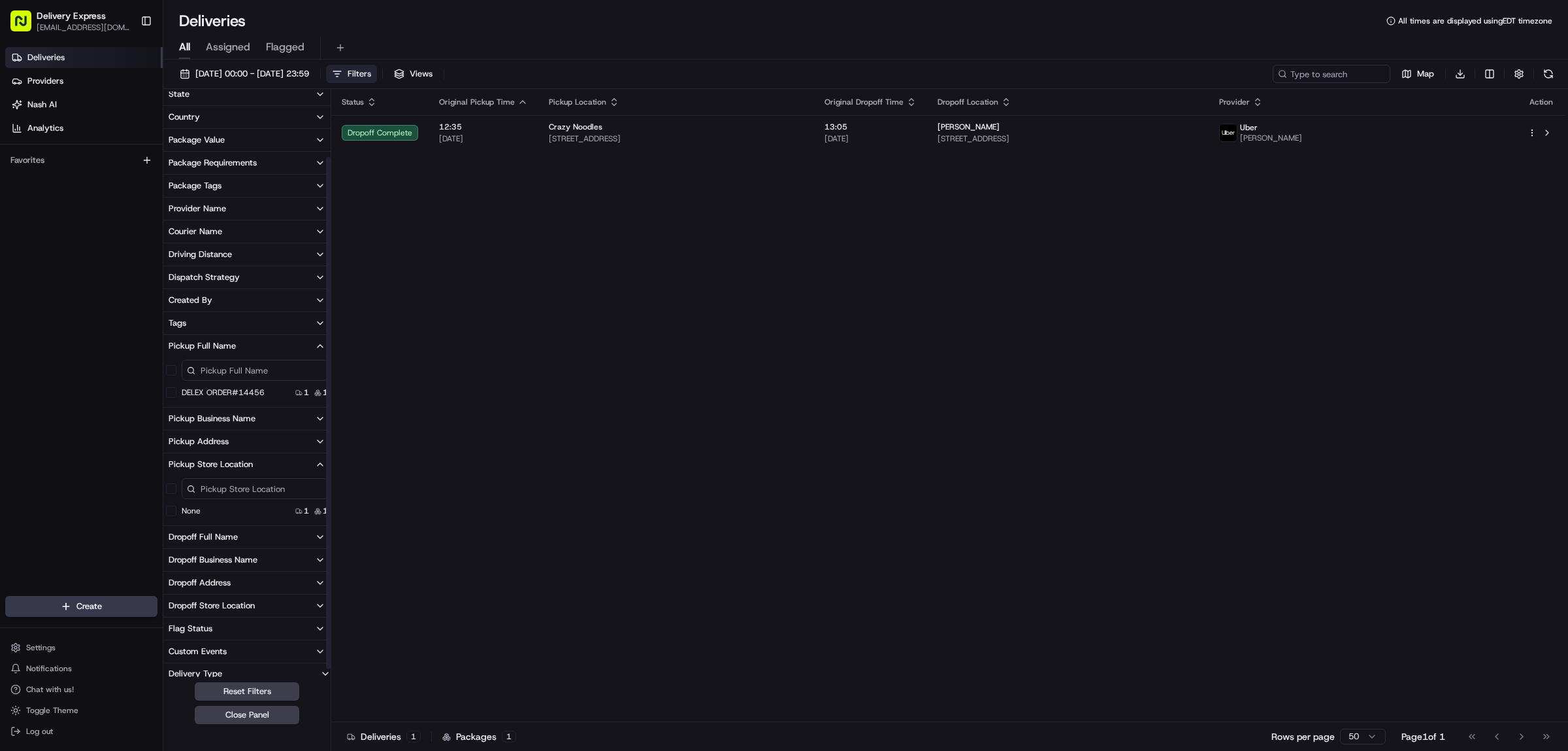
scroll to position [84, 0]
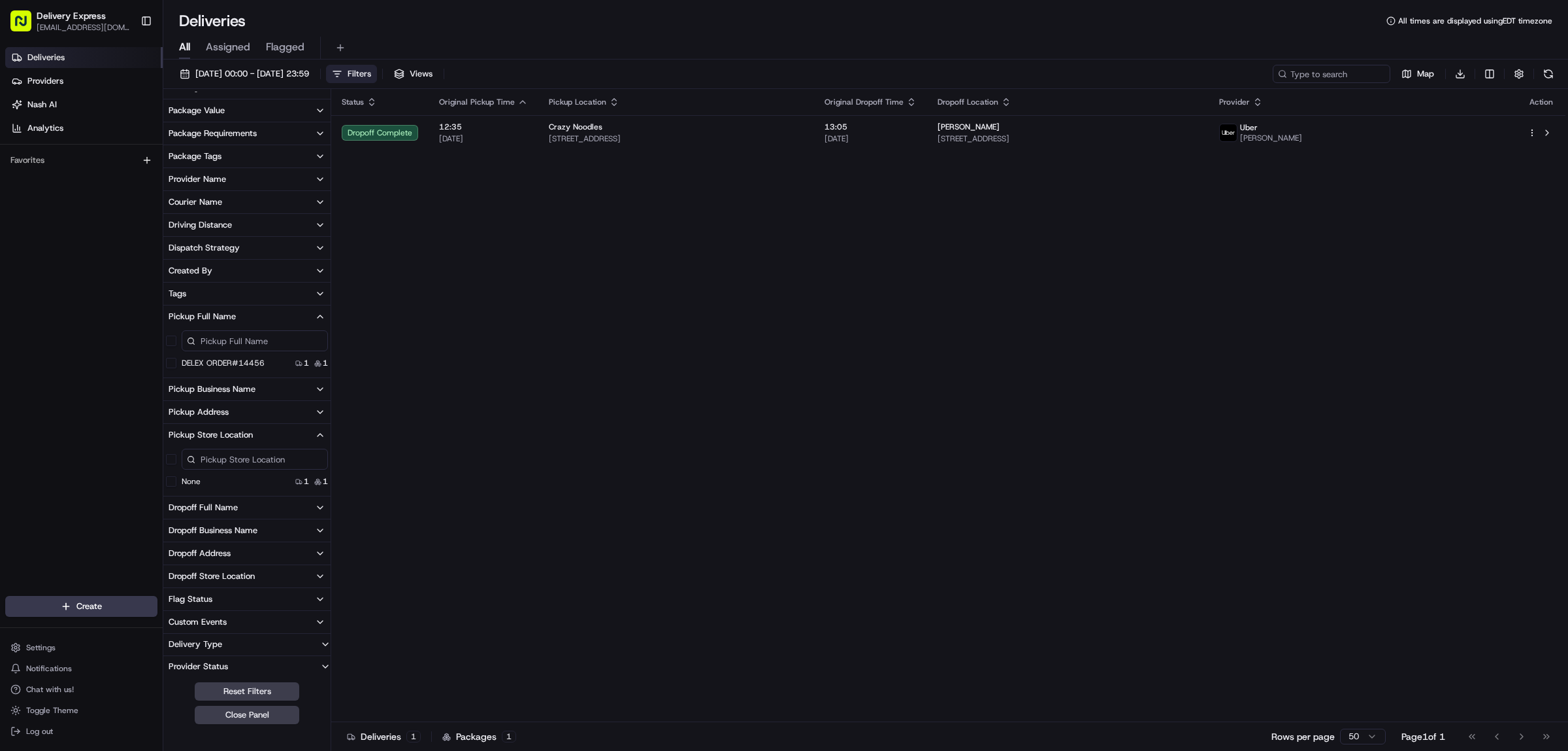
click at [251, 344] on input at bounding box center [255, 341] width 146 height 21
click at [289, 344] on input at bounding box center [255, 341] width 146 height 21
type input "d"
click at [573, 404] on div "Status Original Pickup Time Pickup Location Original Dropoff Time Dropoff Locat…" at bounding box center [949, 406] width 1235 height 633
click at [372, 74] on span "Filters" at bounding box center [359, 73] width 23 height 12
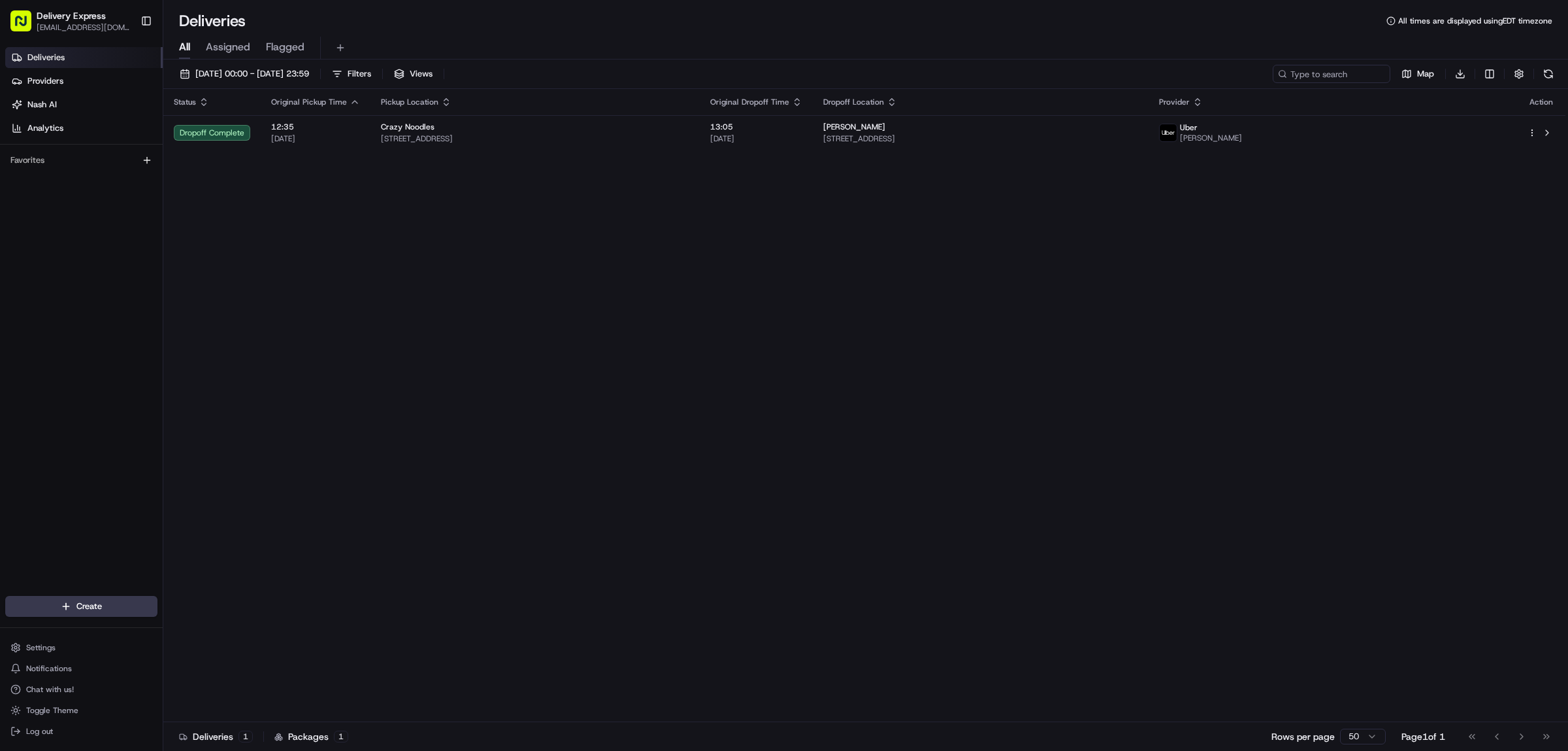
click at [432, 313] on div "Status Original Pickup Time Pickup Location Original Dropoff Time Dropoff Locat…" at bounding box center [864, 406] width 1403 height 633
